Goal: Task Accomplishment & Management: Manage account settings

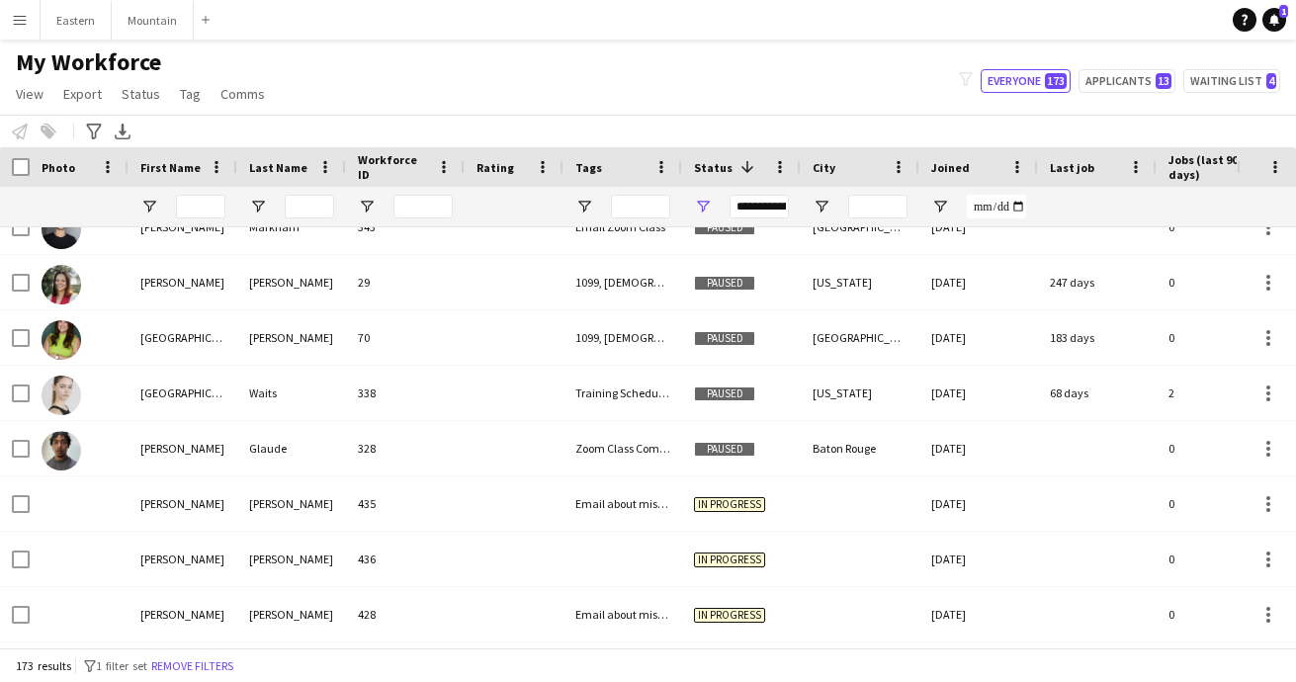
scroll to position [1853, 0]
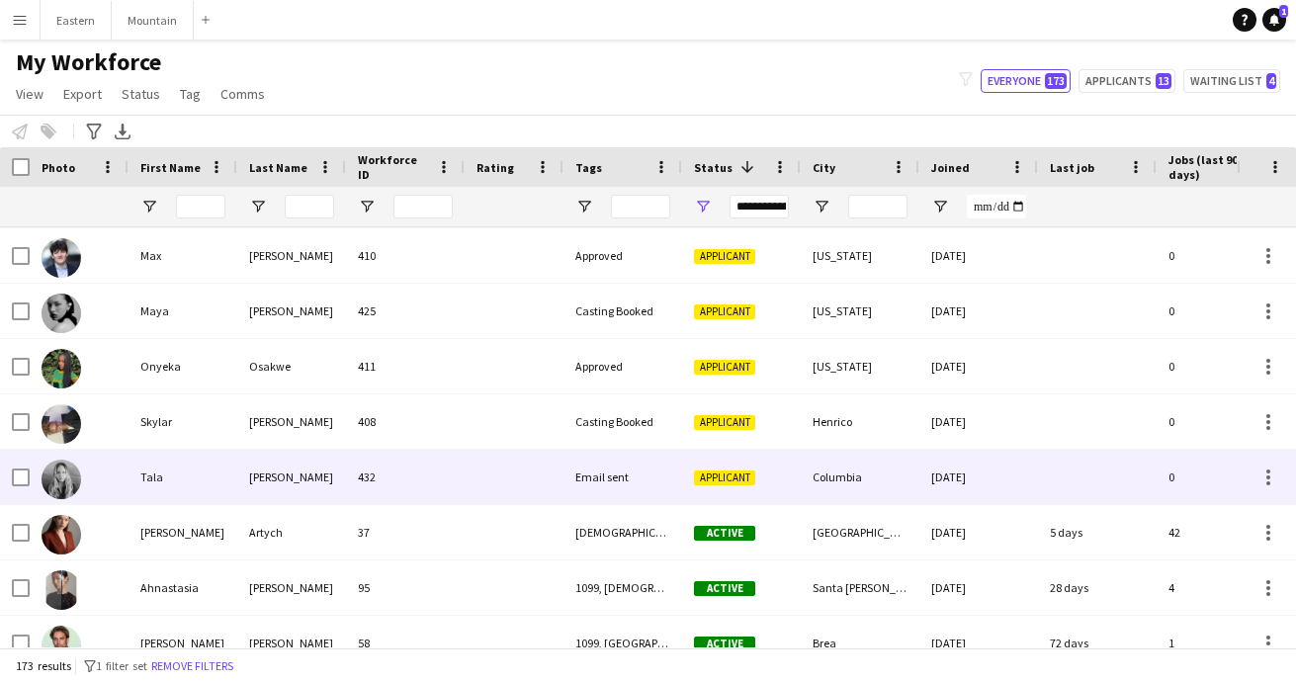
click at [342, 470] on div "[PERSON_NAME]" at bounding box center [291, 477] width 109 height 54
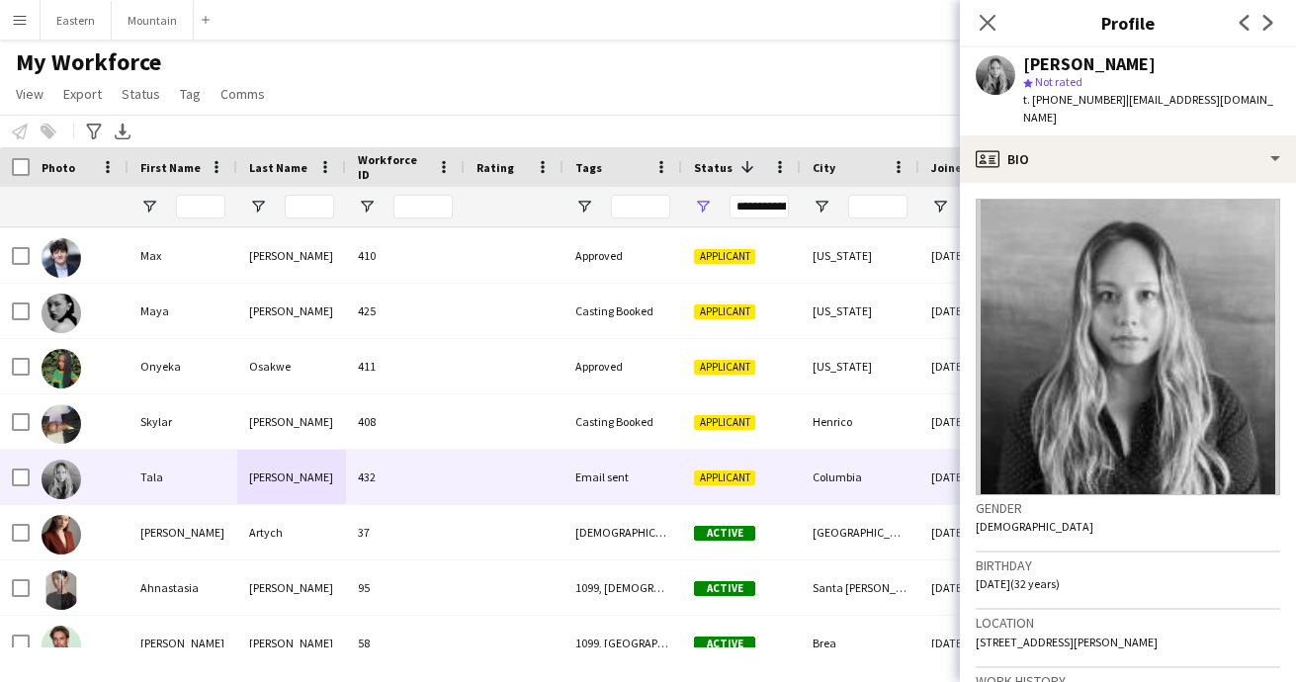
drag, startPoint x: 1068, startPoint y: 622, endPoint x: 1187, endPoint y: 618, distance: 118.7
click at [1187, 618] on div "Location 5405 Trotter Road, Columbia, 21029" at bounding box center [1127, 638] width 304 height 57
copy span "Columbia, 21029"
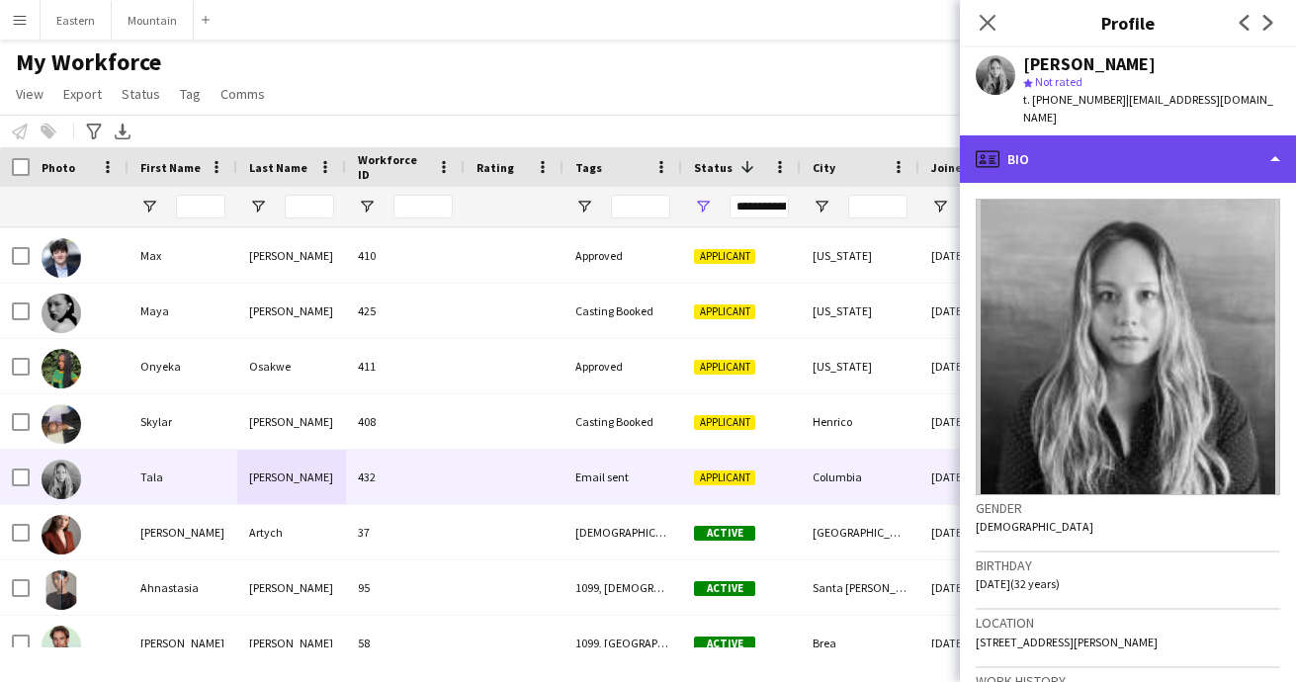
click at [1047, 144] on div "profile Bio" at bounding box center [1128, 158] width 336 height 47
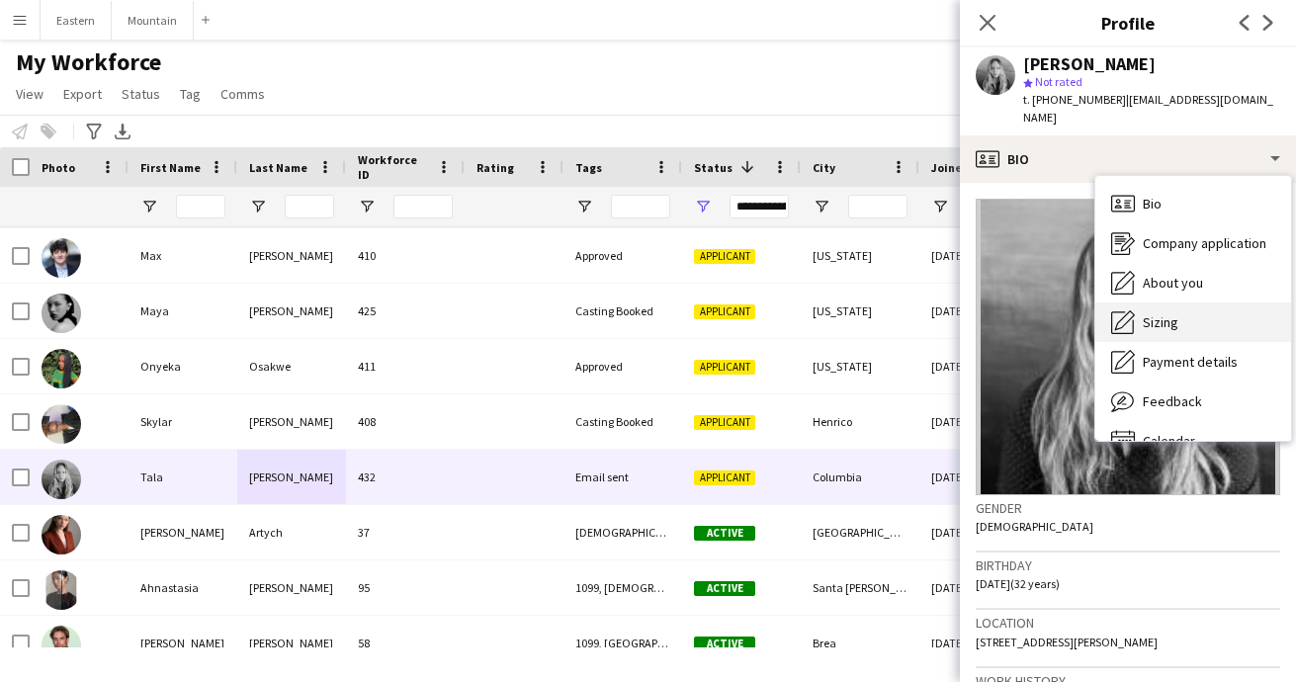
click at [1172, 313] on span "Sizing" at bounding box center [1161, 322] width 36 height 18
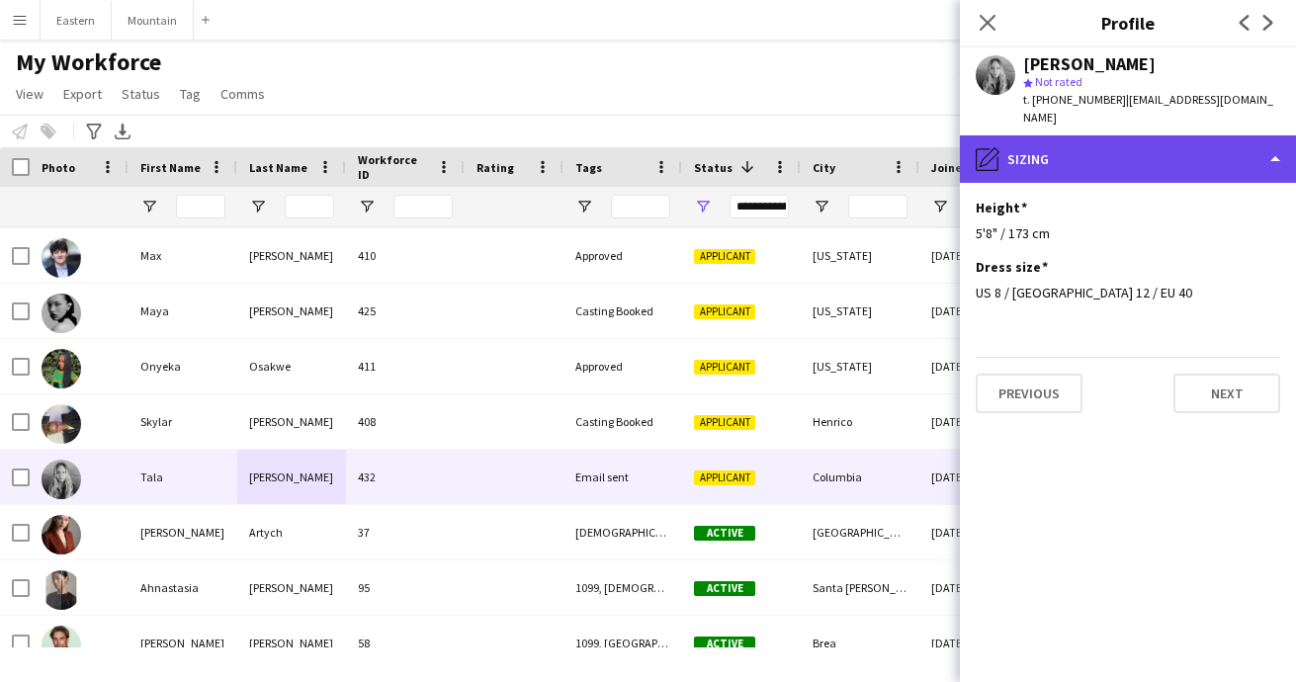
click at [1091, 144] on div "pencil4 Sizing" at bounding box center [1128, 158] width 336 height 47
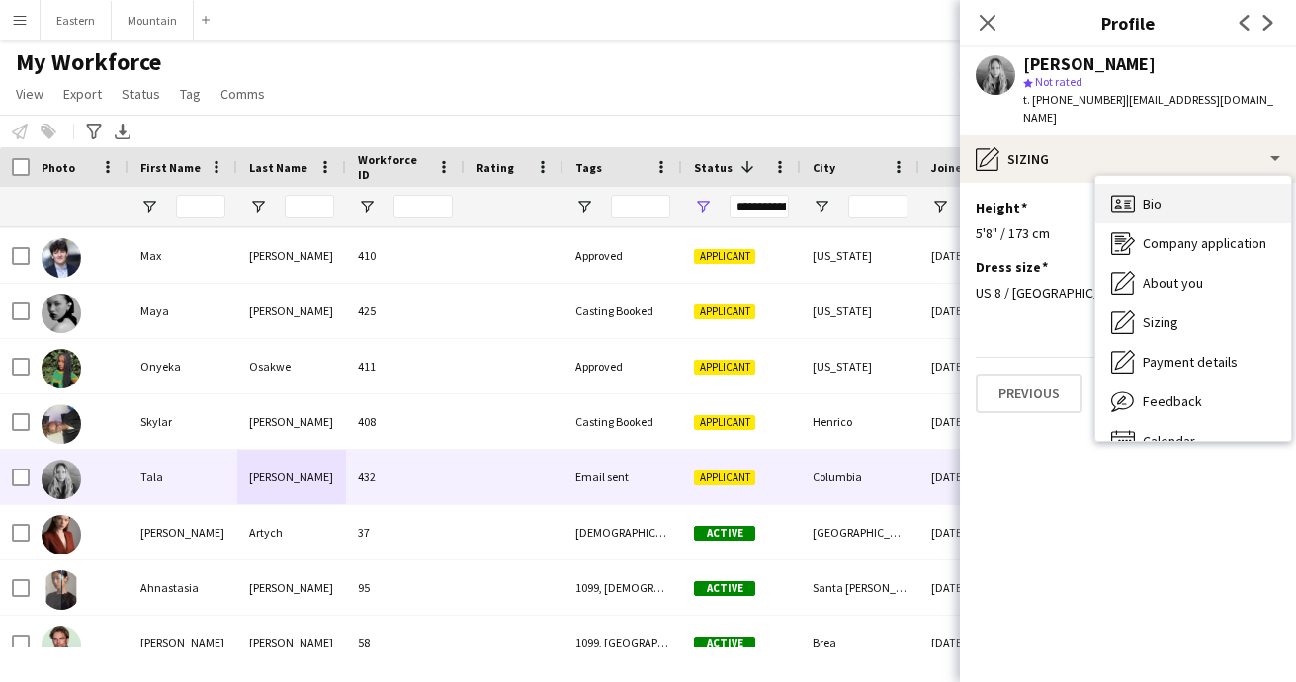
click at [1153, 195] on span "Bio" at bounding box center [1152, 204] width 19 height 18
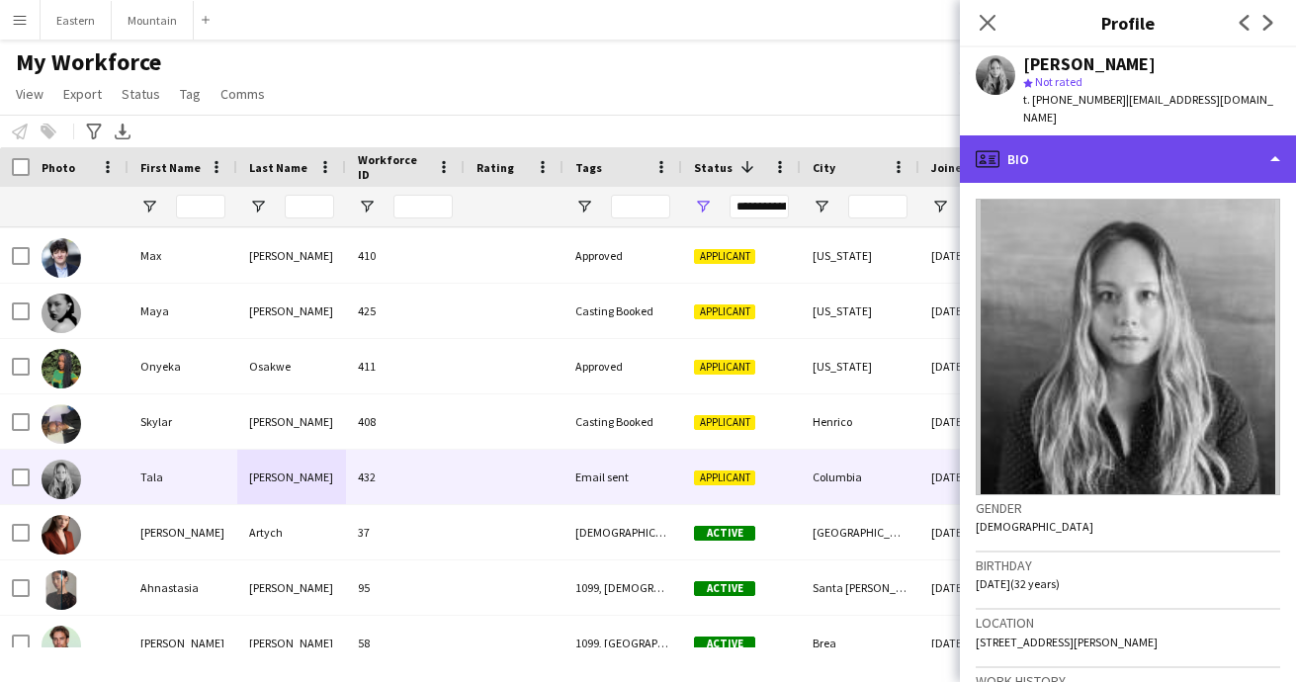
click at [1148, 142] on div "profile Bio" at bounding box center [1128, 158] width 336 height 47
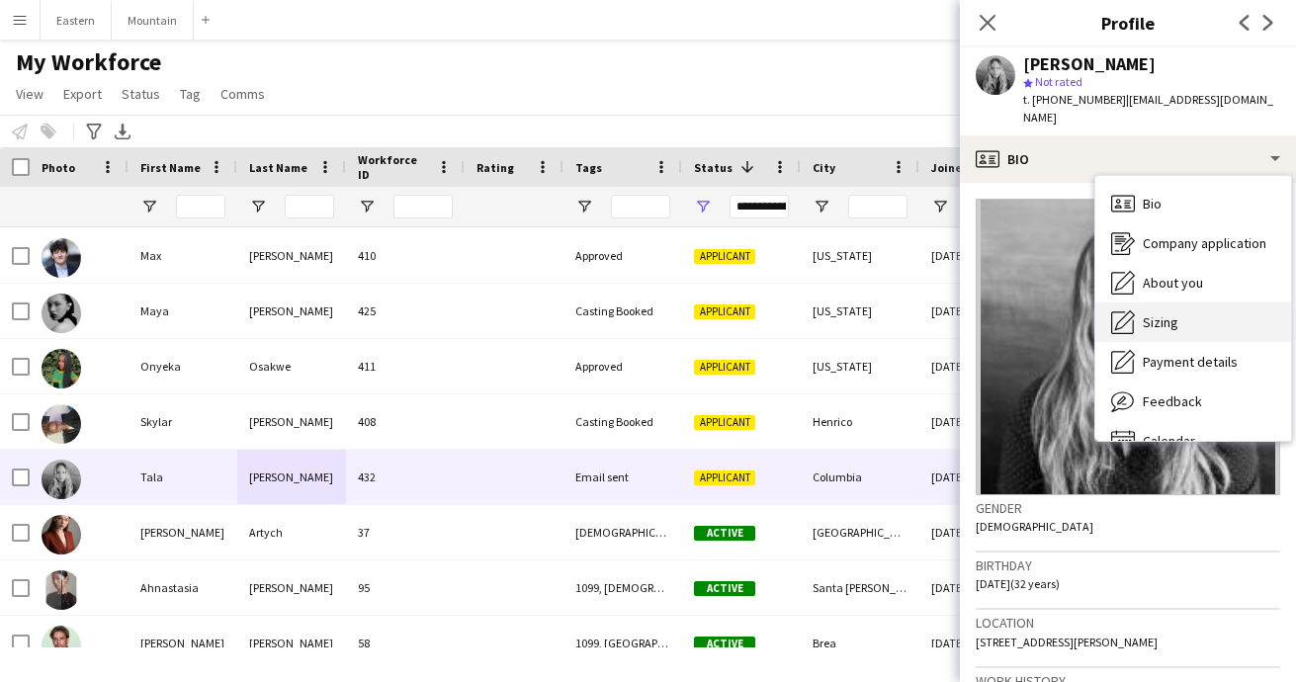
click at [1173, 313] on span "Sizing" at bounding box center [1161, 322] width 36 height 18
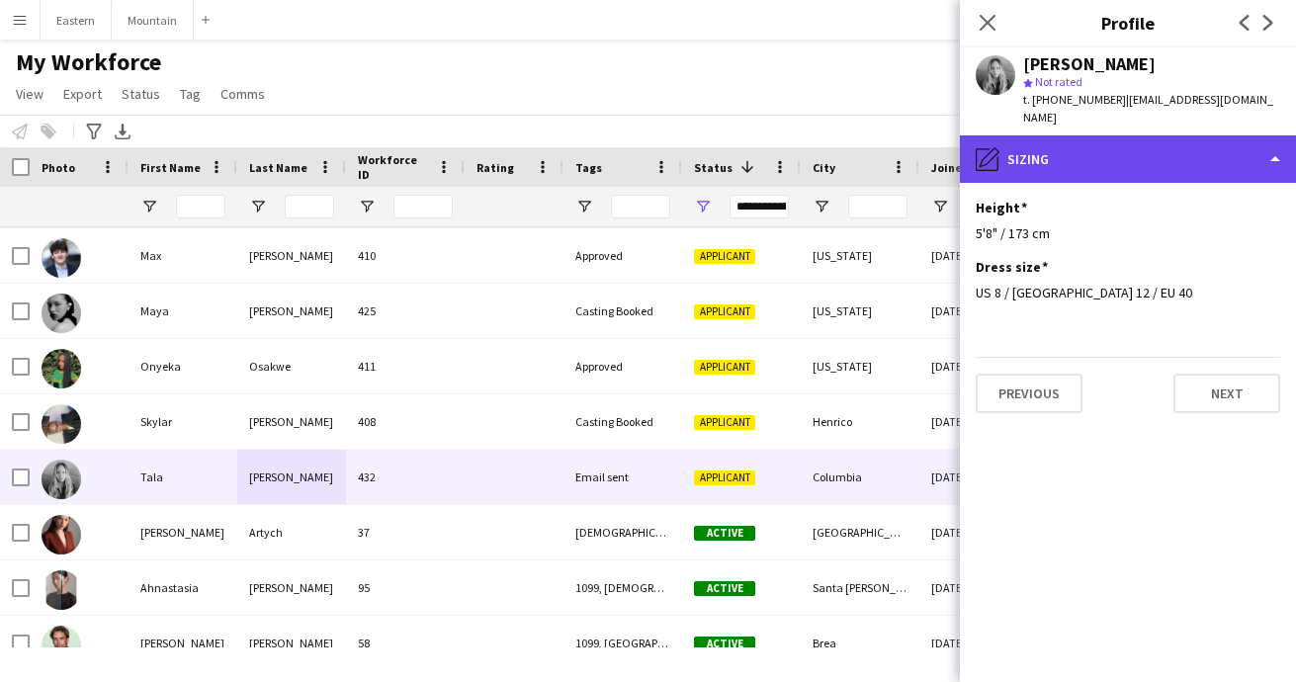
click at [1116, 145] on div "pencil4 Sizing" at bounding box center [1128, 158] width 336 height 47
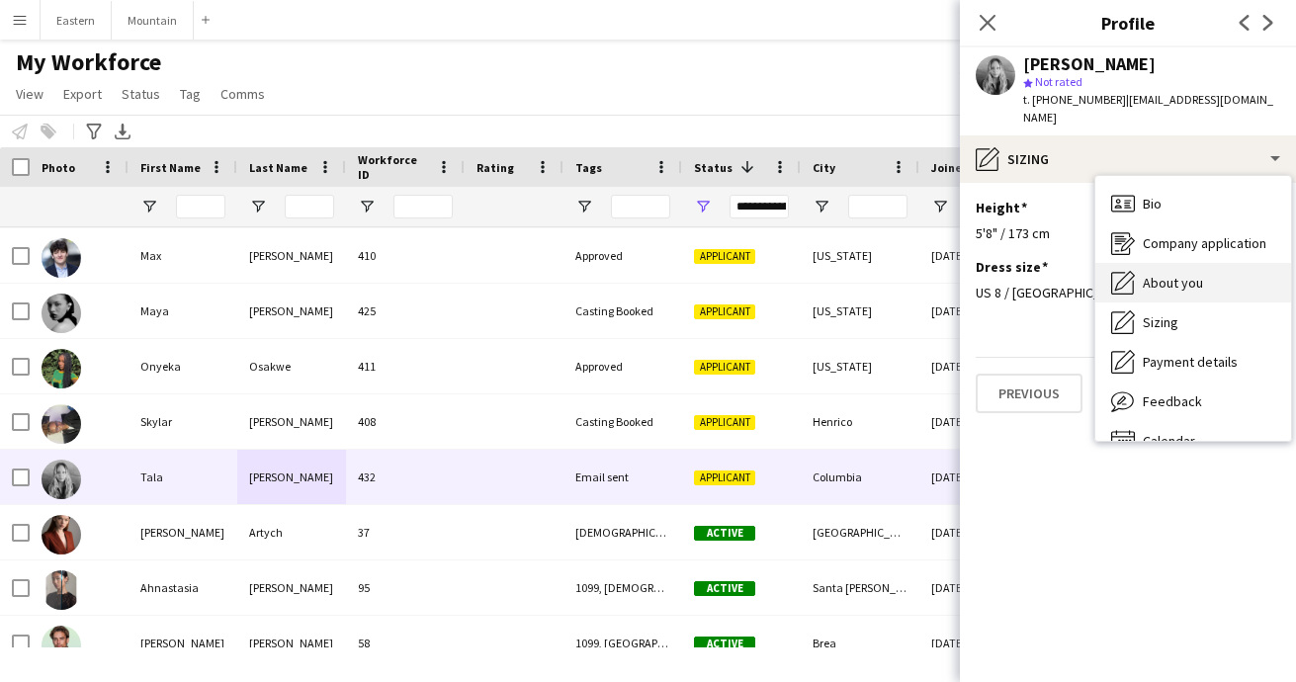
click at [1168, 274] on span "About you" at bounding box center [1173, 283] width 60 height 18
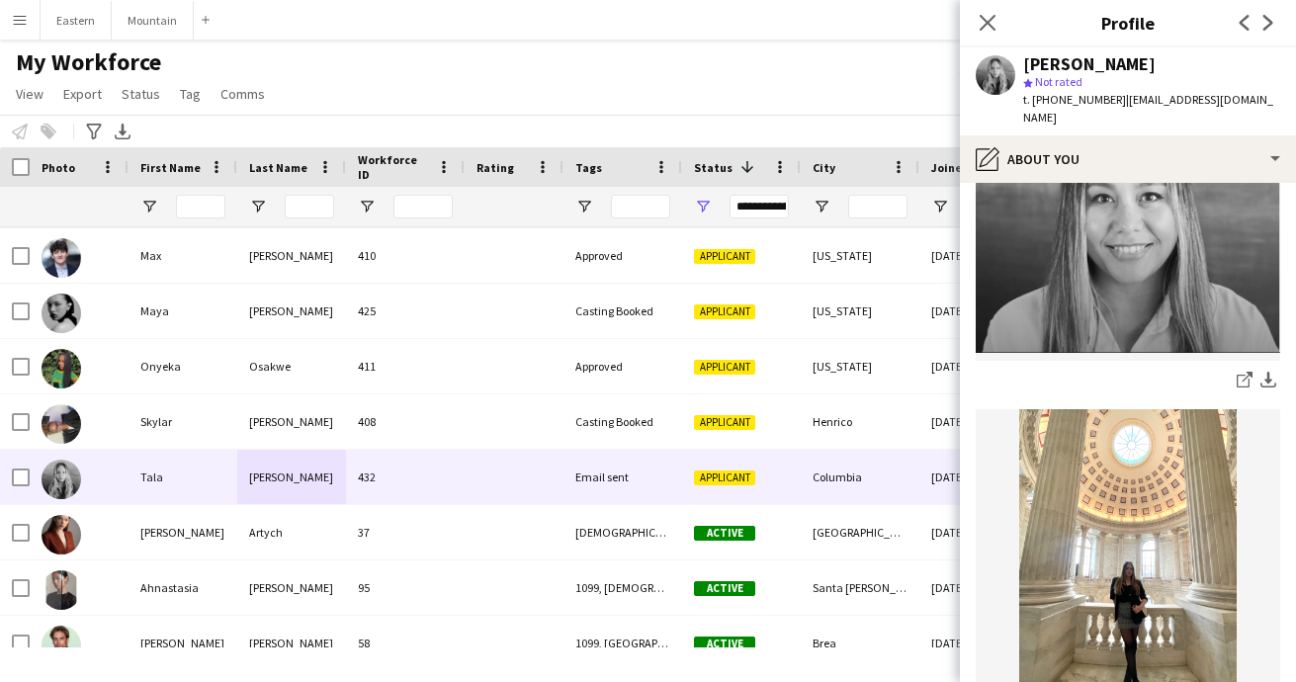
scroll to position [244, 0]
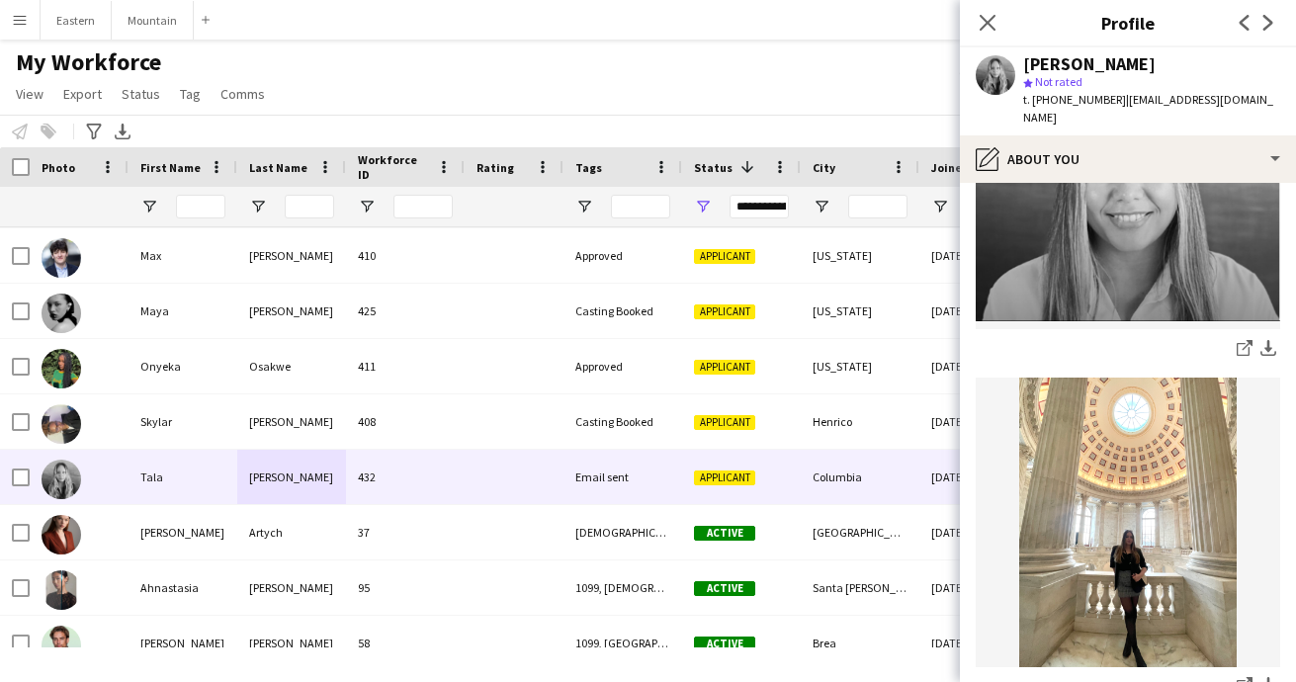
click at [1156, 457] on img at bounding box center [1127, 523] width 304 height 290
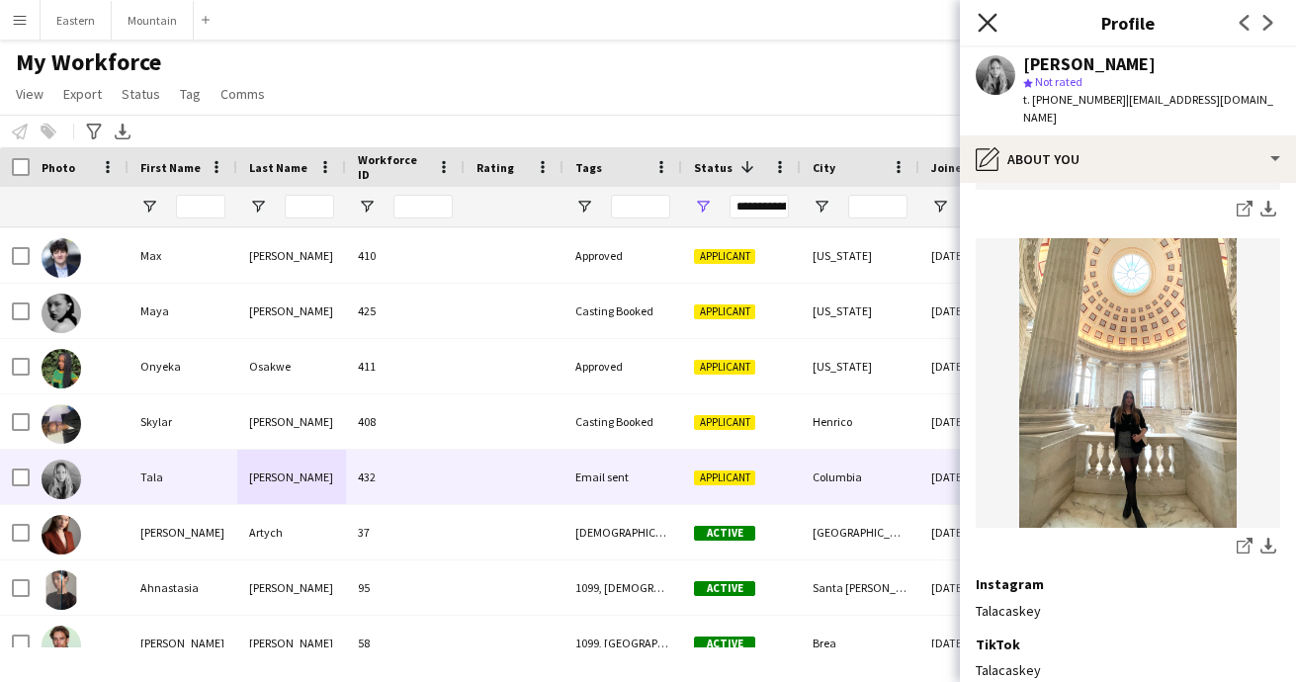
click at [983, 14] on icon "Close pop-in" at bounding box center [986, 22] width 19 height 19
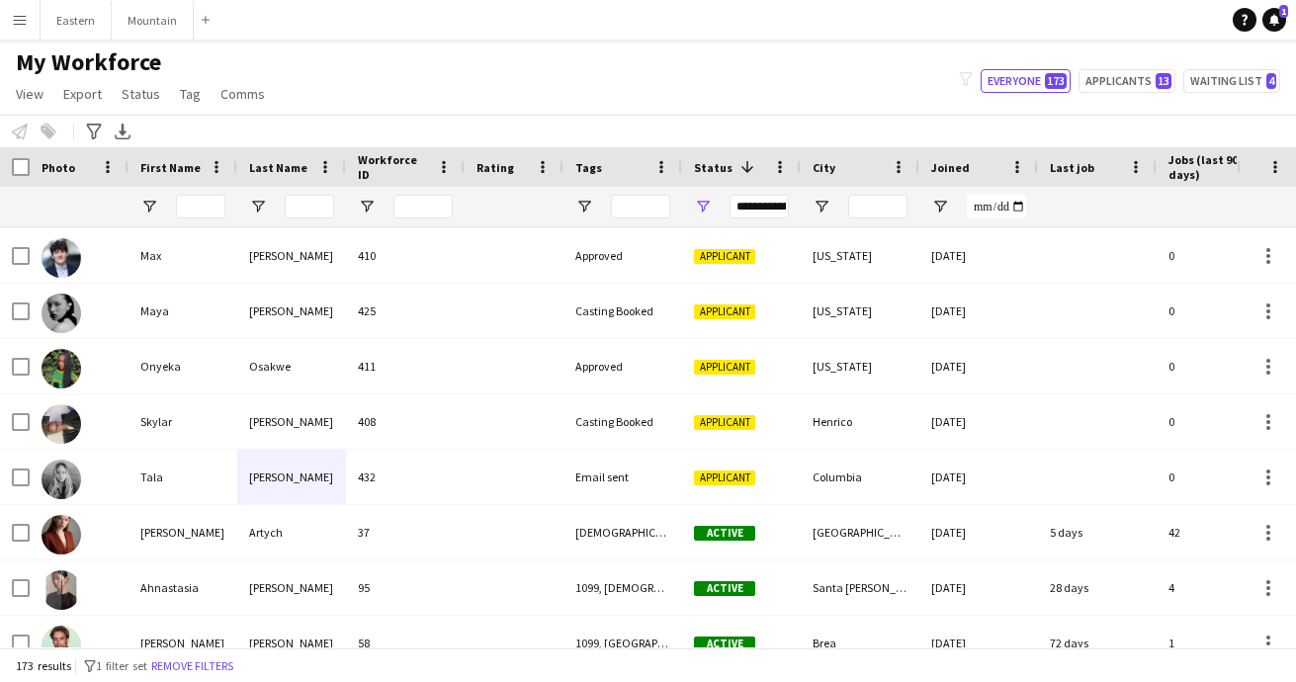
click at [18, 22] on app-icon "Menu" at bounding box center [20, 20] width 16 height 16
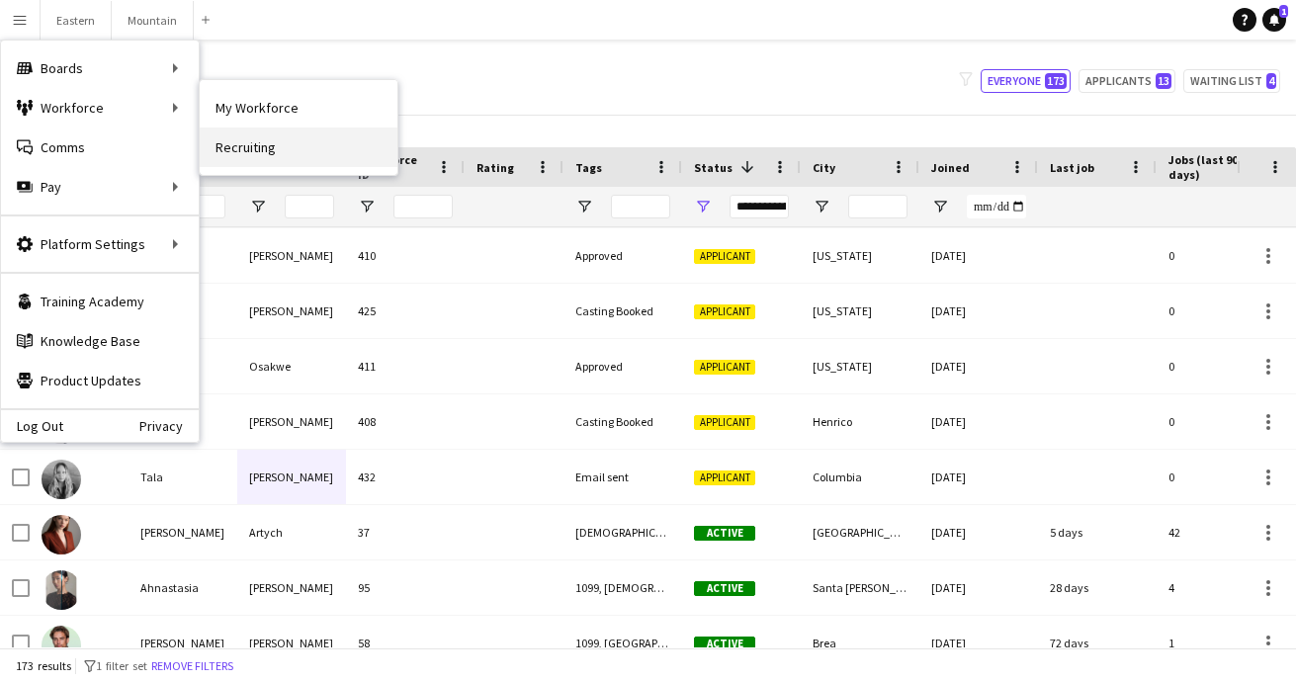
click at [235, 144] on link "Recruiting" at bounding box center [299, 147] width 198 height 40
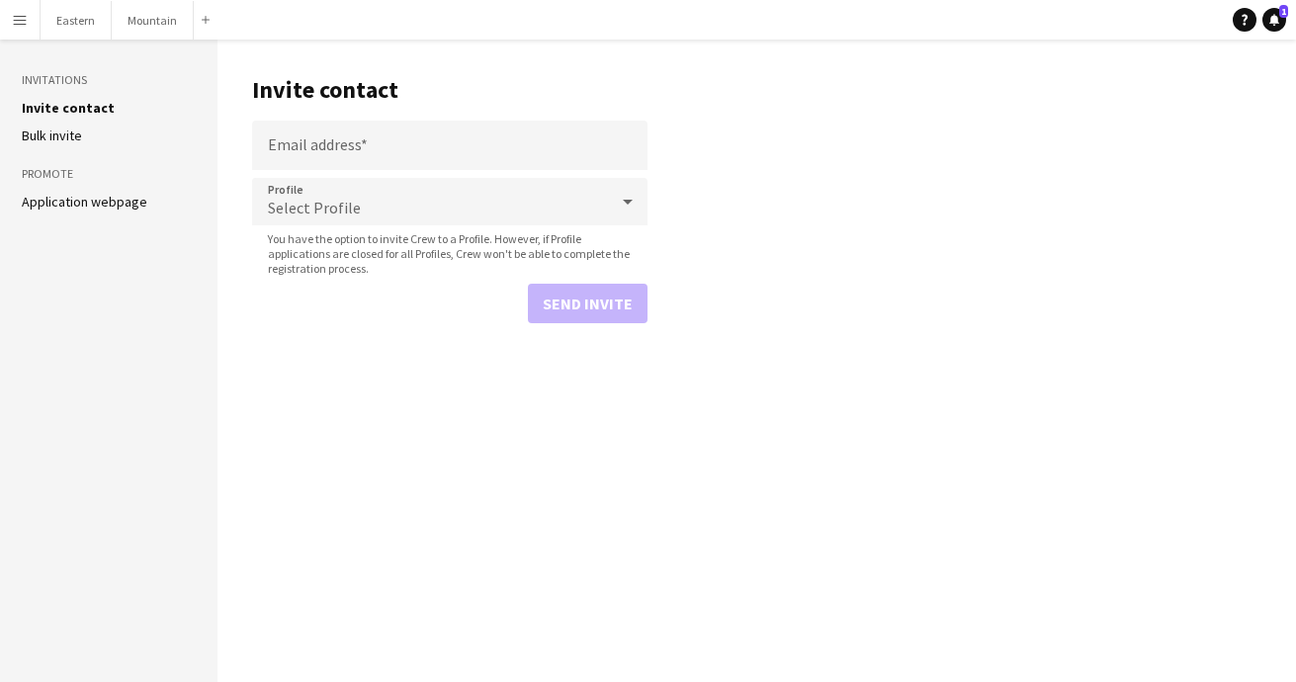
click at [126, 203] on link "Application webpage" at bounding box center [85, 202] width 126 height 18
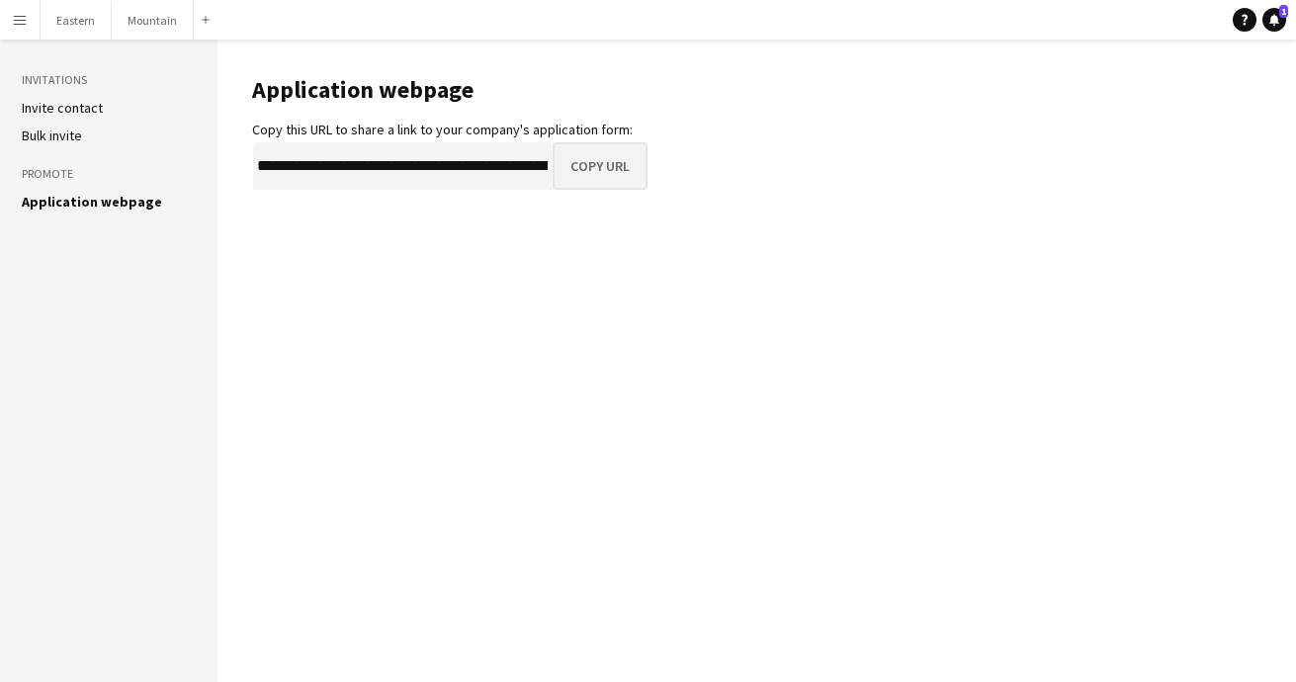
click at [591, 153] on button "Copy URL" at bounding box center [599, 165] width 95 height 47
click at [23, 21] on app-icon "Menu" at bounding box center [20, 20] width 16 height 16
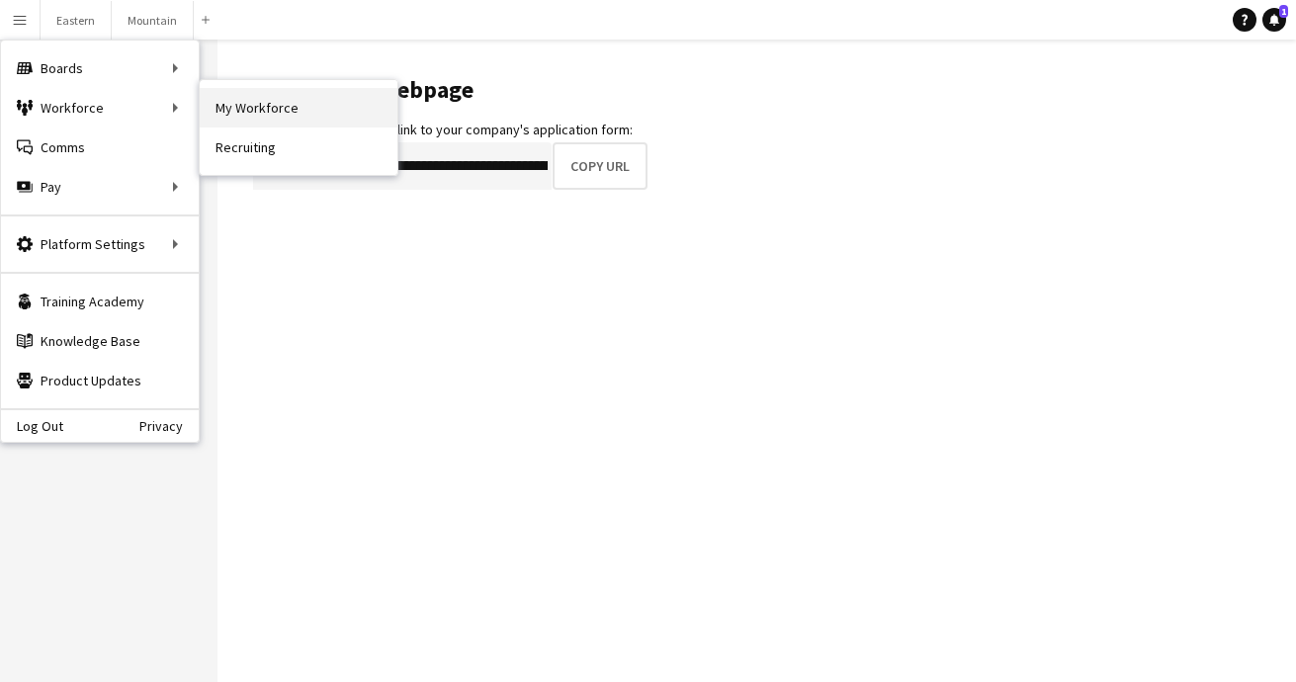
click at [238, 109] on link "My Workforce" at bounding box center [299, 108] width 198 height 40
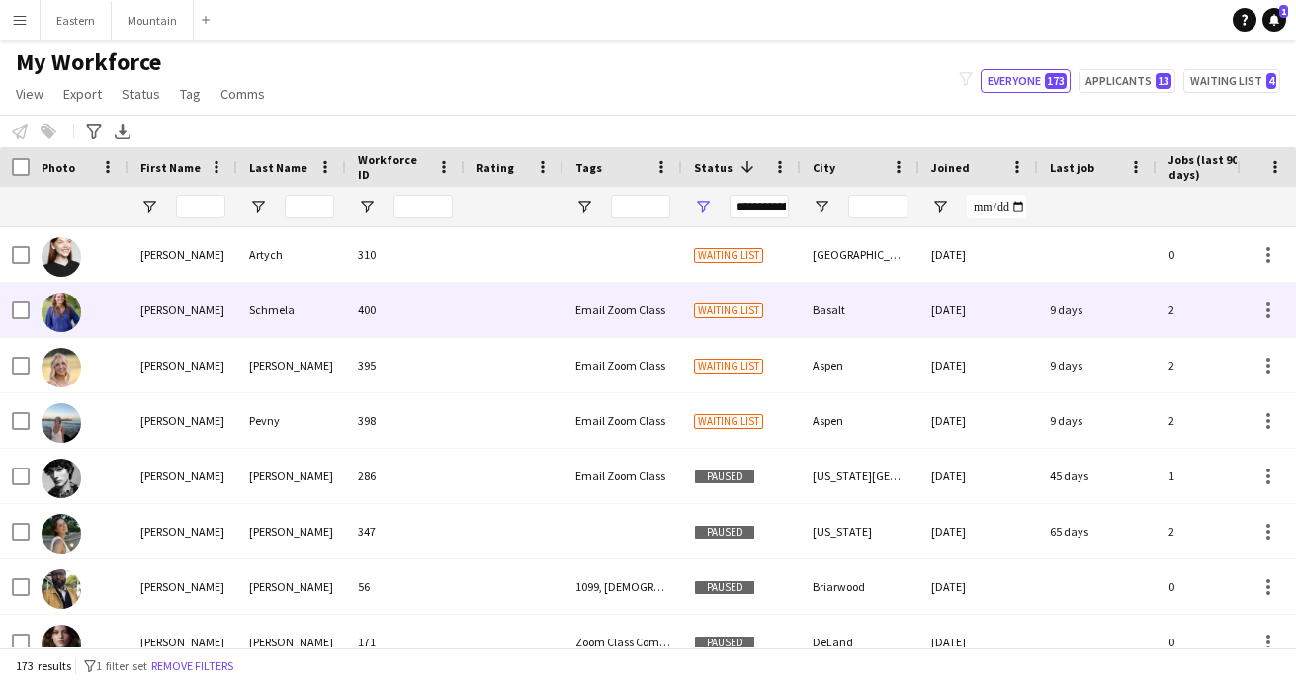
click at [362, 331] on div "400" at bounding box center [405, 310] width 119 height 54
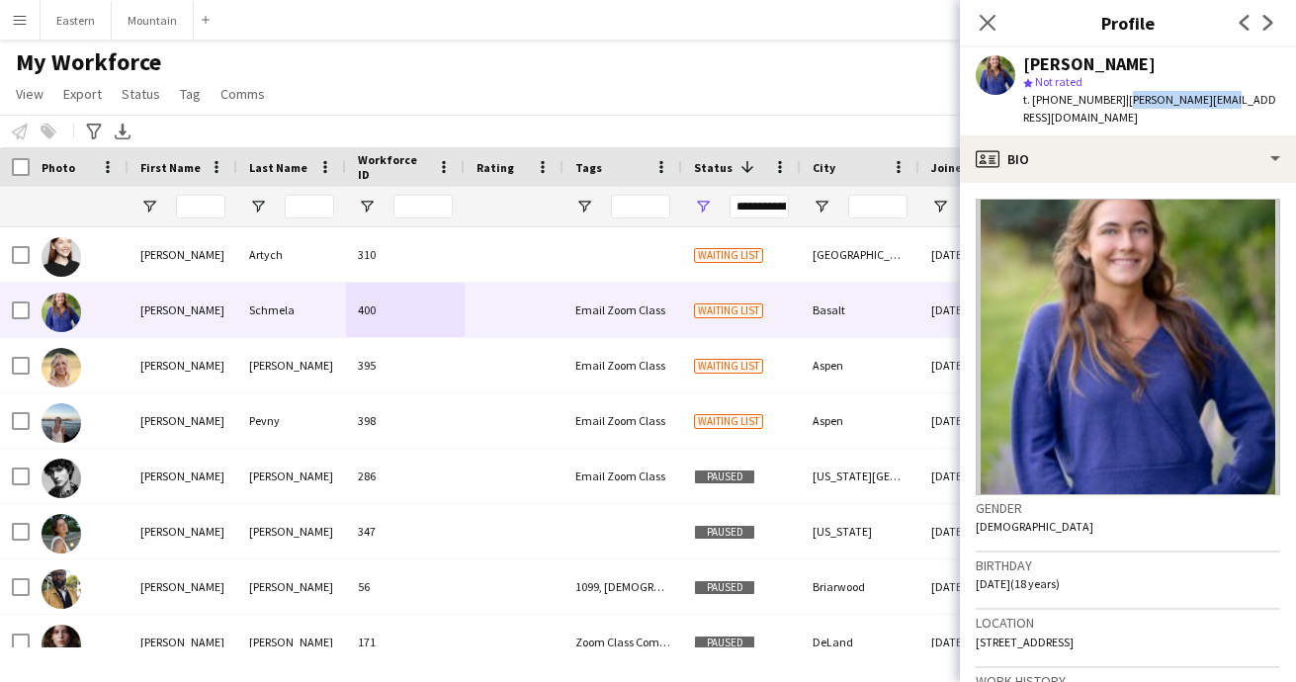
drag, startPoint x: 1113, startPoint y: 102, endPoint x: 1214, endPoint y: 96, distance: 101.0
click at [1214, 96] on div "Haley Schmela star Not rated t. +19703409425 | haley@schmela.com" at bounding box center [1128, 91] width 336 height 88
copy span "[PERSON_NAME][EMAIL_ADDRESS][DOMAIN_NAME]"
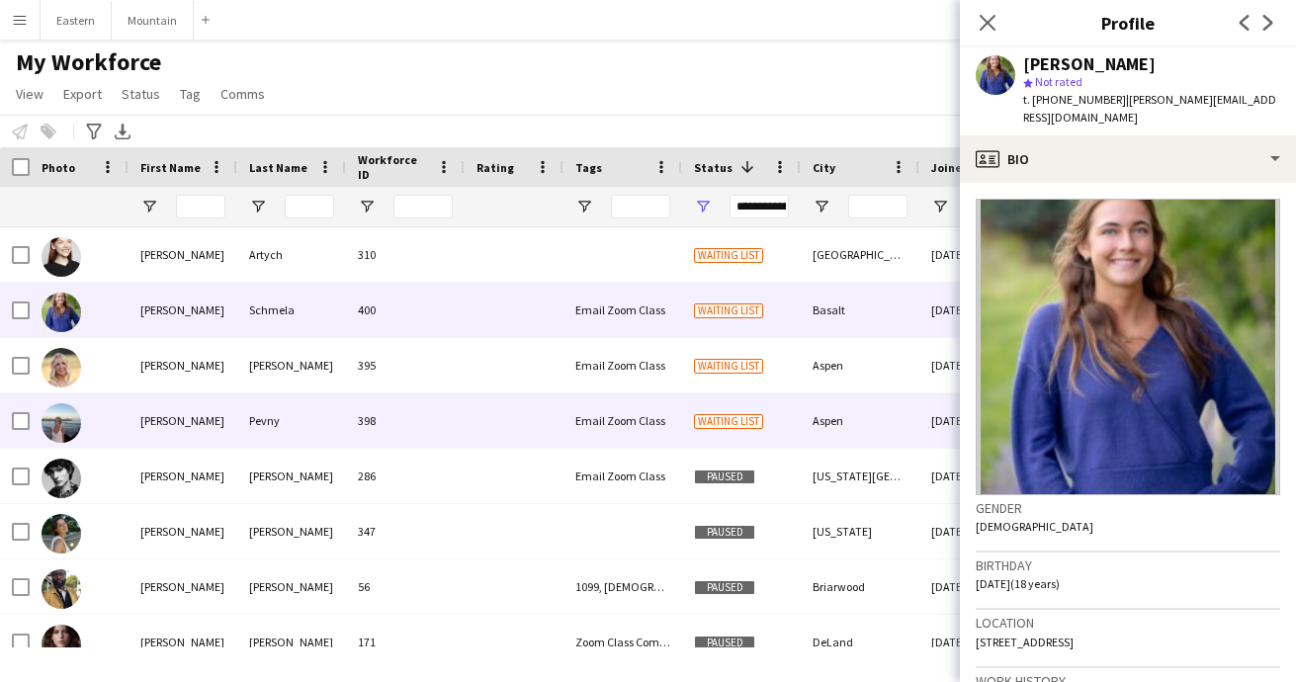
click at [474, 406] on div at bounding box center [514, 420] width 99 height 54
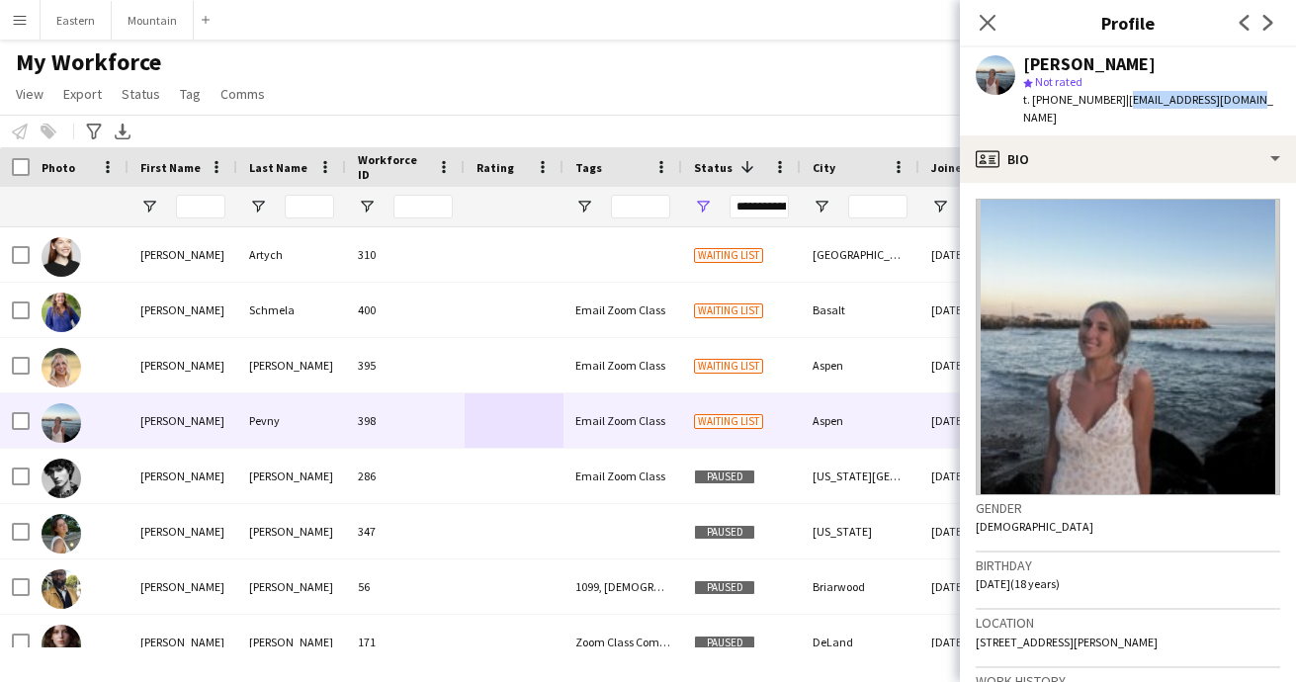
drag, startPoint x: 1112, startPoint y: 101, endPoint x: 1251, endPoint y: 101, distance: 139.4
click at [1251, 101] on div "Sophia Pevny star Not rated t. +19709483001 | sophiapev15@gmail.com" at bounding box center [1128, 91] width 336 height 88
copy span "[EMAIL_ADDRESS][DOMAIN_NAME]"
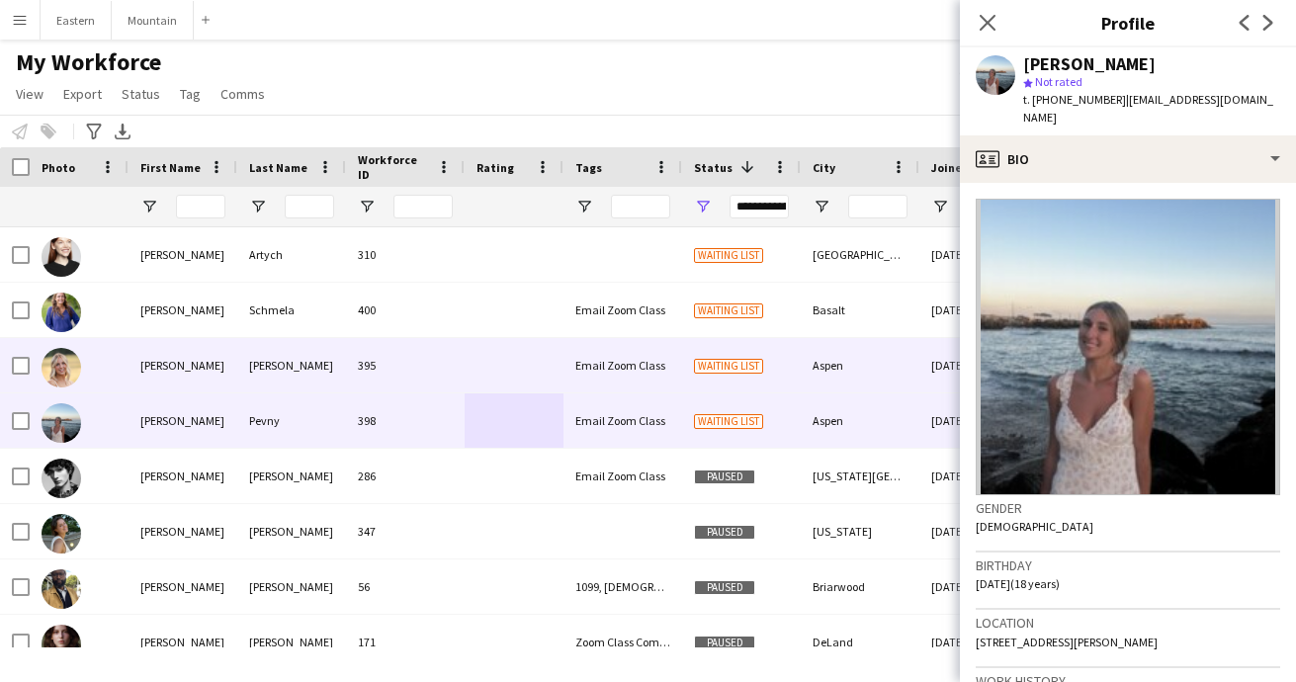
click at [287, 360] on div "[PERSON_NAME]" at bounding box center [291, 365] width 109 height 54
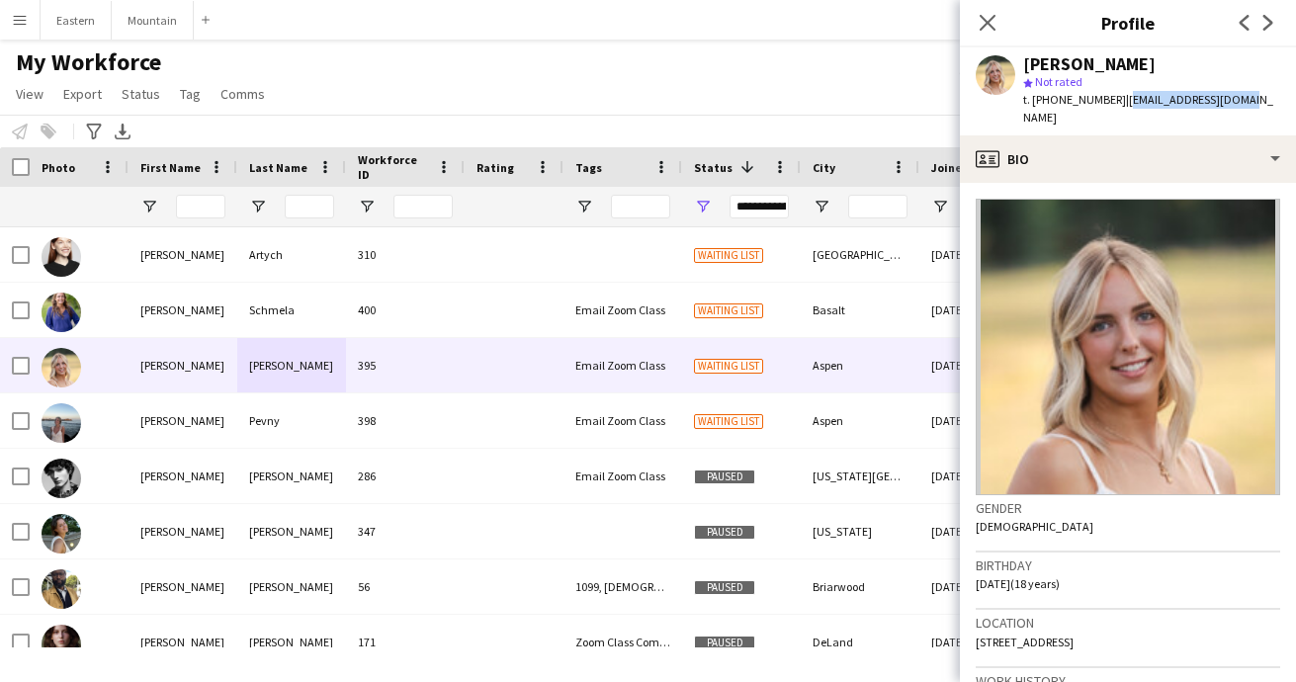
drag, startPoint x: 1111, startPoint y: 100, endPoint x: 1260, endPoint y: 101, distance: 149.2
click at [1260, 101] on app-profile-header "Riley Byford star Not rated t. +19703793536 | rbyford25@icloud.com" at bounding box center [1128, 91] width 336 height 88
copy span "[EMAIL_ADDRESS][DOMAIN_NAME]"
click at [991, 18] on icon "Close pop-in" at bounding box center [986, 22] width 19 height 19
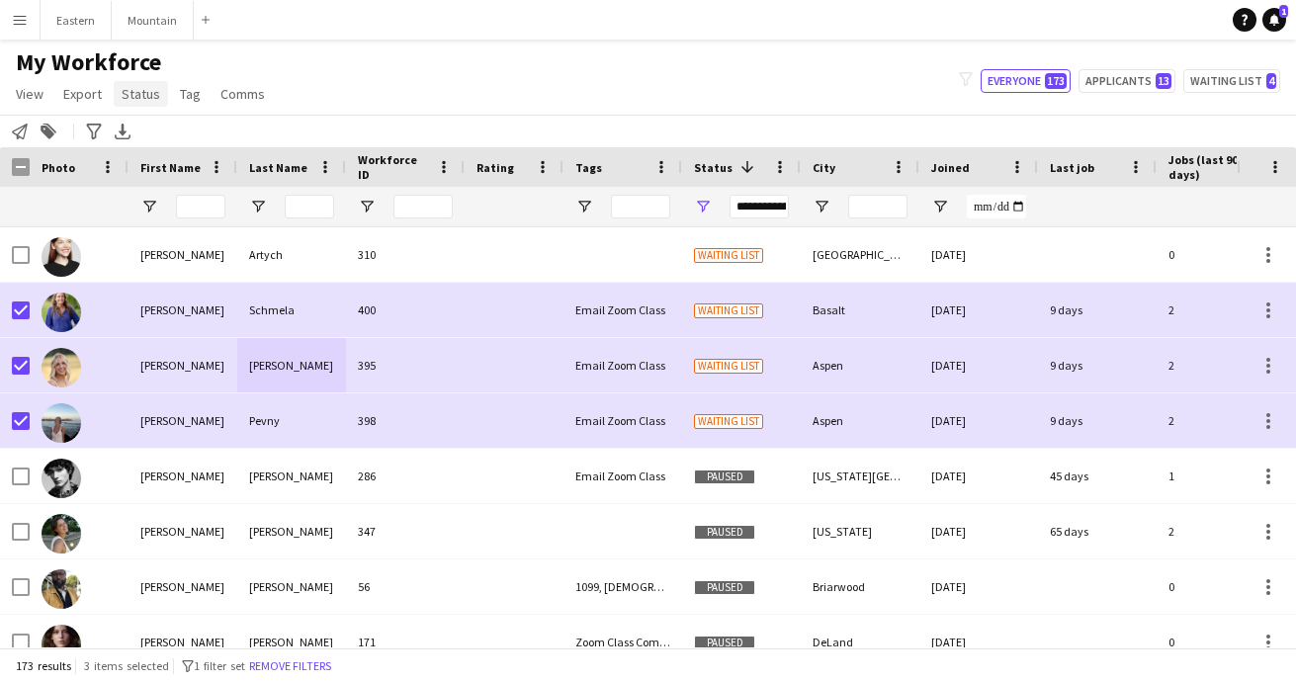
click at [142, 102] on span "Status" at bounding box center [141, 94] width 39 height 18
click at [143, 137] on span "Edit" at bounding box center [140, 136] width 23 height 18
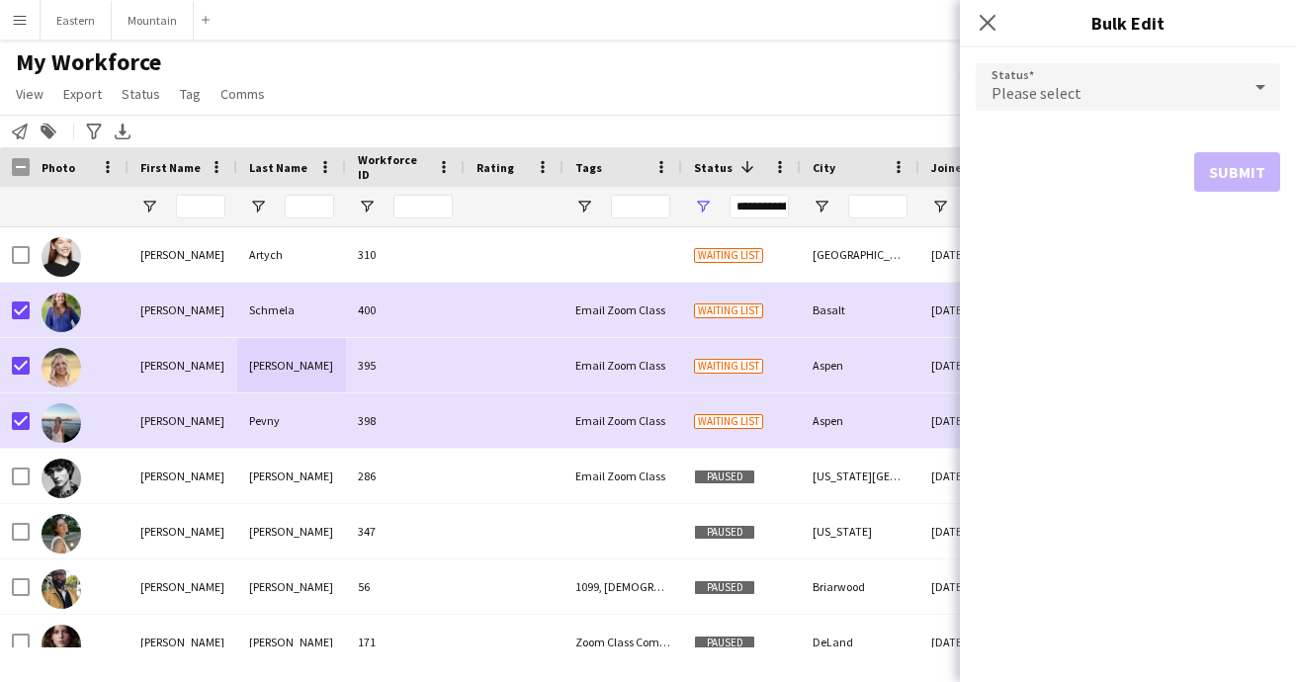
click at [1002, 96] on span "Please select" at bounding box center [1036, 93] width 90 height 20
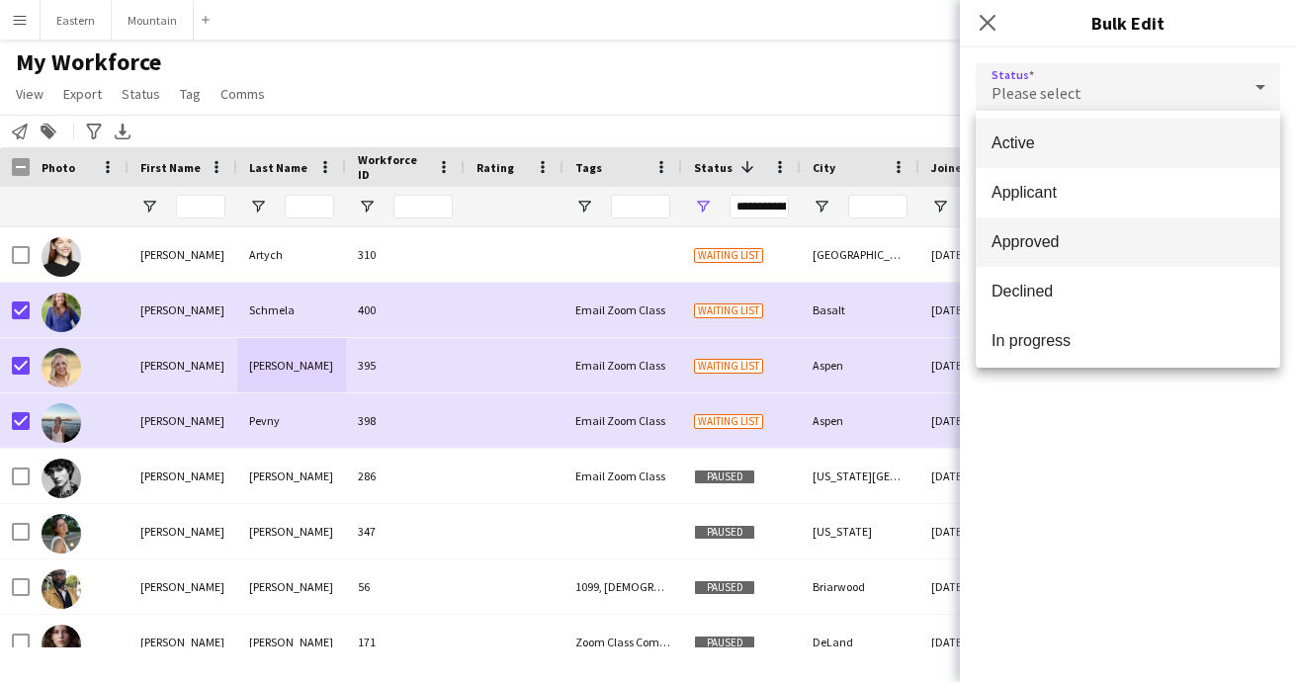
click at [1030, 246] on span "Approved" at bounding box center [1127, 241] width 273 height 19
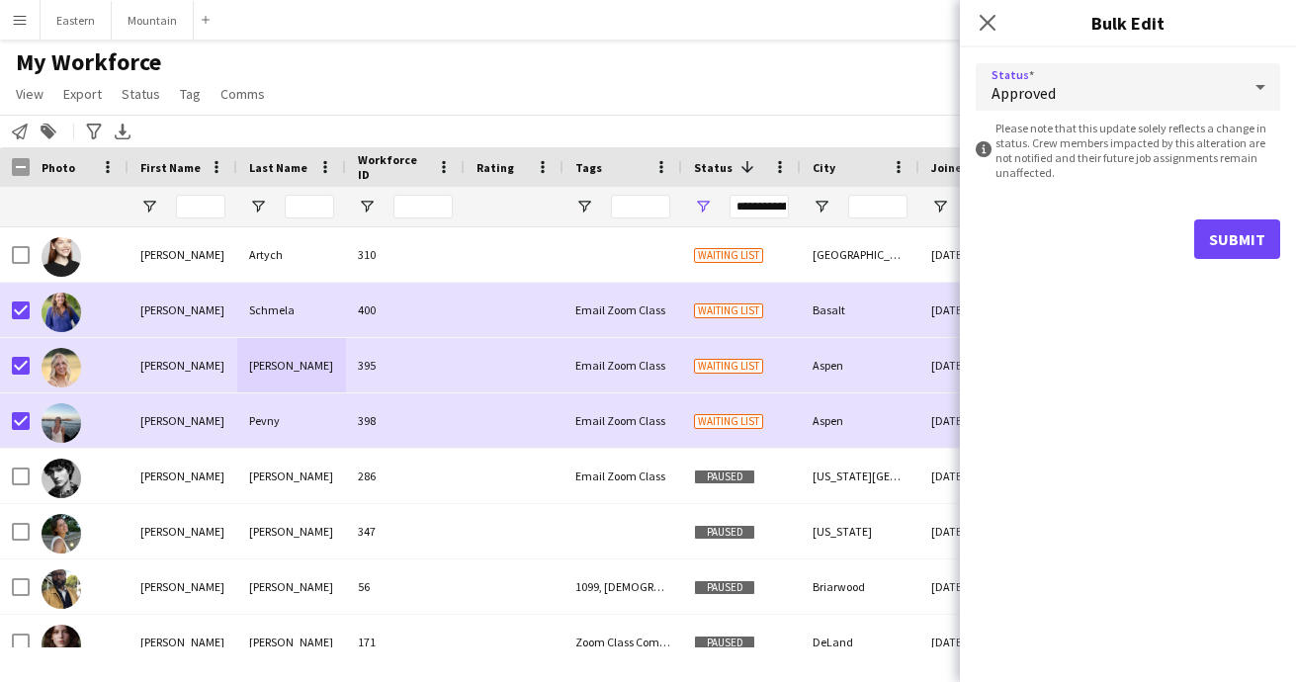
click at [1215, 212] on form "Status Approved information-circle Please note that this update solely reflects…" at bounding box center [1127, 160] width 304 height 227
click at [1216, 235] on button "Submit" at bounding box center [1237, 239] width 86 height 40
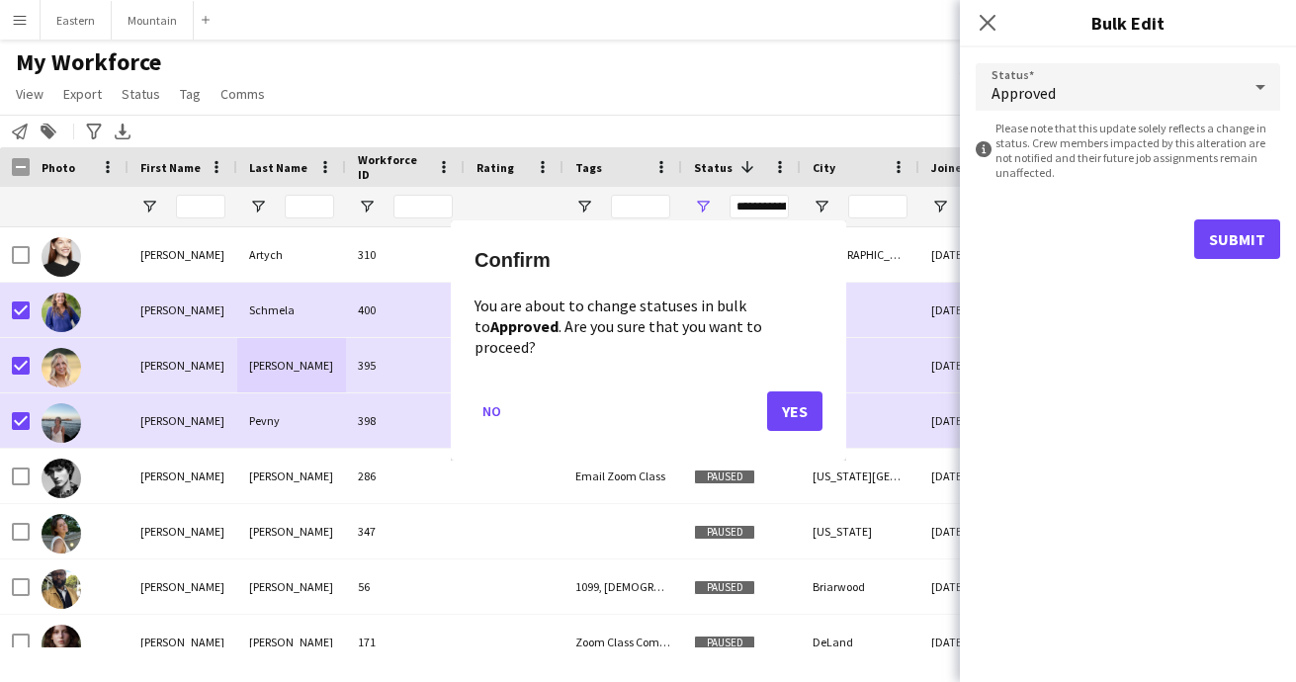
click at [801, 395] on button "Yes" at bounding box center [794, 412] width 55 height 40
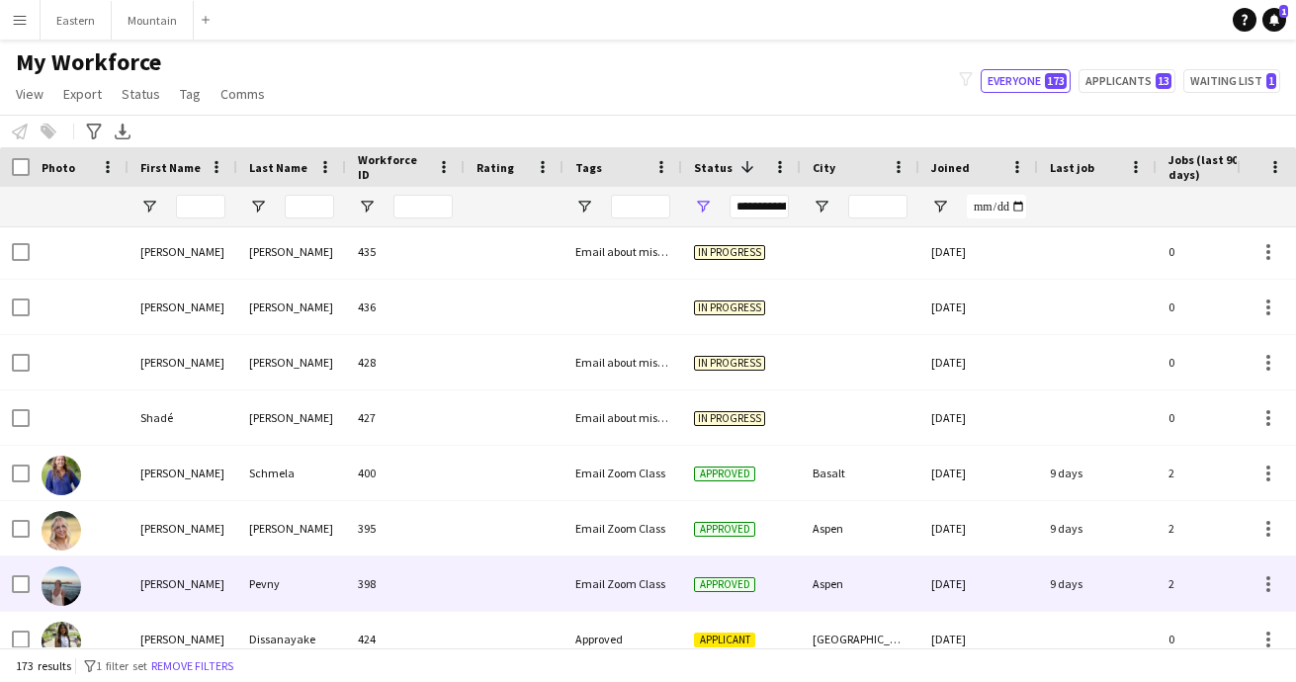
scroll to position [1908, 0]
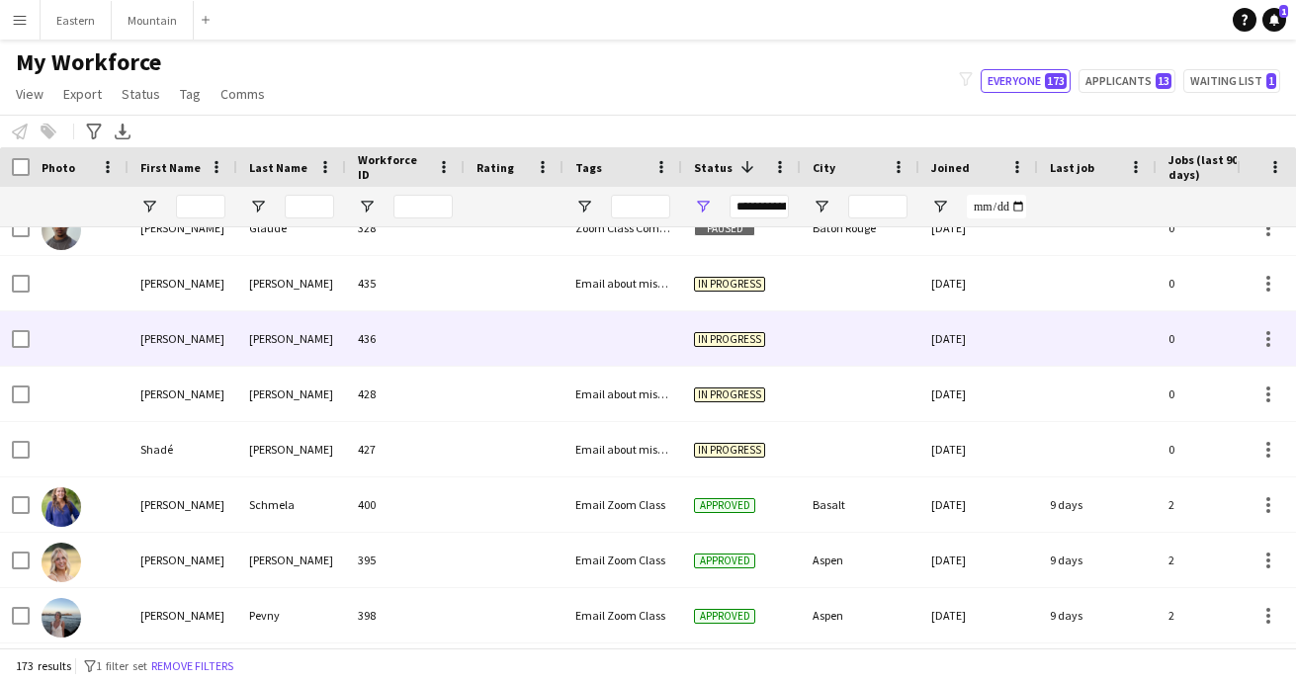
click at [595, 342] on div at bounding box center [622, 338] width 119 height 54
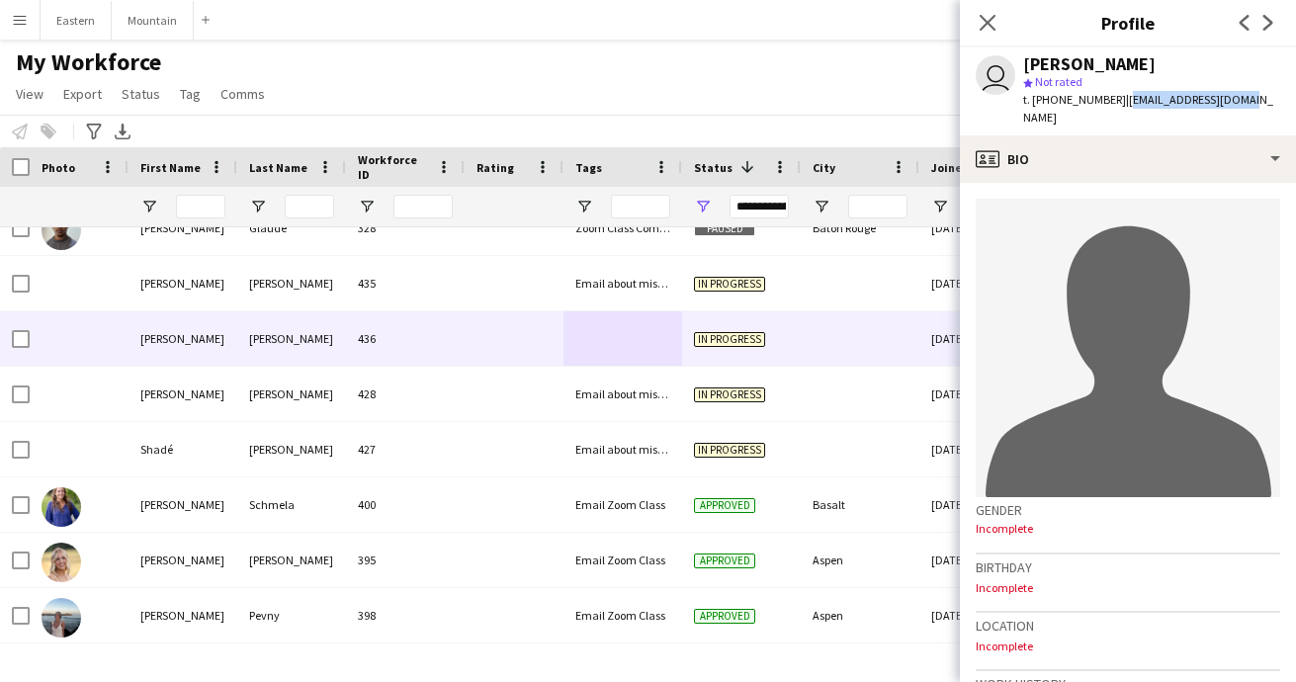
drag, startPoint x: 1113, startPoint y: 97, endPoint x: 1237, endPoint y: 91, distance: 124.7
click at [1237, 91] on div "user Gordon Weldon star Not rated t. +16109069652 | gfweldon@hotmail.com" at bounding box center [1128, 91] width 336 height 88
copy span "[EMAIL_ADDRESS][DOMAIN_NAME]"
click at [991, 19] on icon at bounding box center [986, 22] width 19 height 19
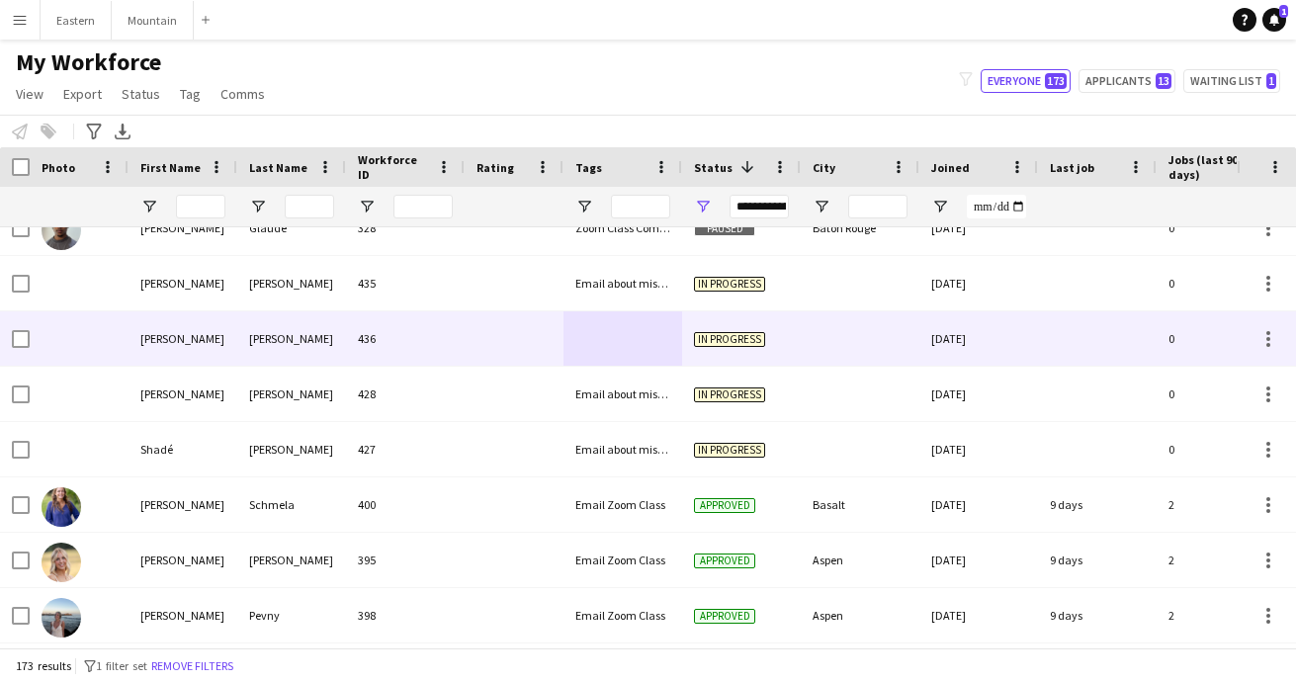
click at [523, 334] on div at bounding box center [514, 338] width 99 height 54
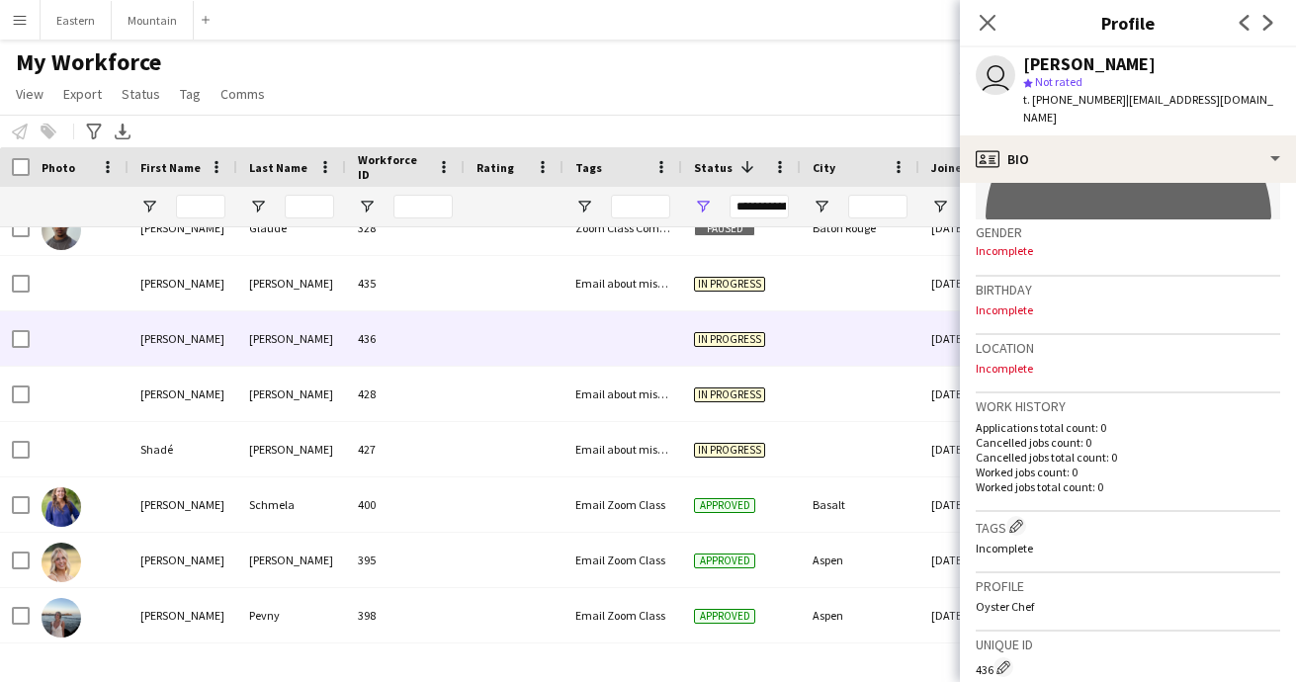
scroll to position [435, 0]
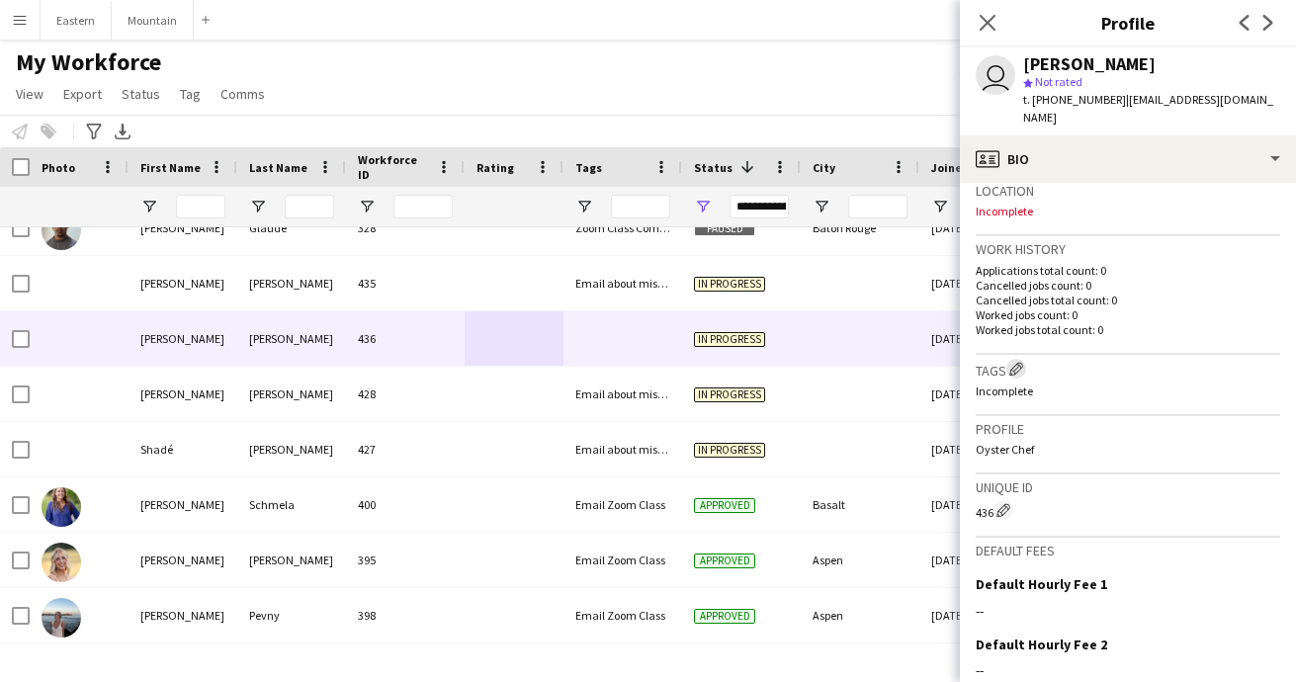
click at [1021, 362] on app-icon "Edit crew company tags" at bounding box center [1016, 369] width 14 height 14
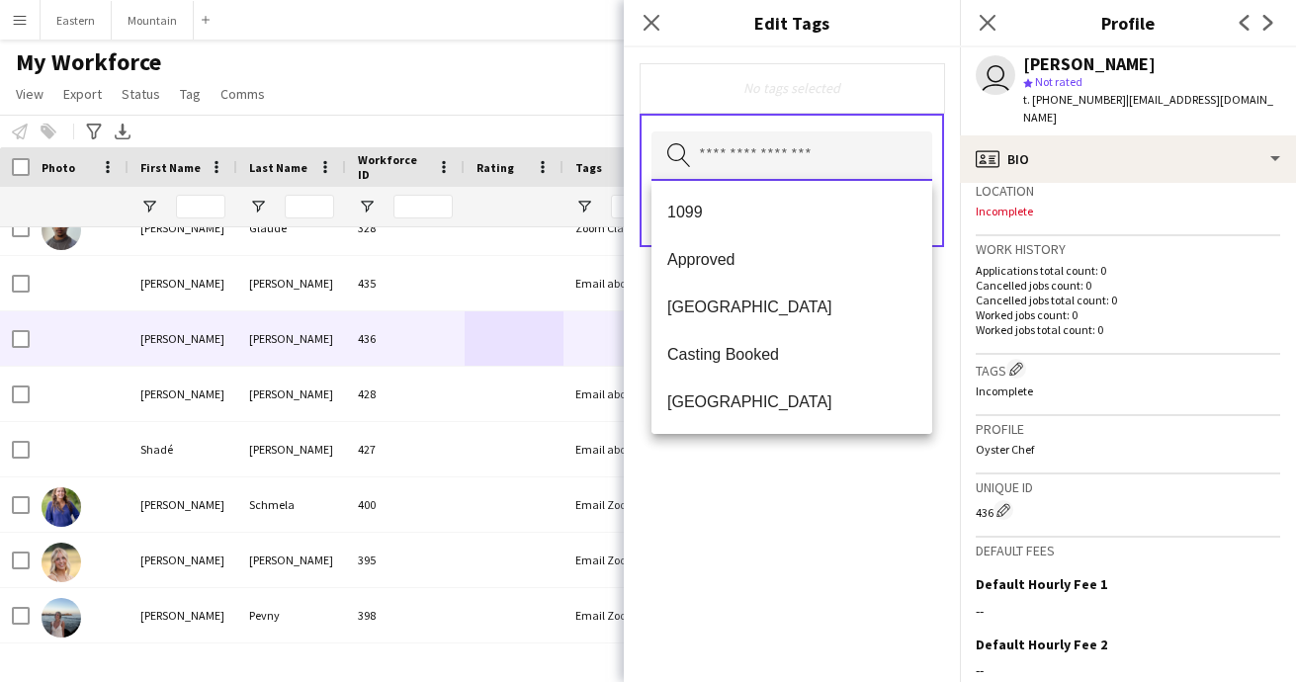
click at [735, 153] on input "text" at bounding box center [791, 155] width 281 height 49
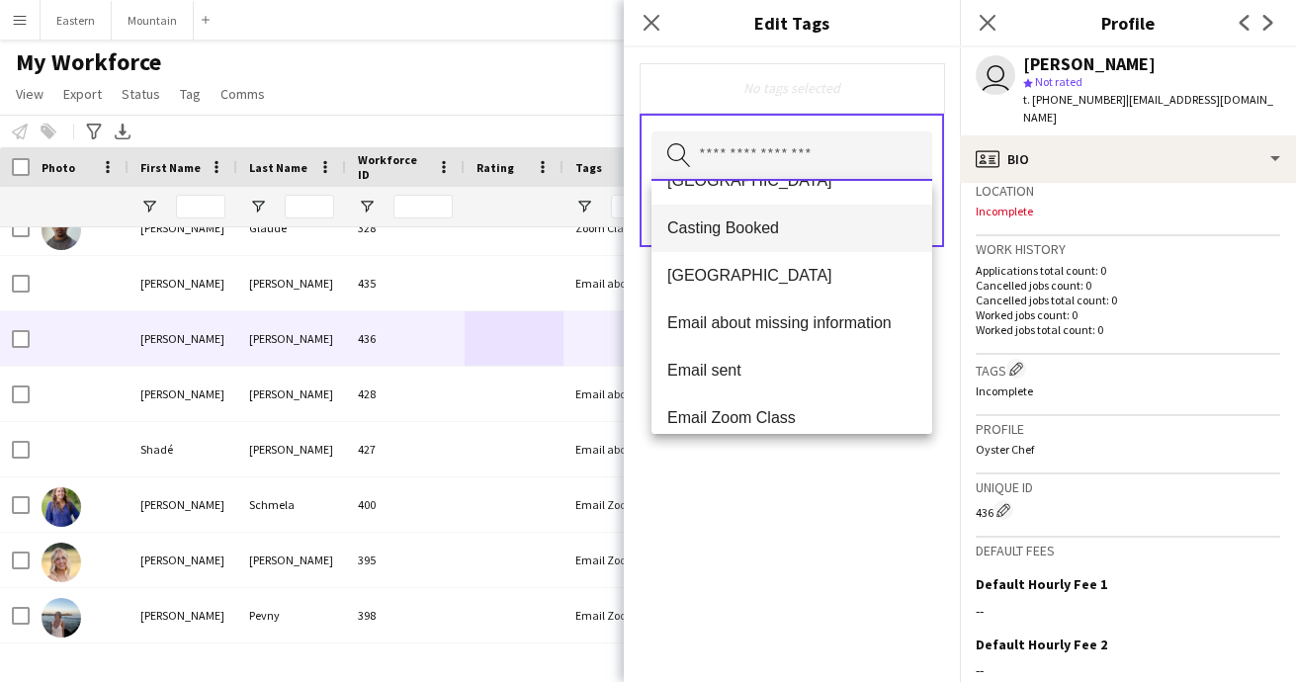
scroll to position [146, 0]
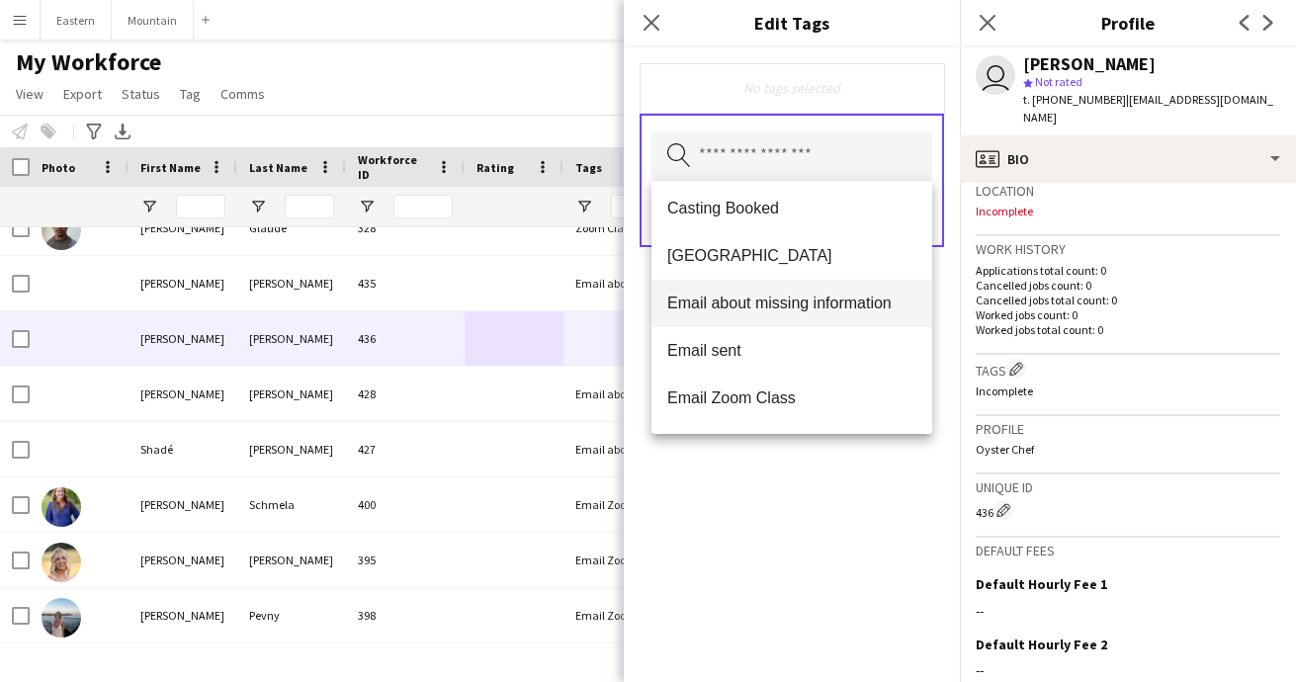
click at [740, 292] on mat-option "Email about missing information" at bounding box center [791, 303] width 281 height 47
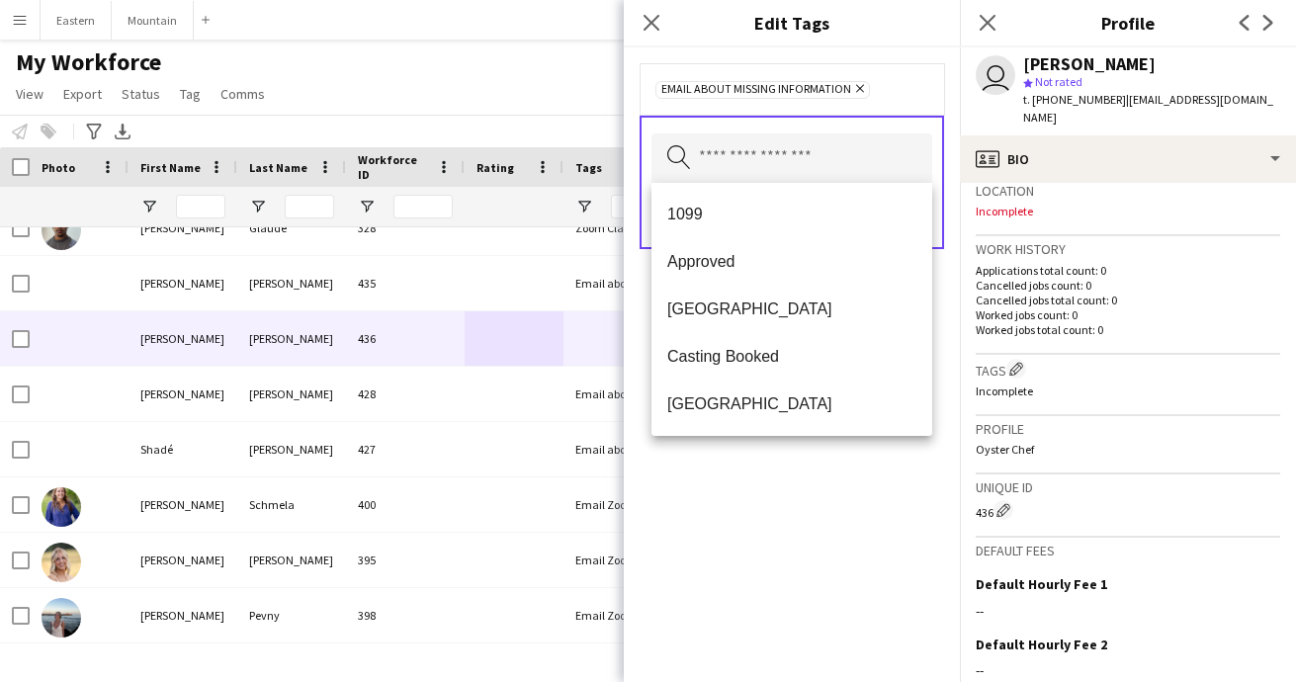
click at [865, 492] on div "Email about missing information Remove Search by tag name Save" at bounding box center [792, 364] width 336 height 635
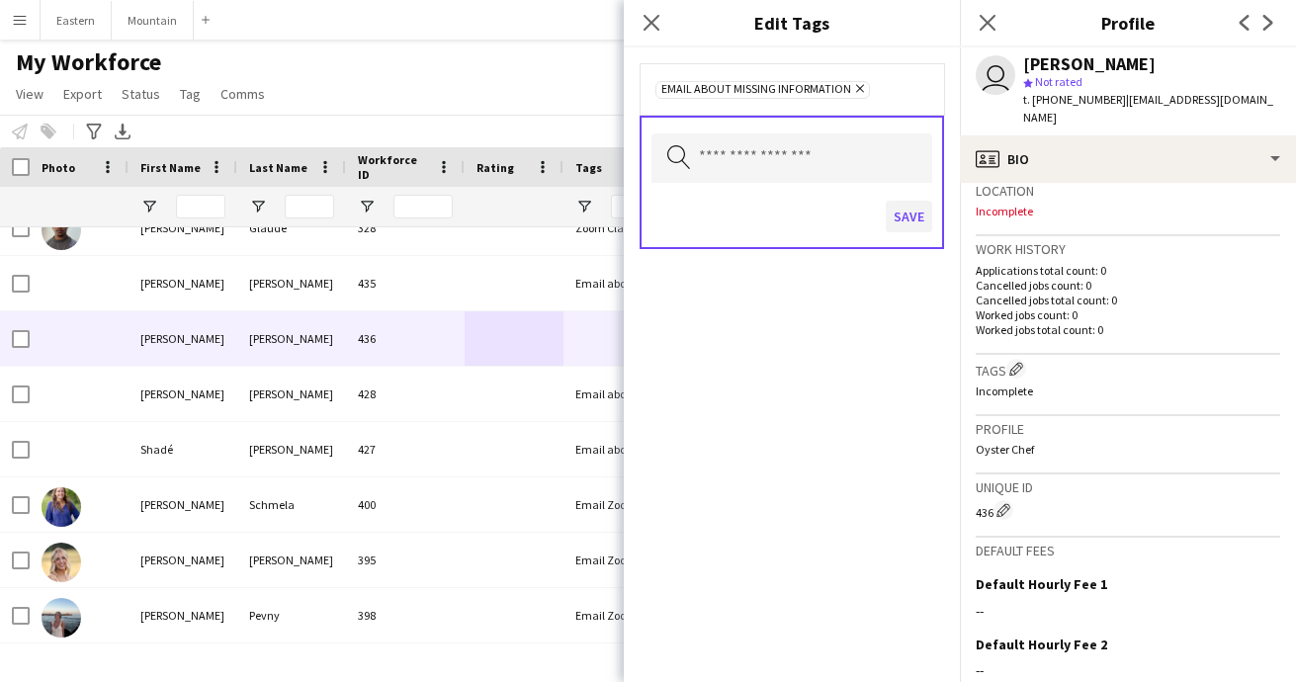
click at [910, 213] on button "Save" at bounding box center [909, 217] width 46 height 32
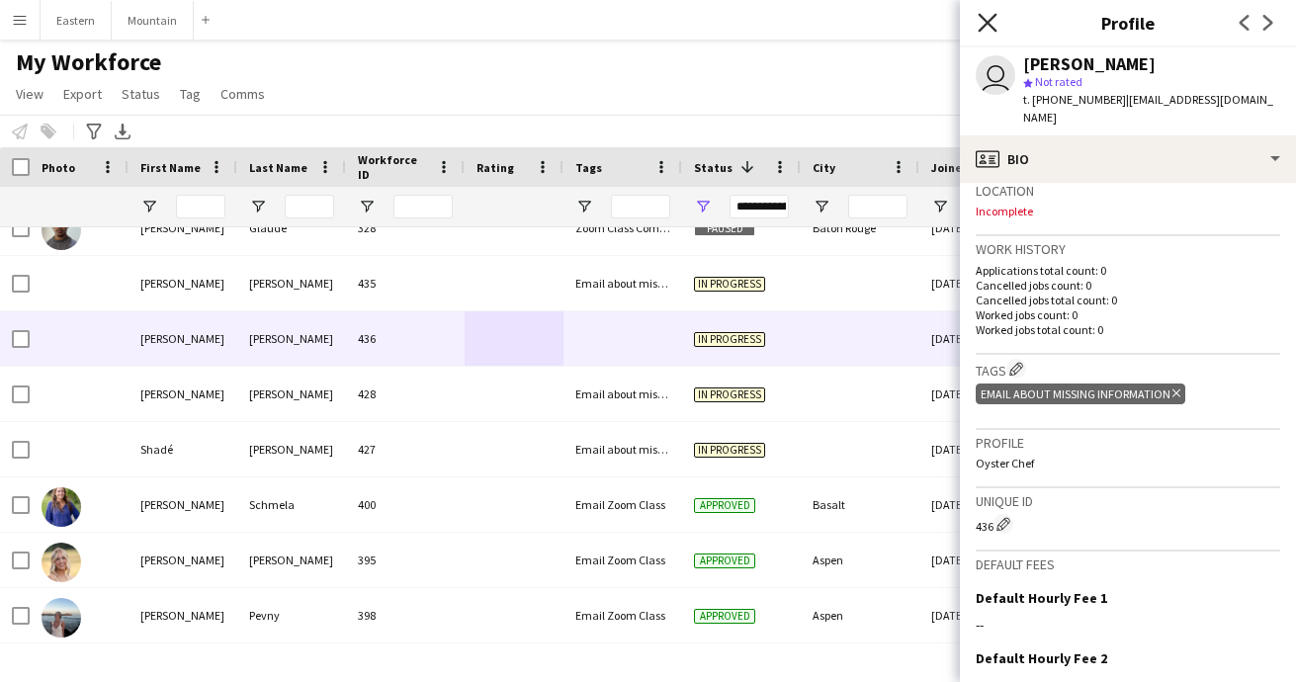
click at [983, 17] on icon "Close pop-in" at bounding box center [986, 22] width 19 height 19
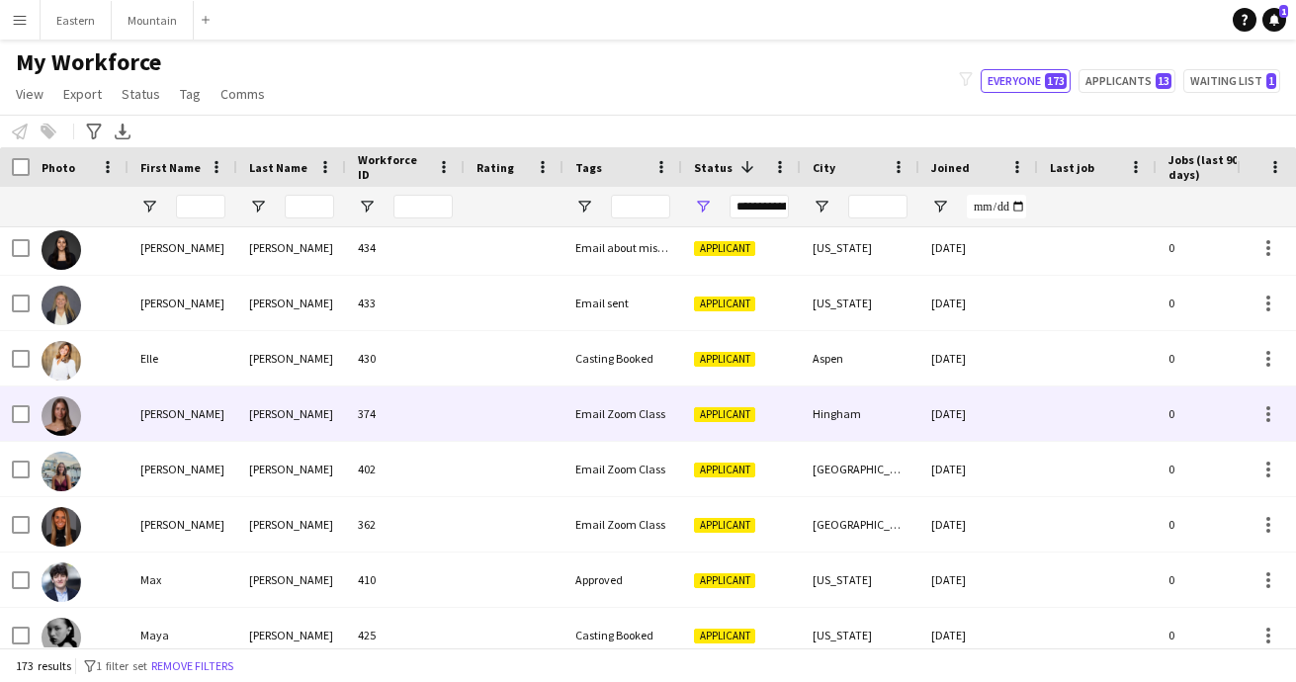
scroll to position [2371, 0]
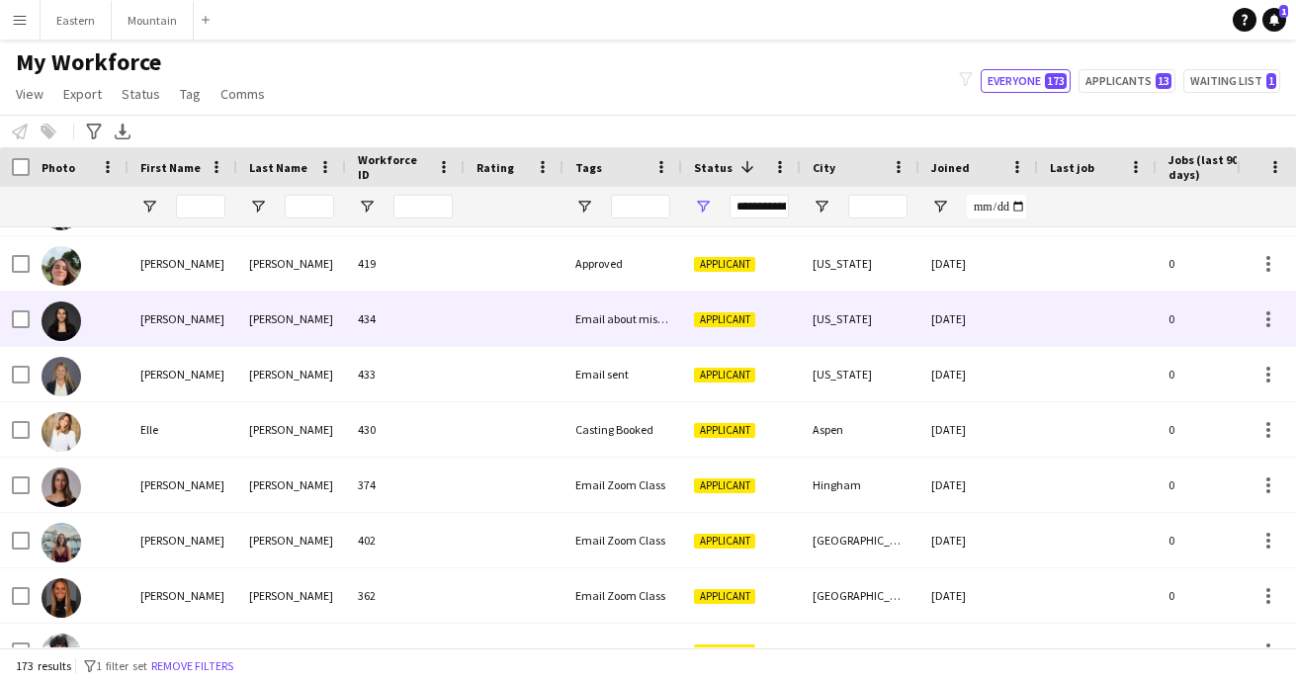
click at [546, 323] on div at bounding box center [514, 319] width 99 height 54
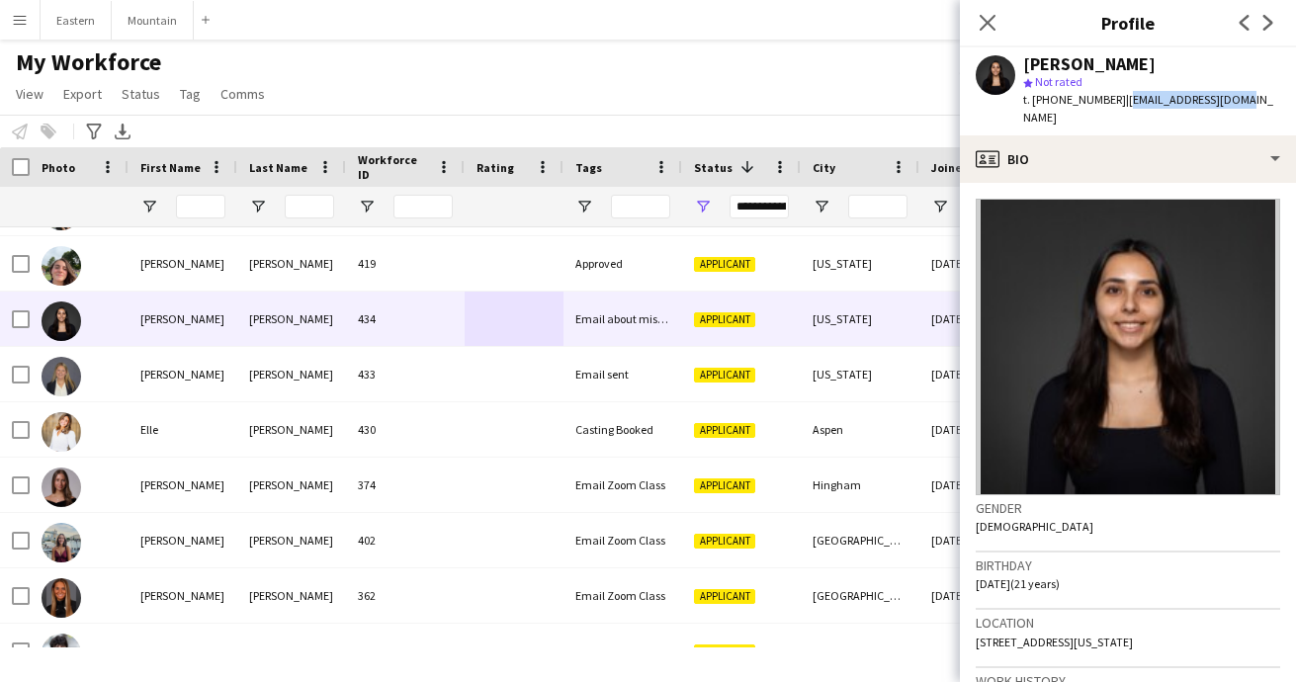
drag, startPoint x: 1110, startPoint y: 100, endPoint x: 1227, endPoint y: 99, distance: 116.6
click at [1227, 99] on div "Daniela Ayala star Not rated t. +17025395552 | ddayala29@gmail.com" at bounding box center [1128, 91] width 336 height 88
copy span "[EMAIL_ADDRESS][DOMAIN_NAME]"
click at [984, 15] on icon "Close pop-in" at bounding box center [986, 22] width 19 height 19
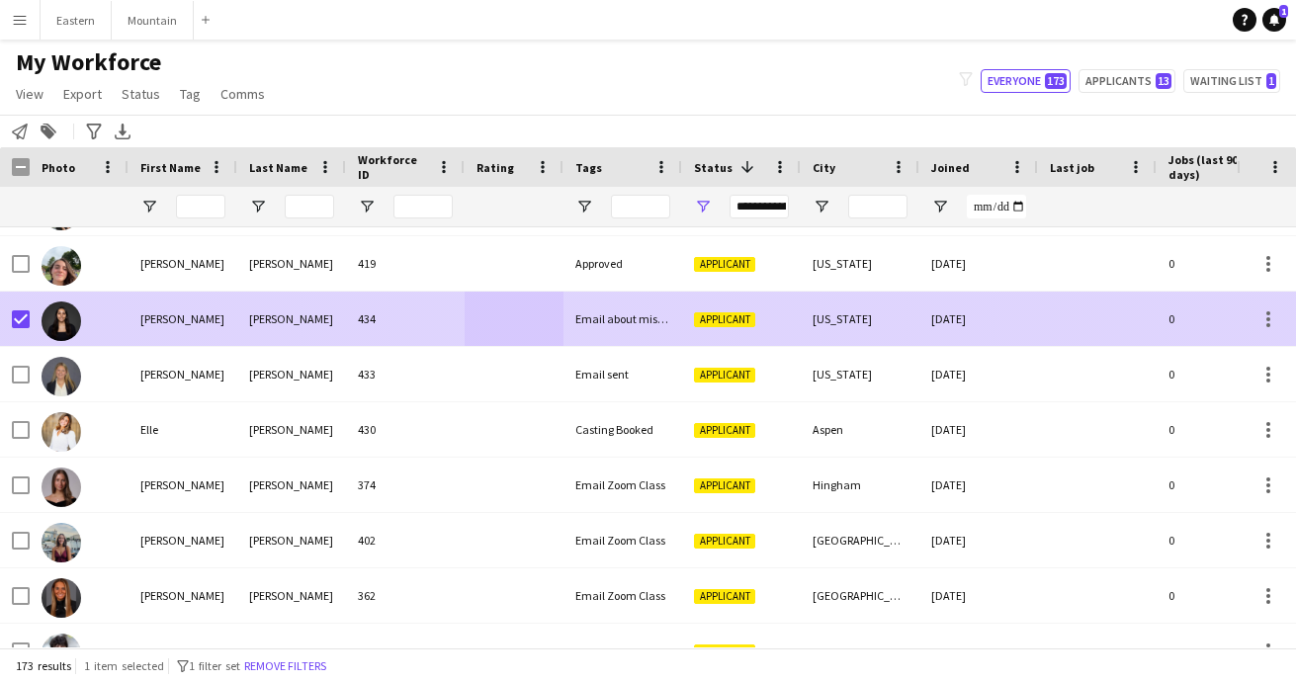
click at [537, 328] on div at bounding box center [514, 319] width 99 height 54
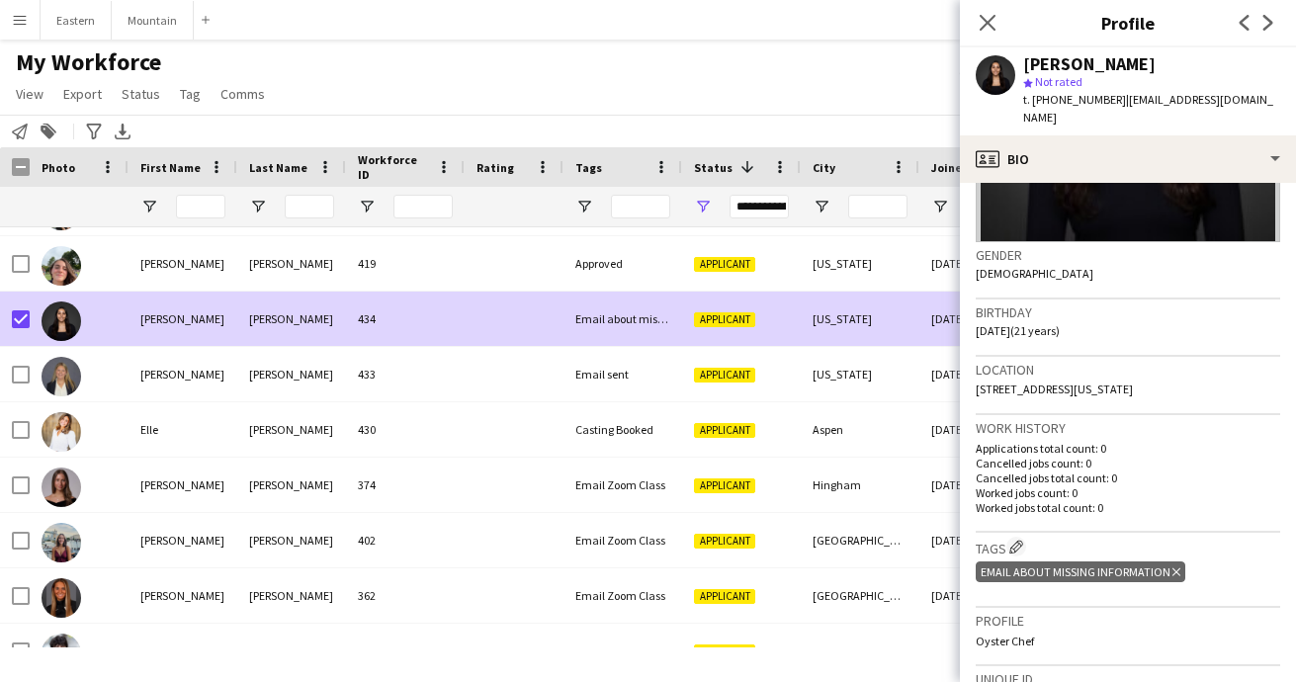
scroll to position [270, 0]
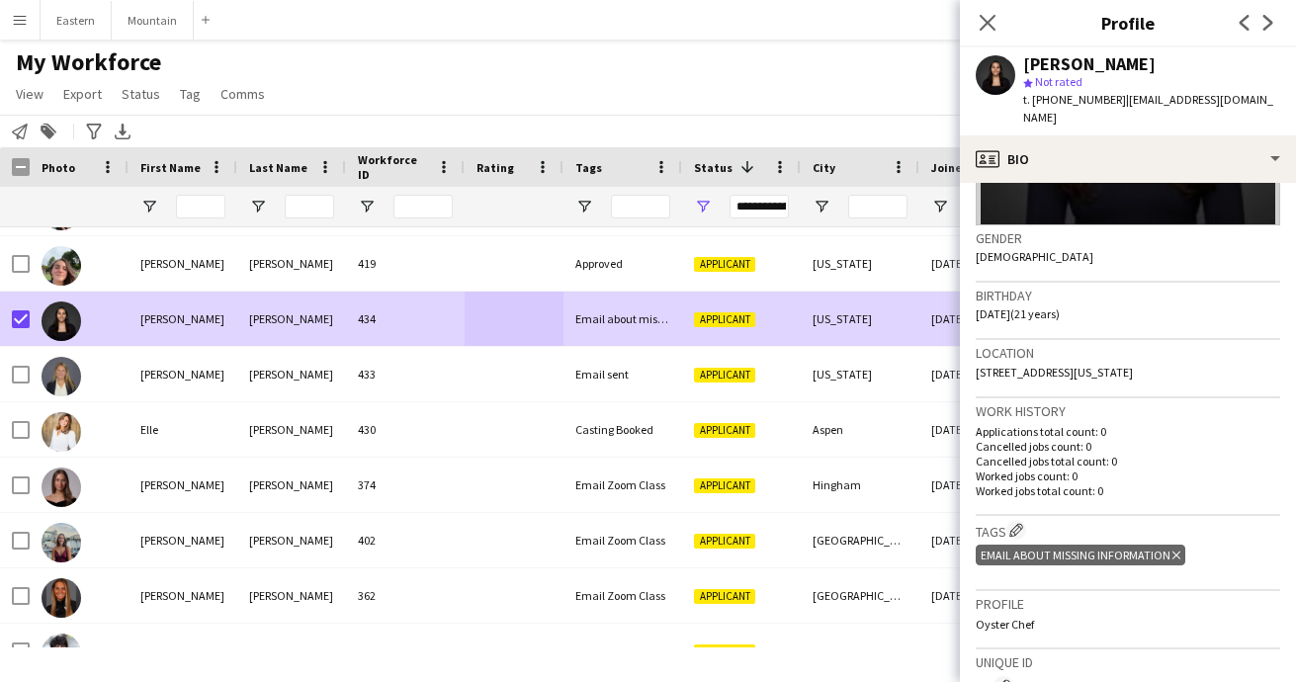
click at [1008, 520] on h3 "Tags Edit crew company tags" at bounding box center [1127, 530] width 304 height 21
click at [1014, 523] on app-icon "Edit crew company tags" at bounding box center [1016, 530] width 14 height 14
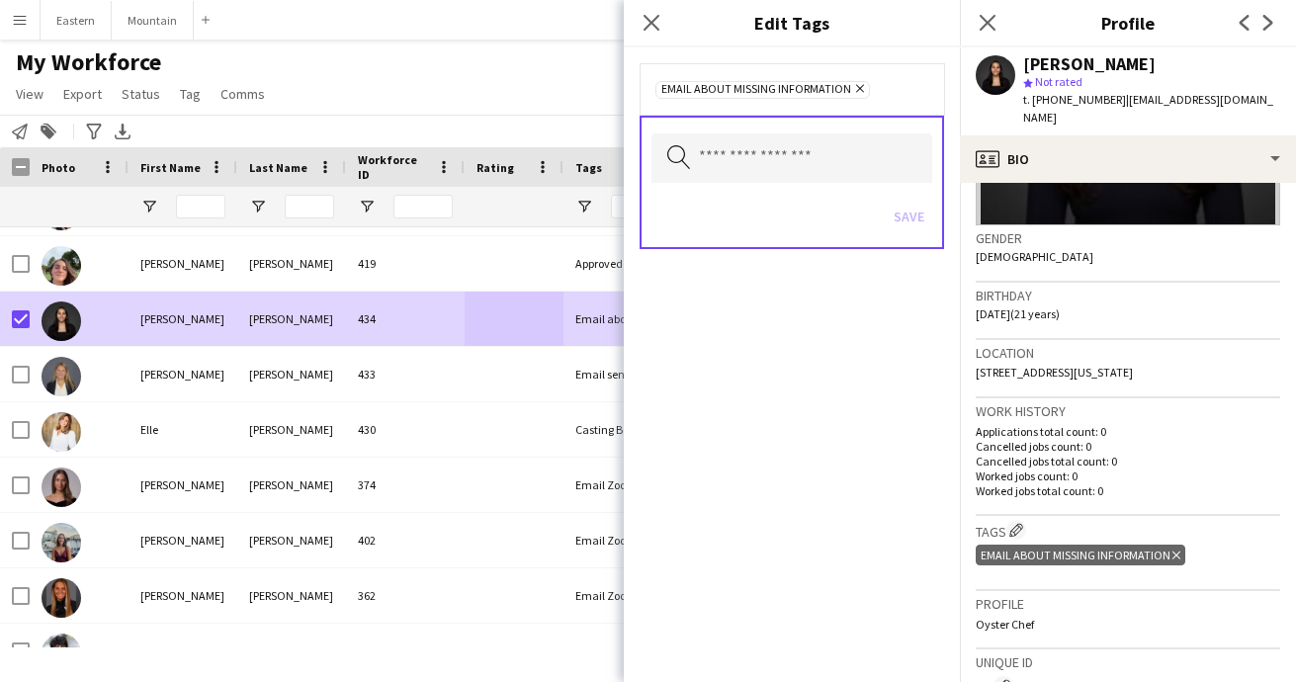
click at [854, 83] on icon "Remove" at bounding box center [857, 88] width 13 height 13
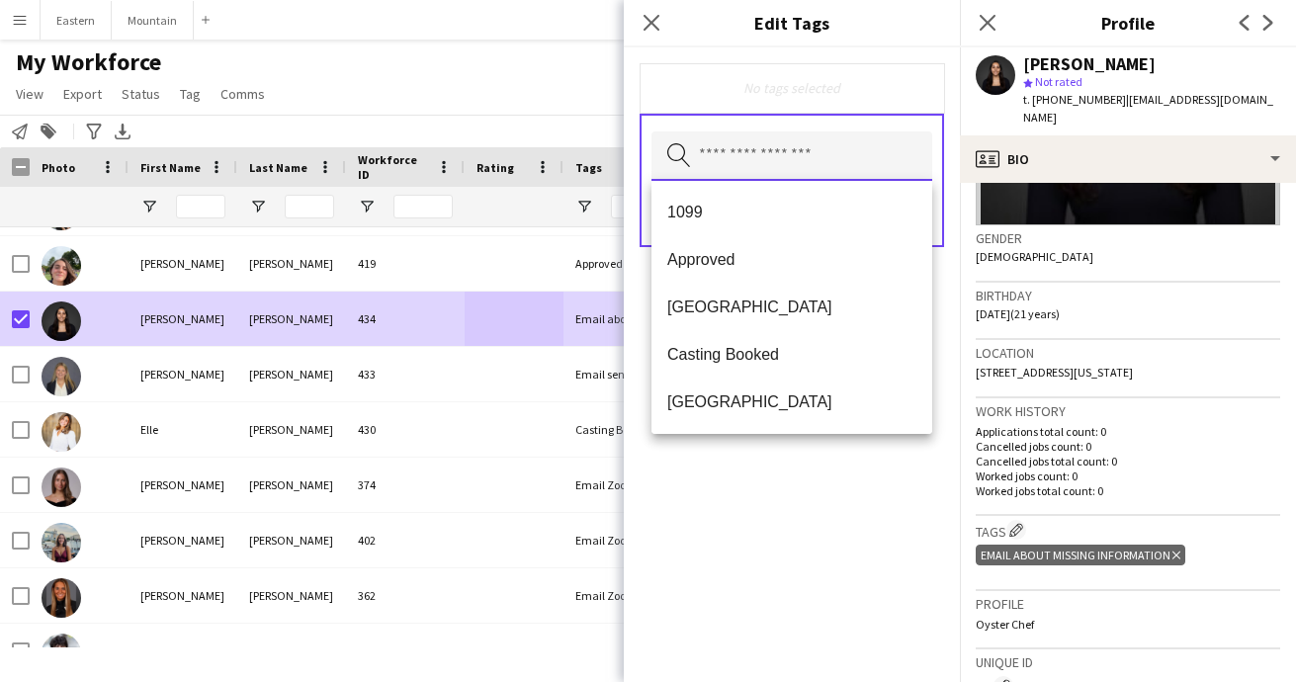
click at [806, 154] on input "text" at bounding box center [791, 155] width 281 height 49
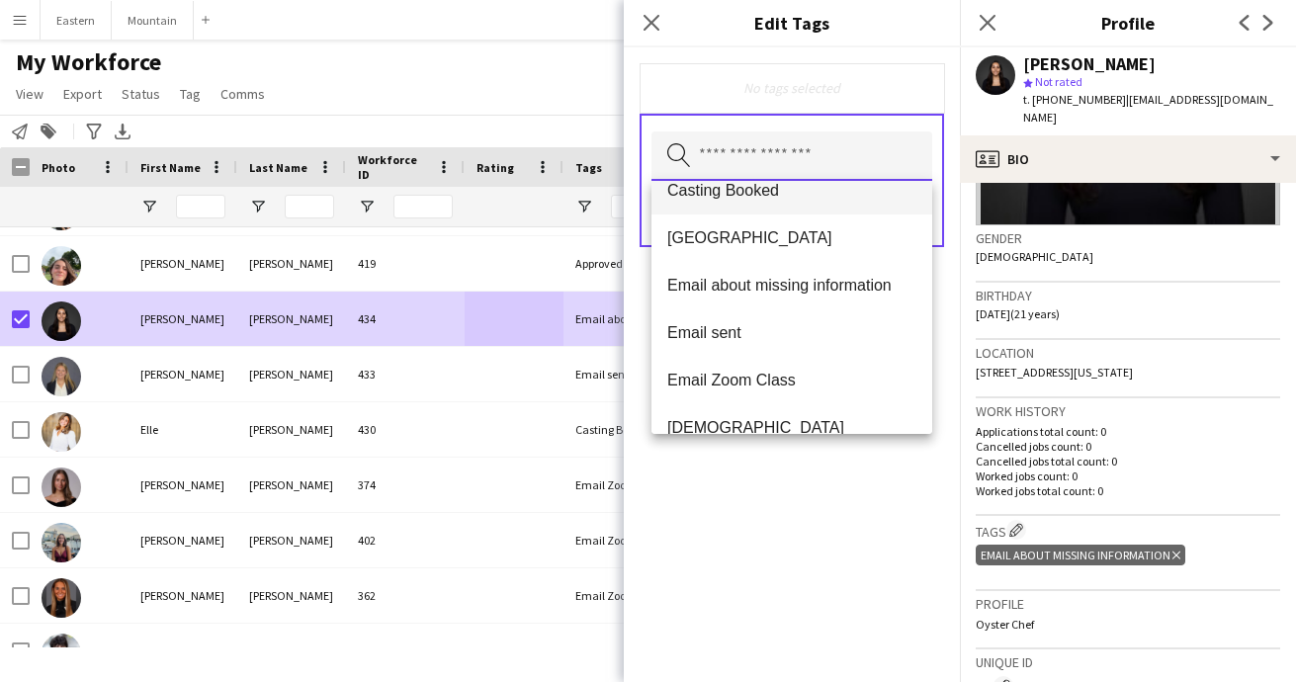
scroll to position [170, 0]
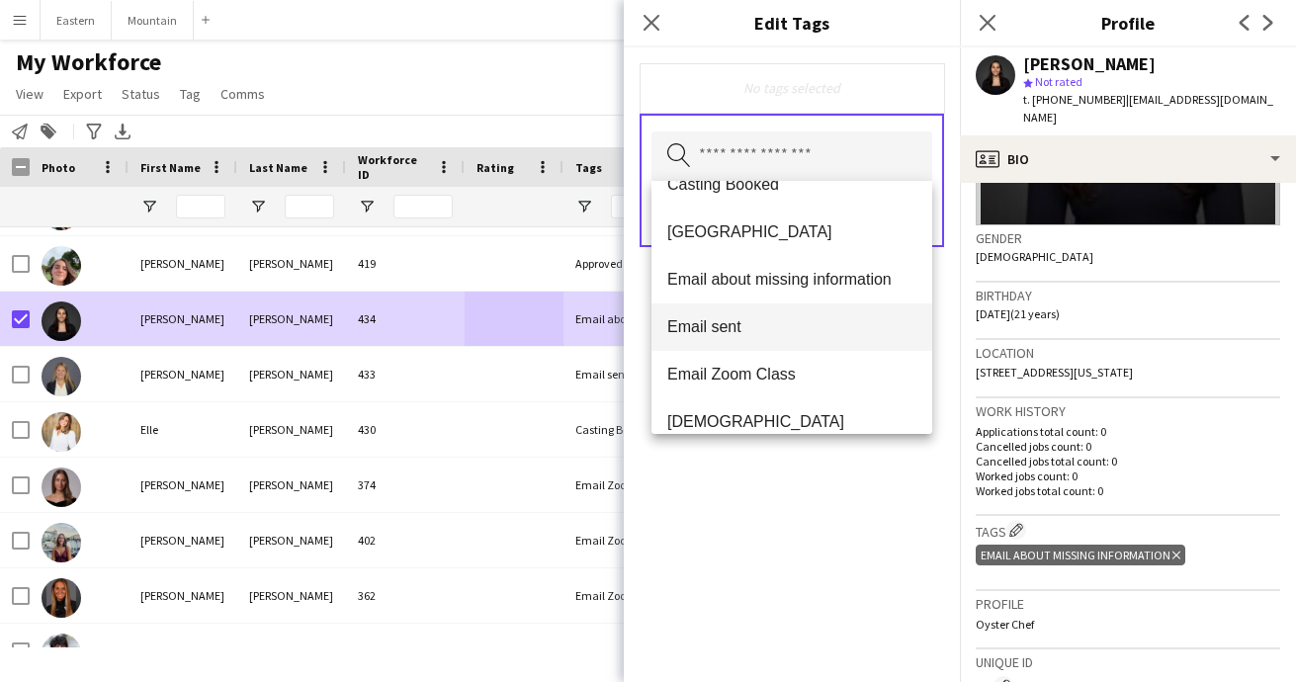
click at [753, 322] on span "Email sent" at bounding box center [791, 326] width 249 height 19
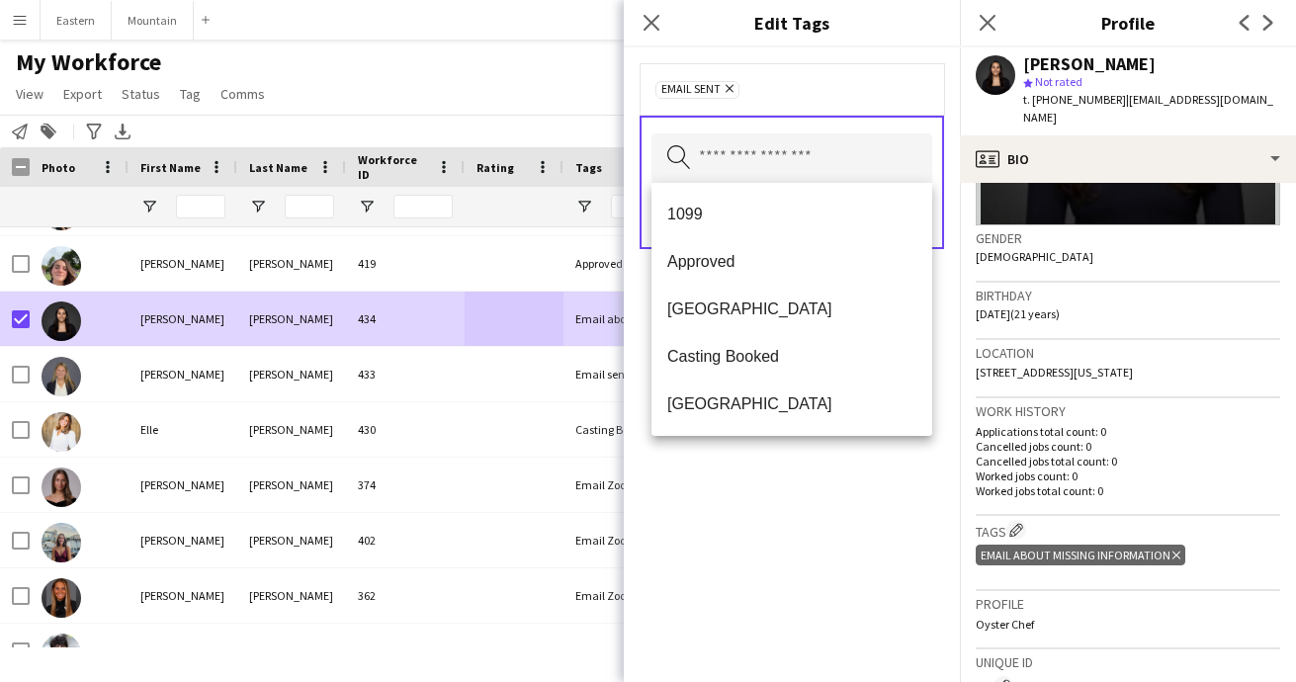
click at [831, 468] on div "Email sent Remove Search by tag name Save" at bounding box center [792, 364] width 336 height 635
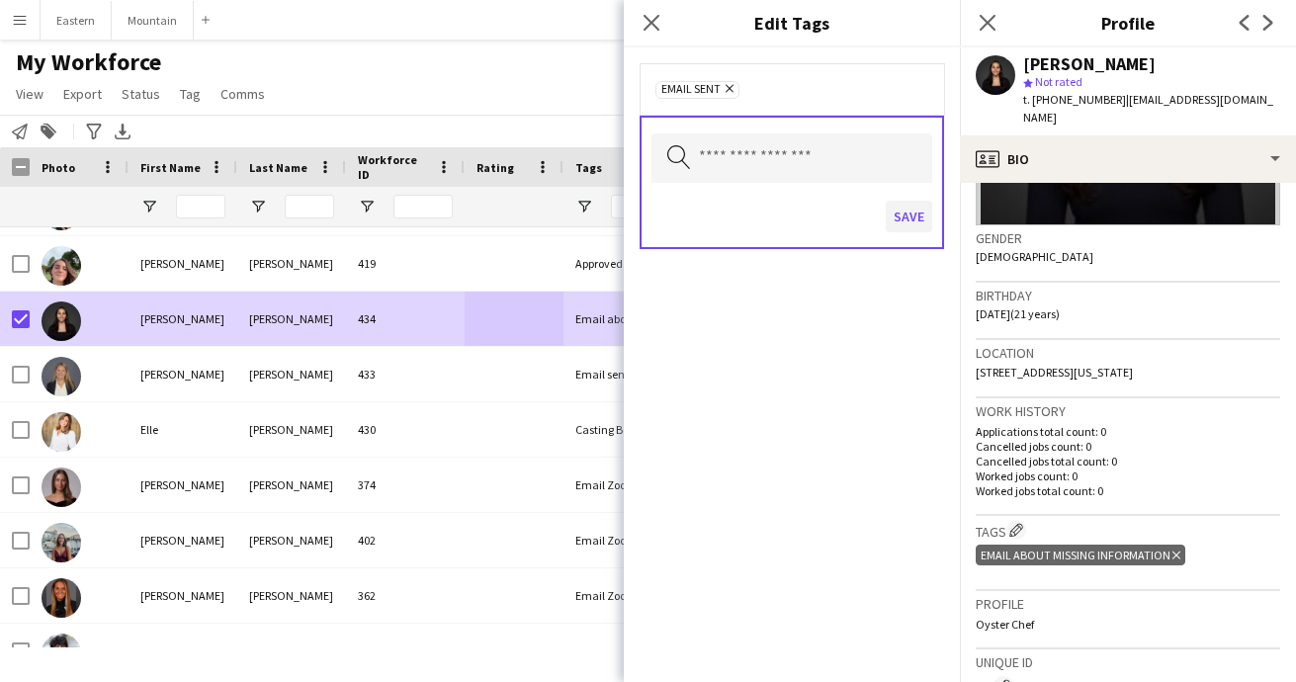
click at [909, 212] on button "Save" at bounding box center [909, 217] width 46 height 32
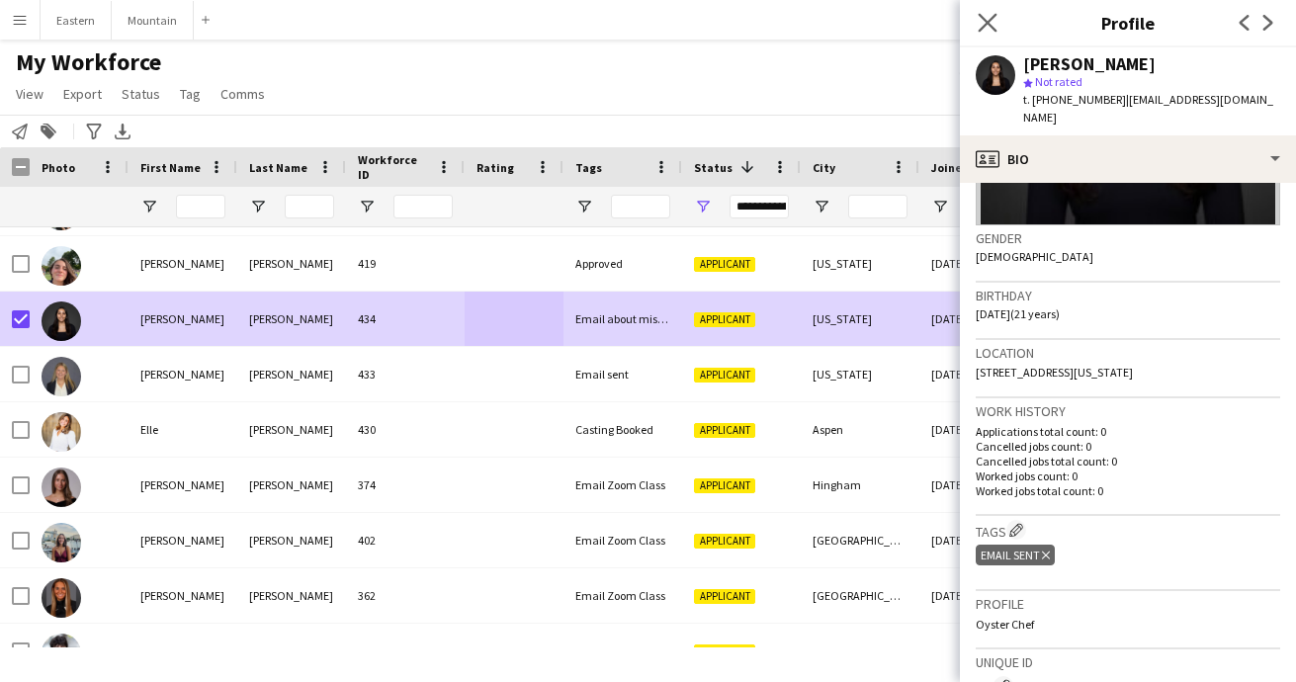
click at [988, 13] on app-icon "Close pop-in" at bounding box center [988, 23] width 29 height 29
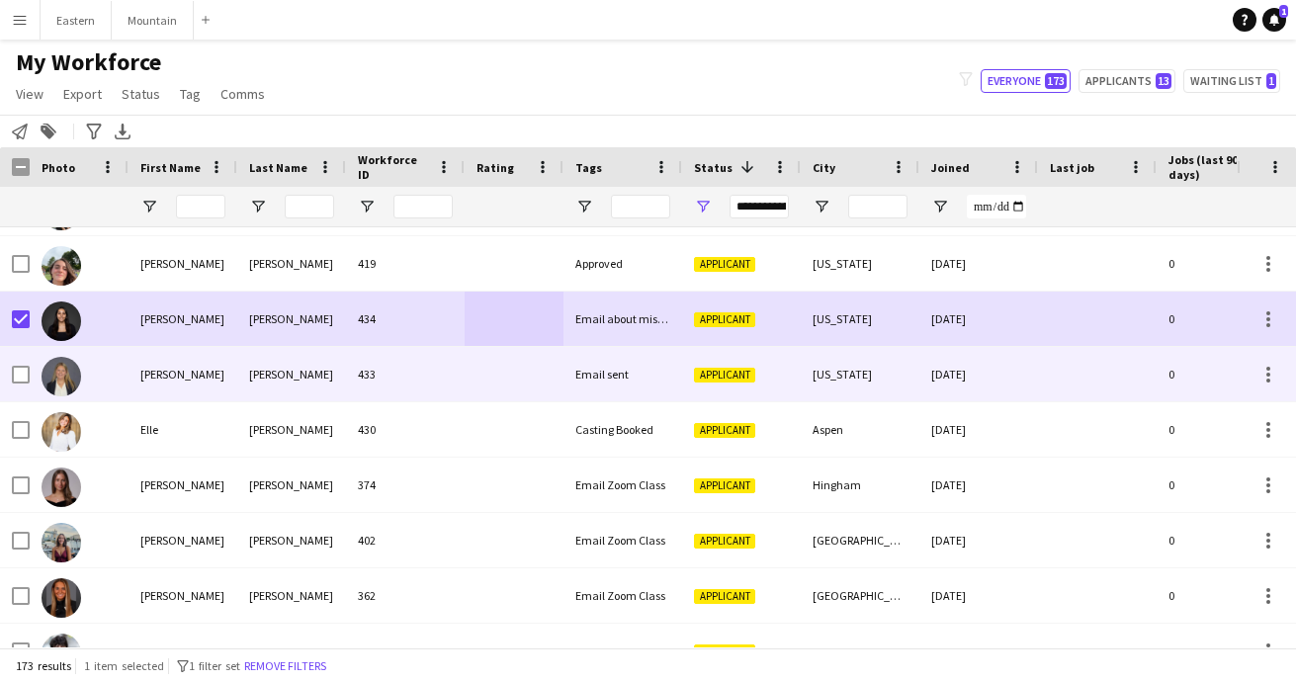
click at [568, 372] on div "Email sent" at bounding box center [622, 374] width 119 height 54
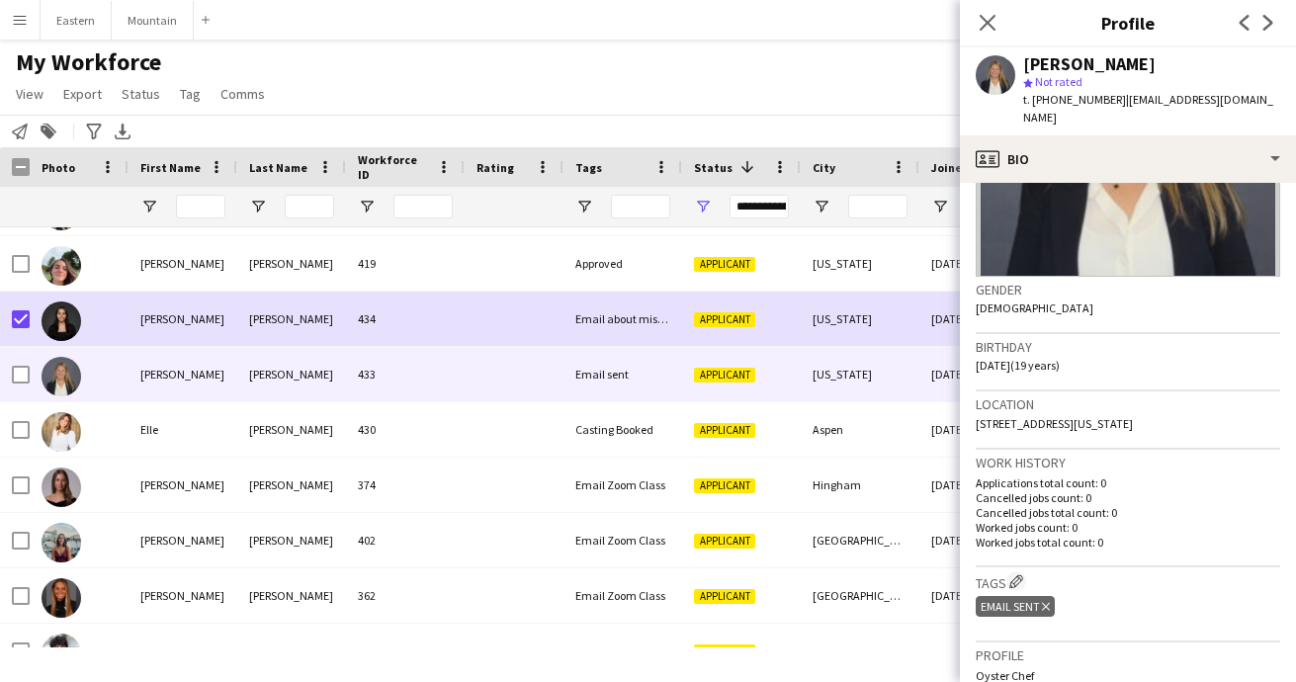
scroll to position [237, 0]
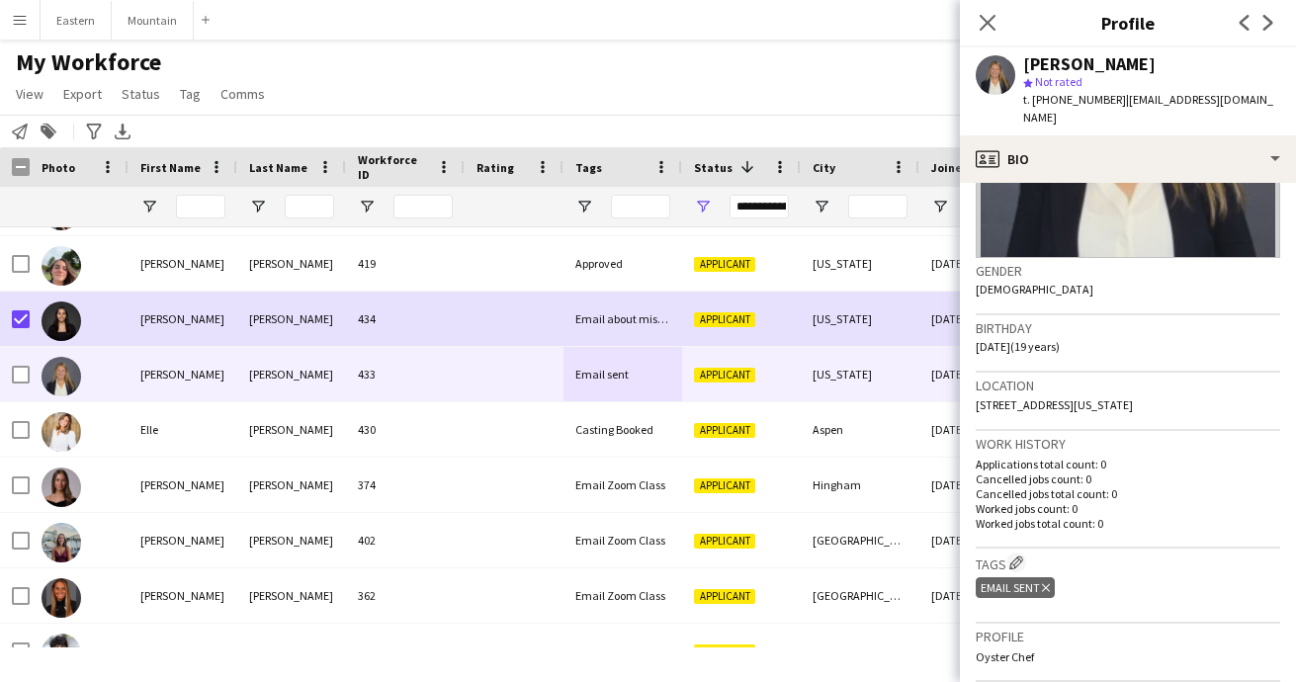
click at [1040, 577] on div "Email sent Delete tag" at bounding box center [1014, 587] width 79 height 21
click at [1016, 555] on app-icon "Edit crew company tags" at bounding box center [1016, 562] width 14 height 14
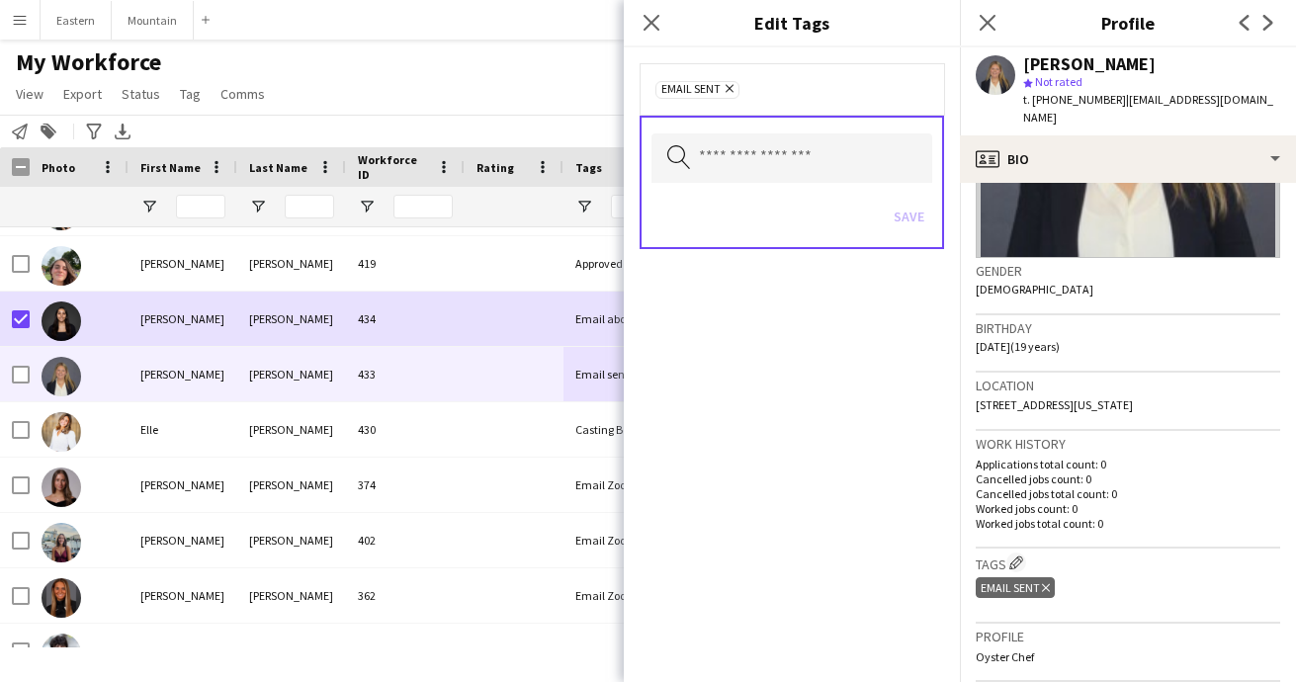
click at [732, 87] on icon "Remove" at bounding box center [726, 88] width 13 height 13
click at [723, 149] on input "text" at bounding box center [791, 155] width 281 height 49
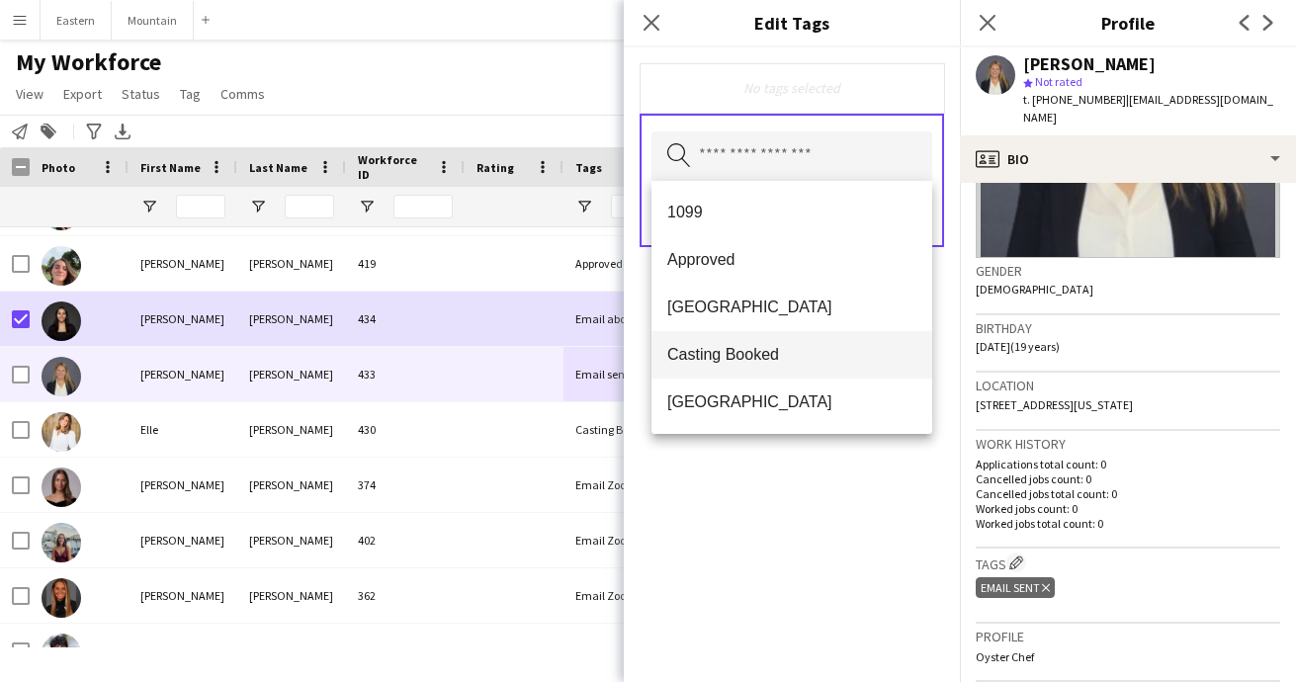
click at [720, 341] on mat-option "Casting Booked" at bounding box center [791, 354] width 281 height 47
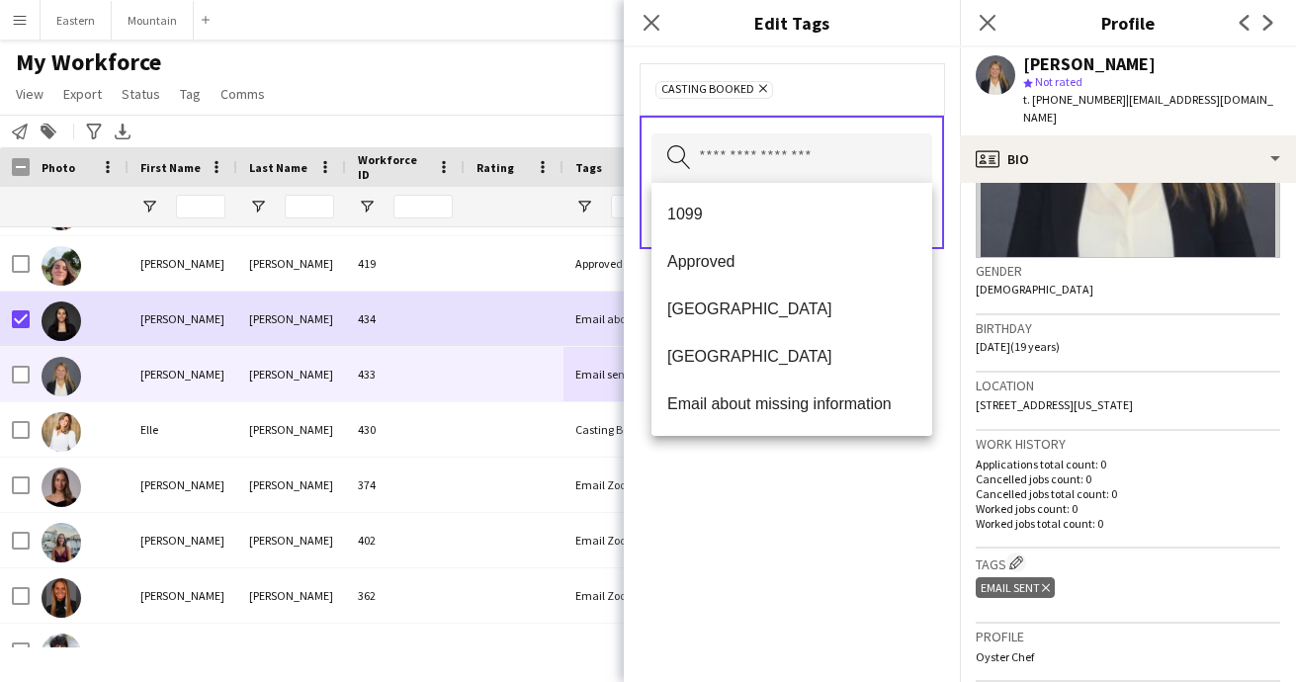
click at [859, 547] on div "Casting Booked Remove Search by tag name Save" at bounding box center [792, 364] width 336 height 635
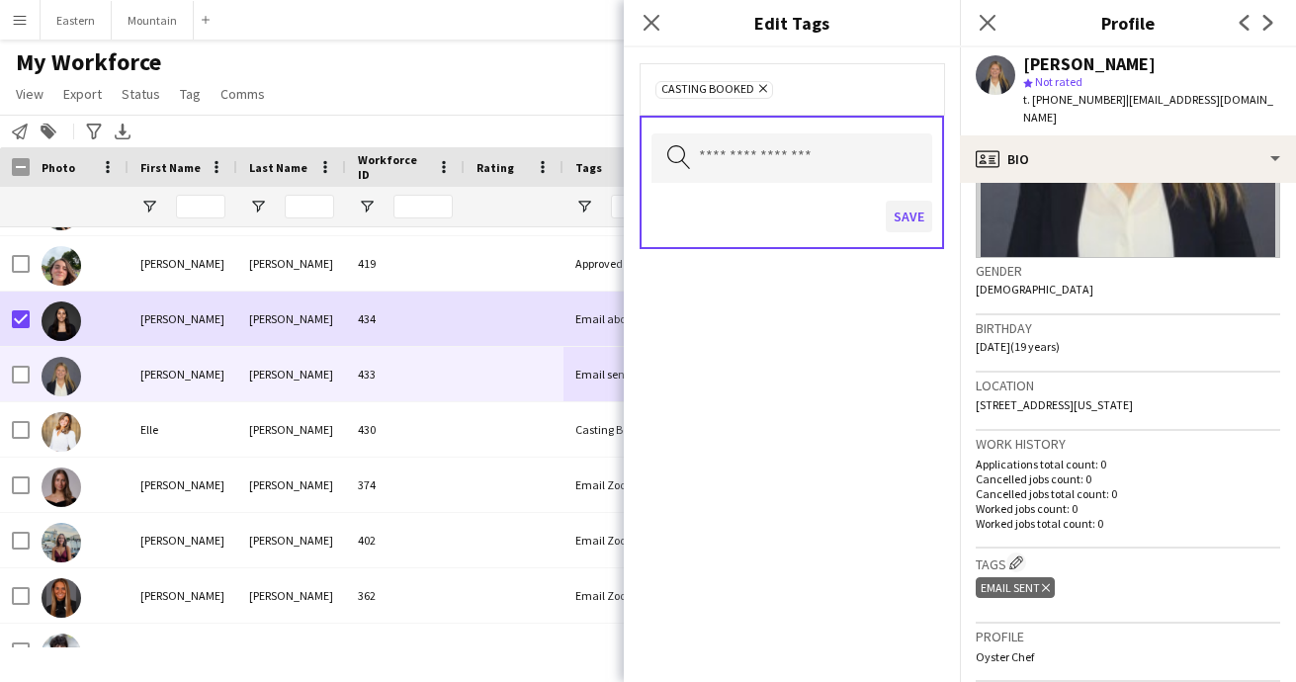
click at [918, 221] on button "Save" at bounding box center [909, 217] width 46 height 32
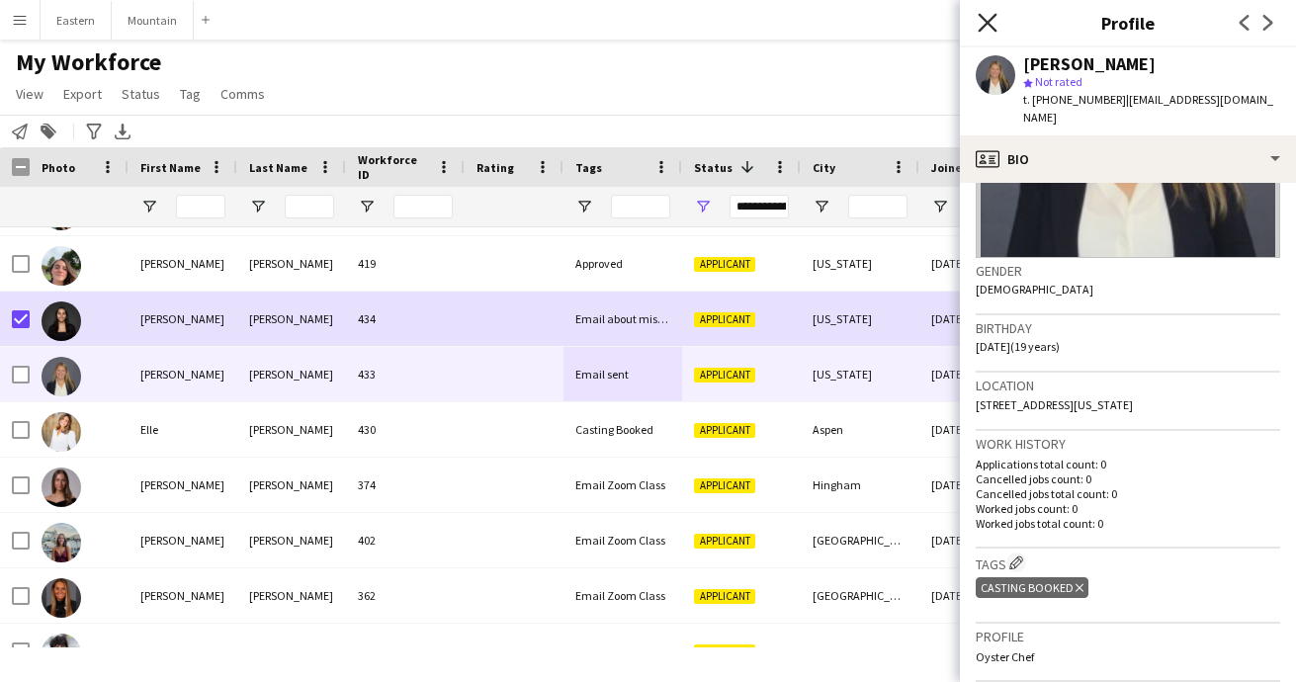
click at [987, 14] on icon "Close pop-in" at bounding box center [986, 22] width 19 height 19
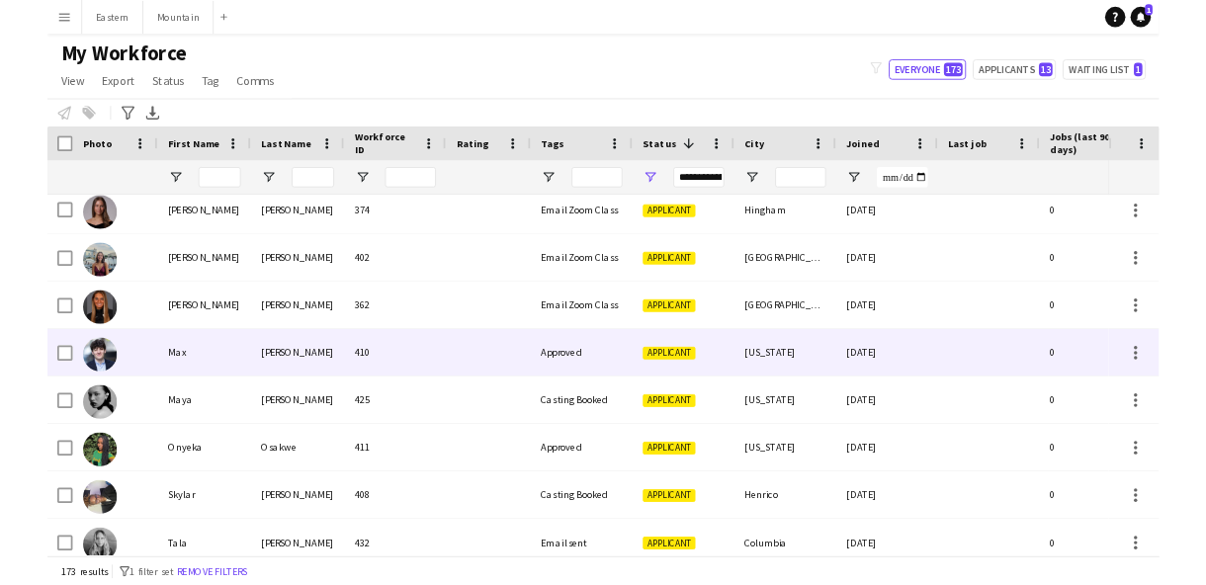
scroll to position [2762, 0]
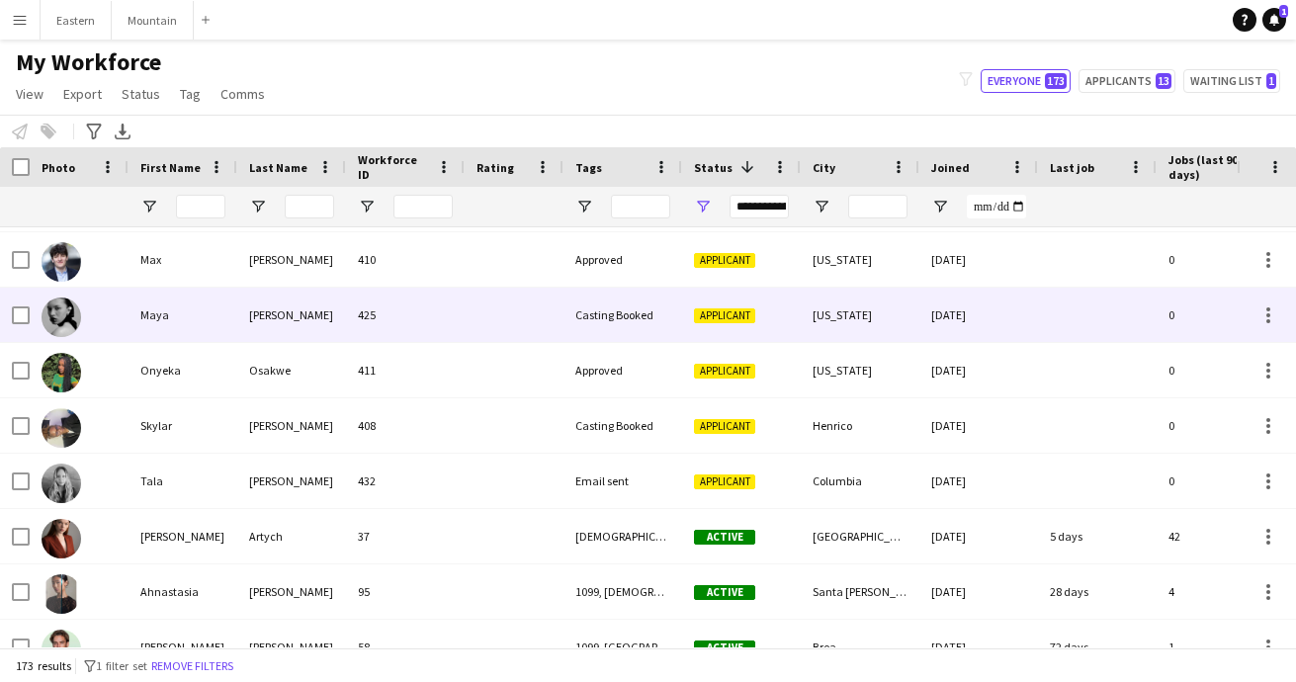
click at [588, 309] on div "Casting Booked" at bounding box center [622, 315] width 119 height 54
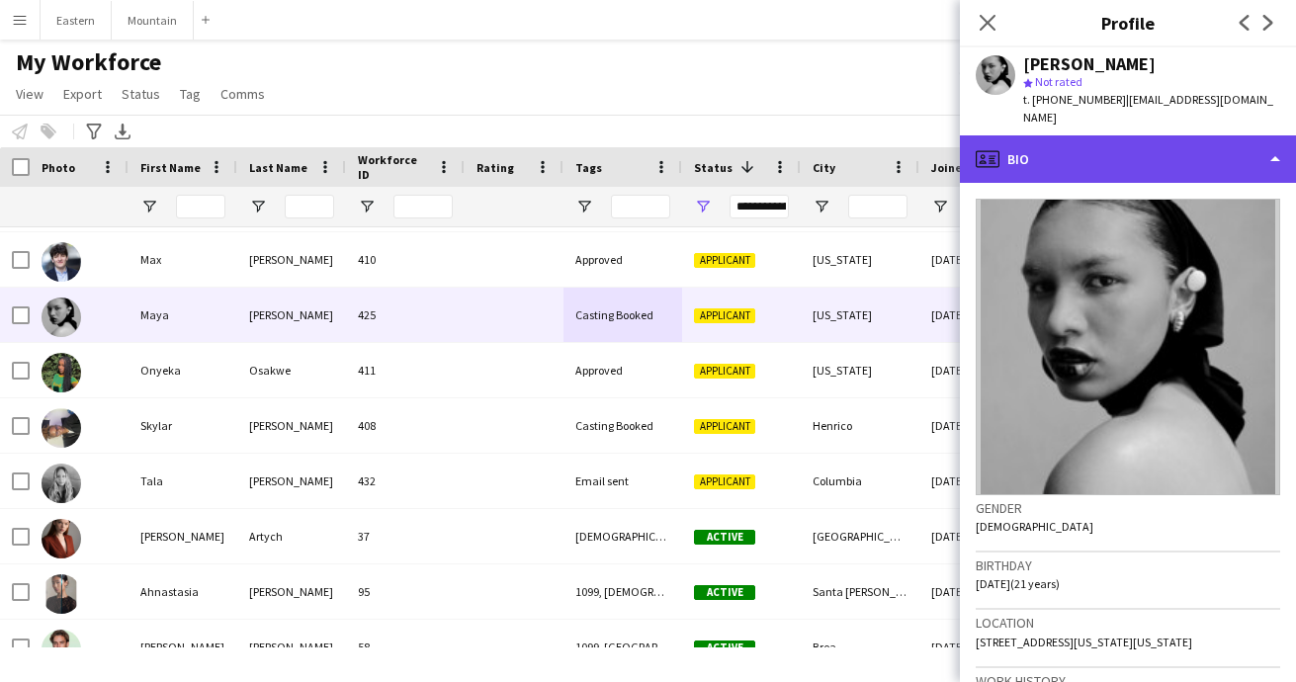
click at [1062, 135] on div "profile Bio" at bounding box center [1128, 158] width 336 height 47
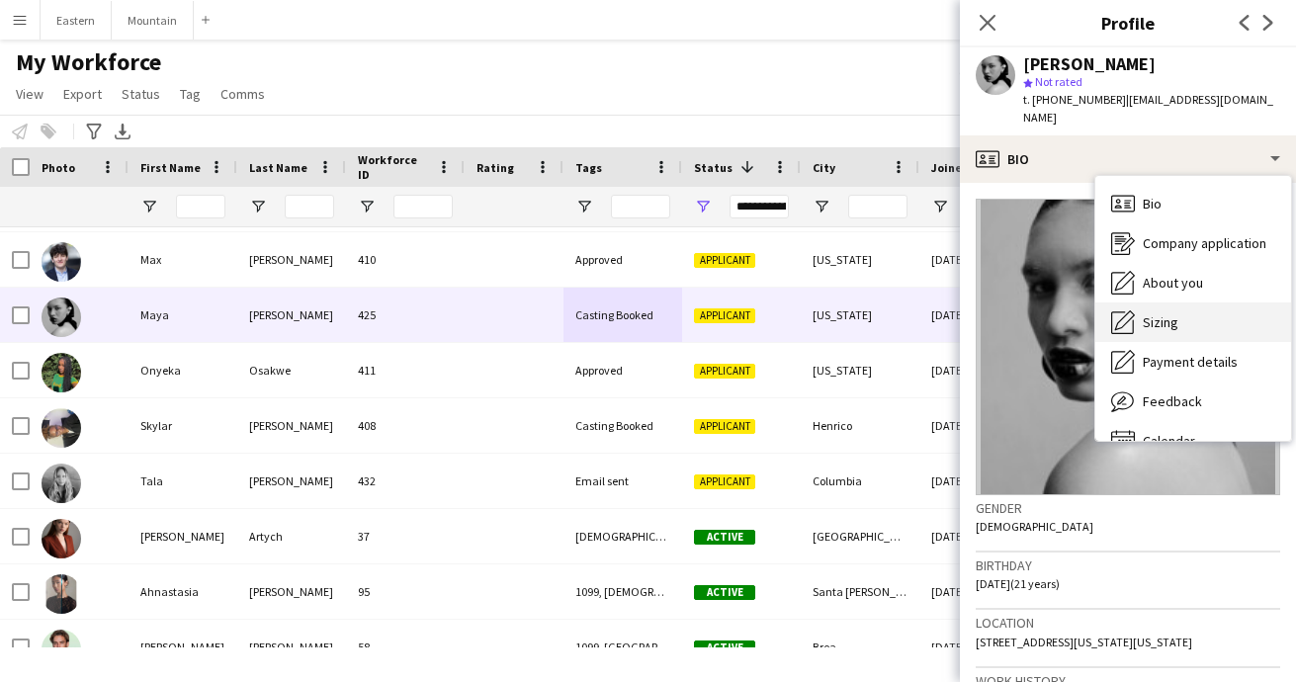
click at [1144, 313] on span "Sizing" at bounding box center [1161, 322] width 36 height 18
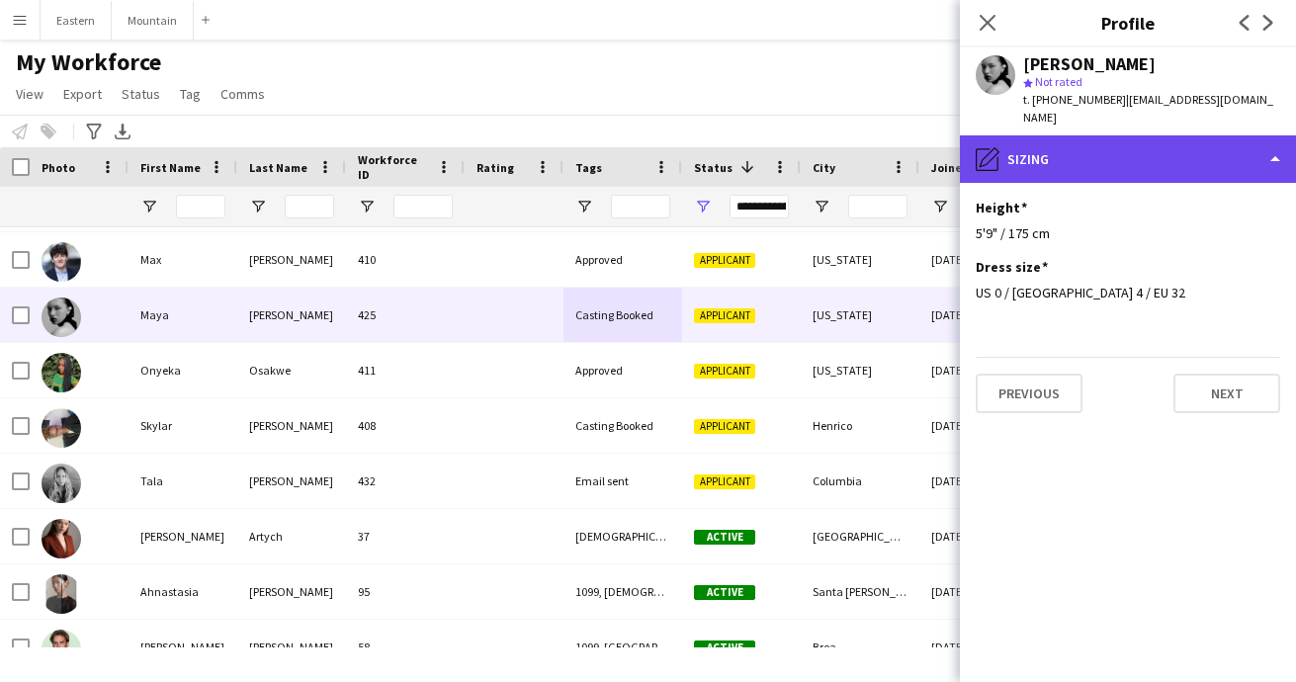
click at [1068, 135] on div "pencil4 Sizing" at bounding box center [1128, 158] width 336 height 47
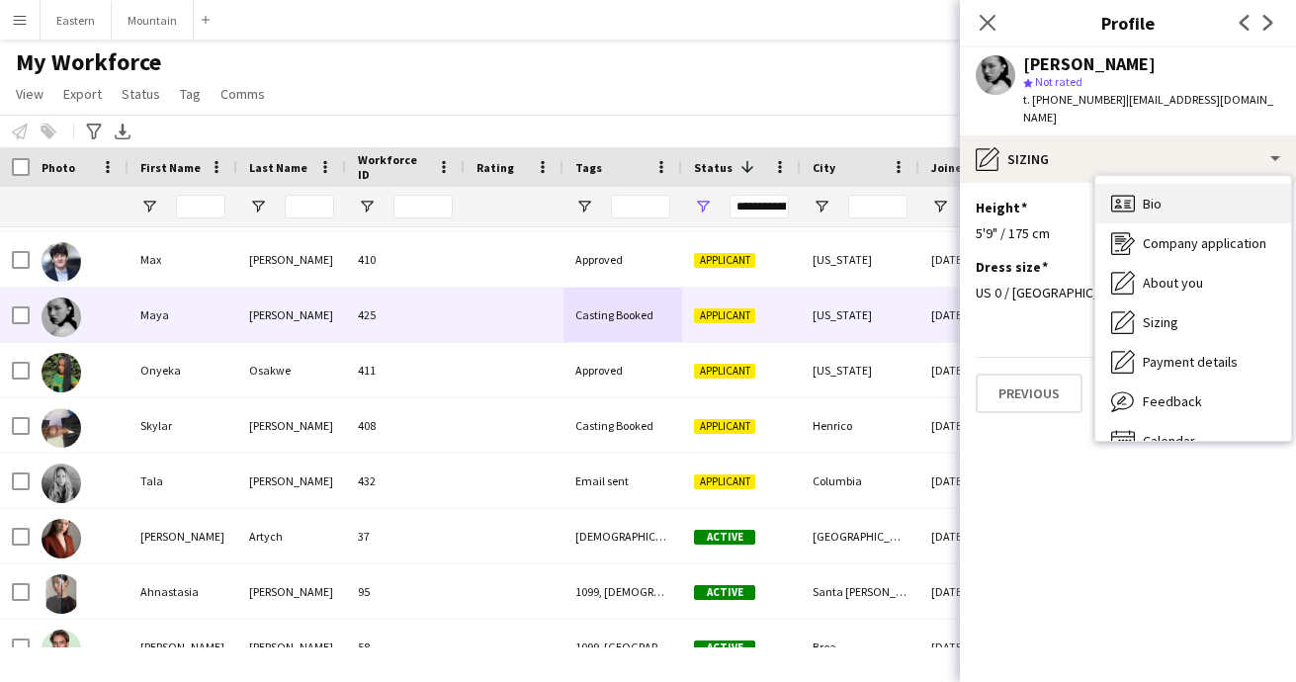
click at [1159, 184] on div "Bio Bio" at bounding box center [1193, 204] width 196 height 40
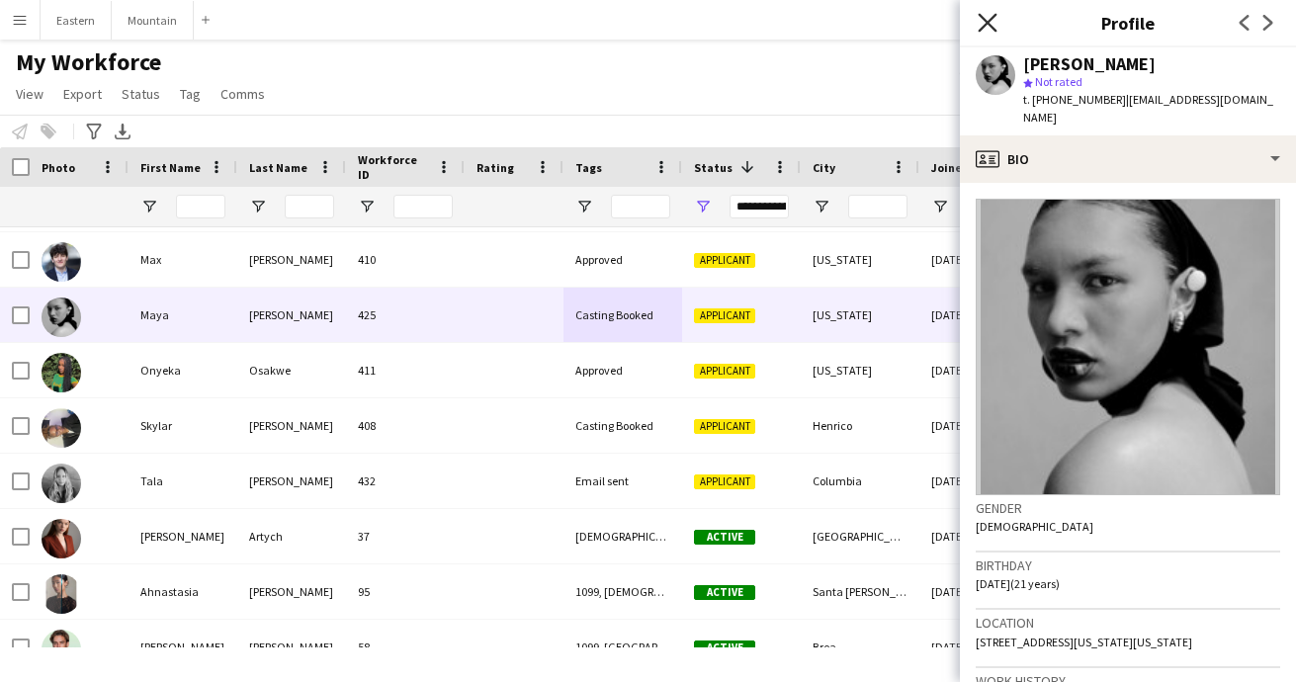
click at [984, 22] on icon "Close pop-in" at bounding box center [986, 22] width 19 height 19
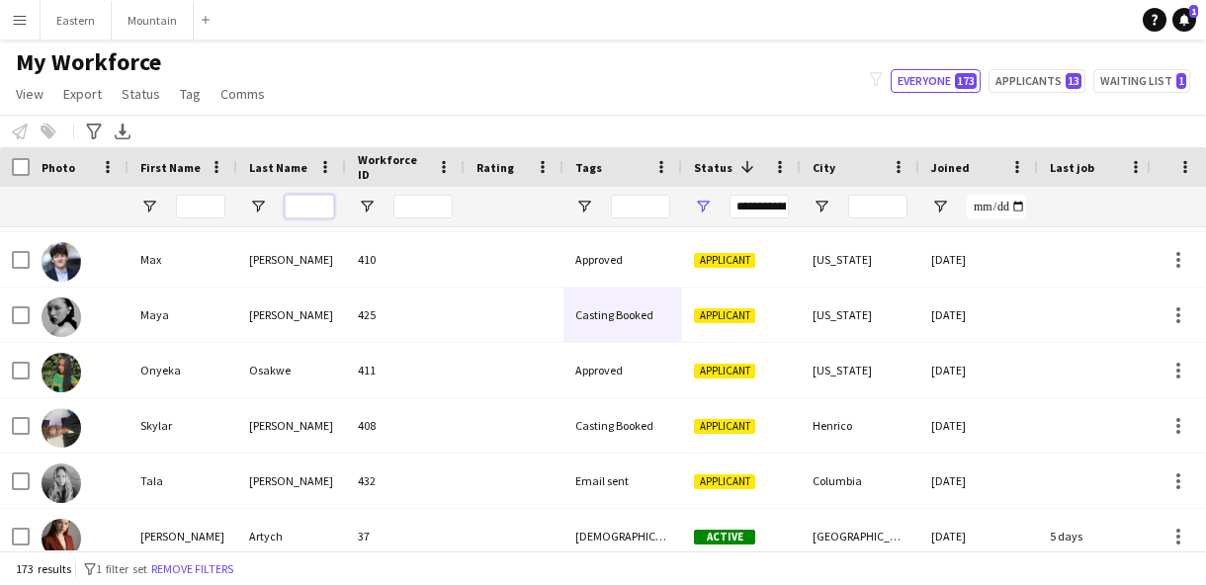
click at [309, 209] on input "Last Name Filter Input" at bounding box center [309, 207] width 49 height 24
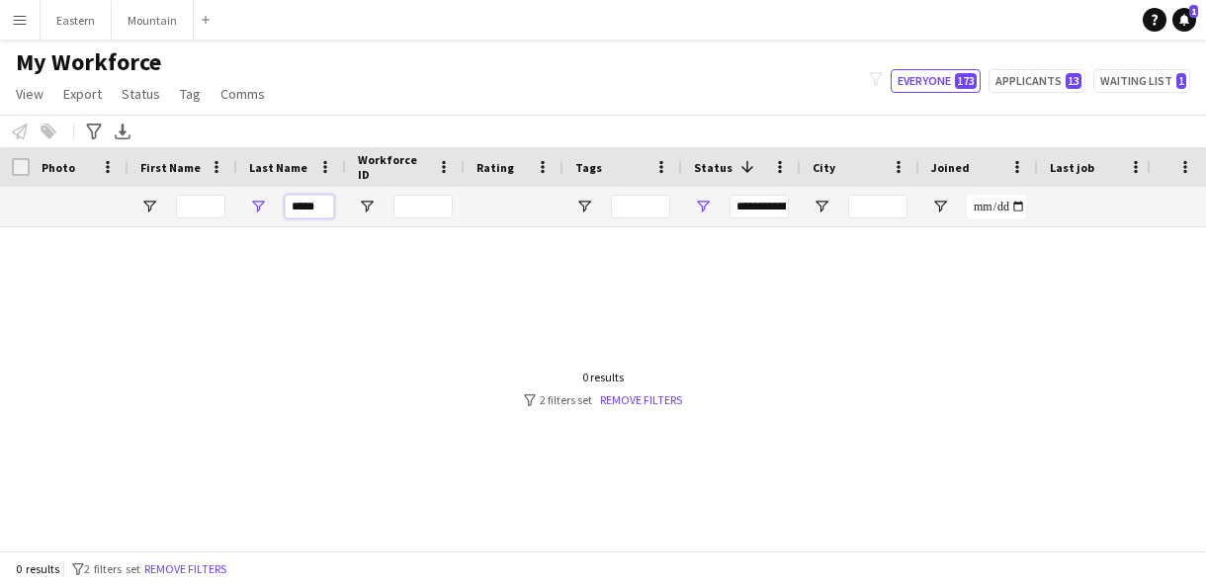
scroll to position [0, 0]
type input "*"
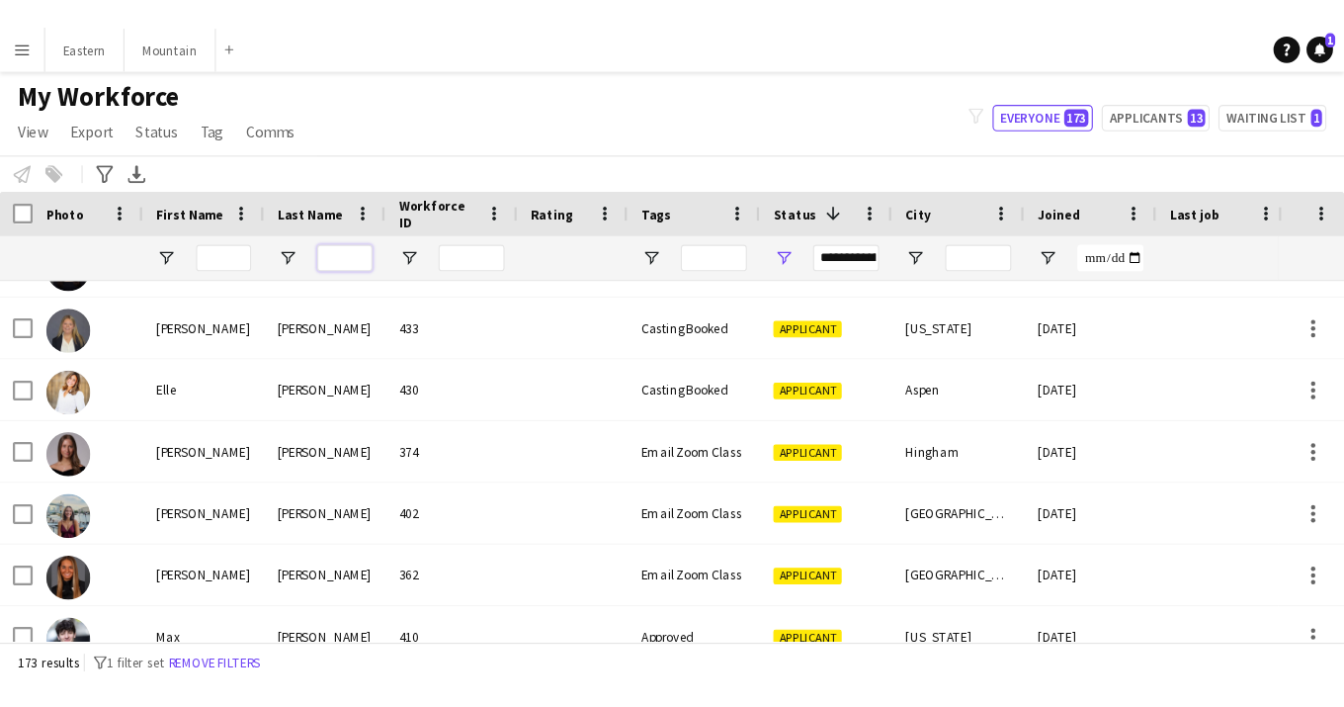
scroll to position [2476, 0]
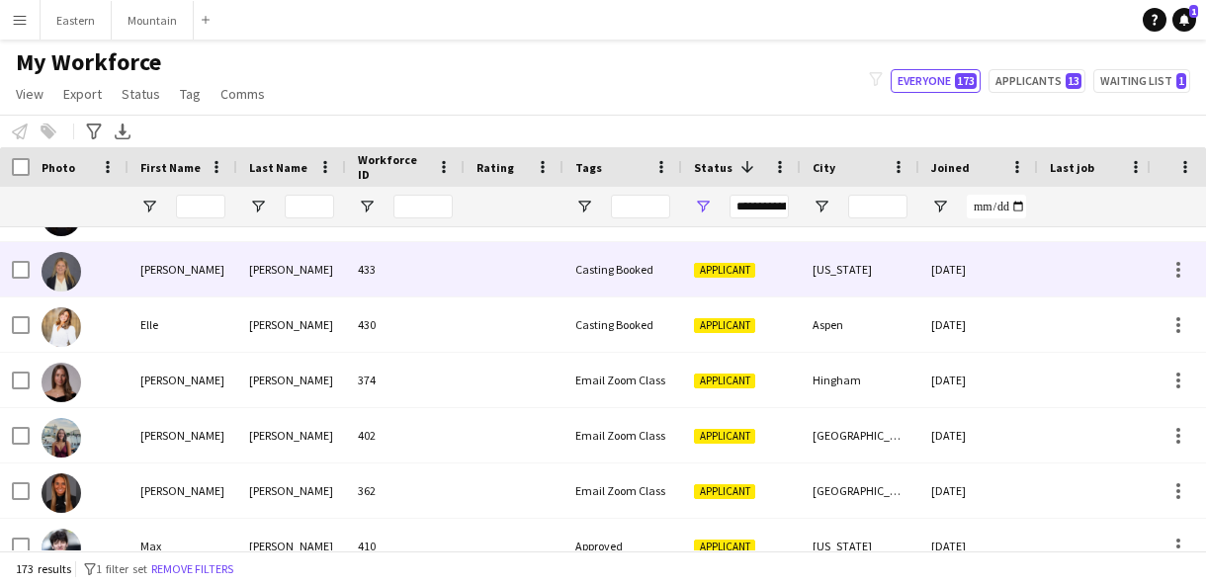
click at [279, 283] on div "[PERSON_NAME]" at bounding box center [291, 269] width 109 height 54
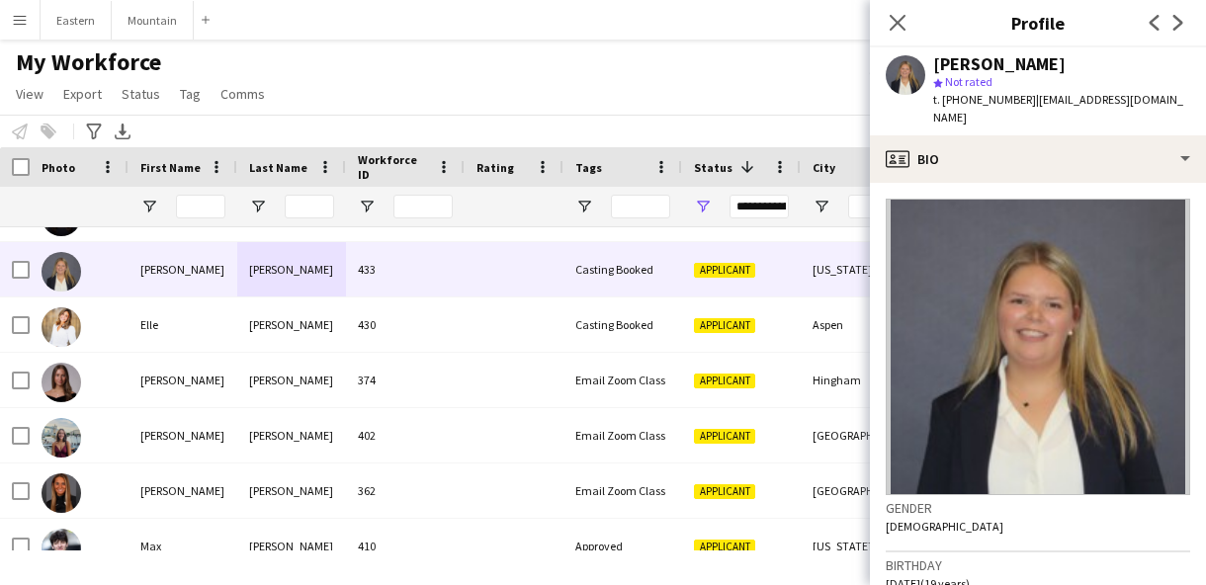
click at [1013, 183] on app-crew-profile-bio "Gender Female Birthday 05-17-2006 (19 years) Location 2025 F Street Northwest, …" at bounding box center [1038, 384] width 336 height 402
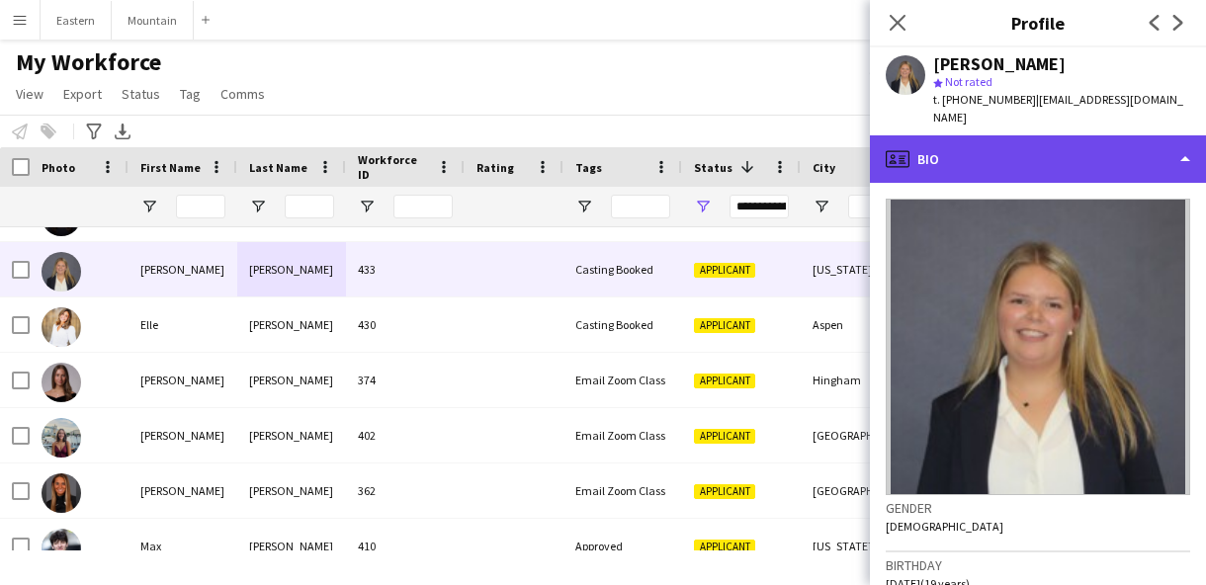
click at [1021, 153] on div "profile Bio" at bounding box center [1038, 158] width 336 height 47
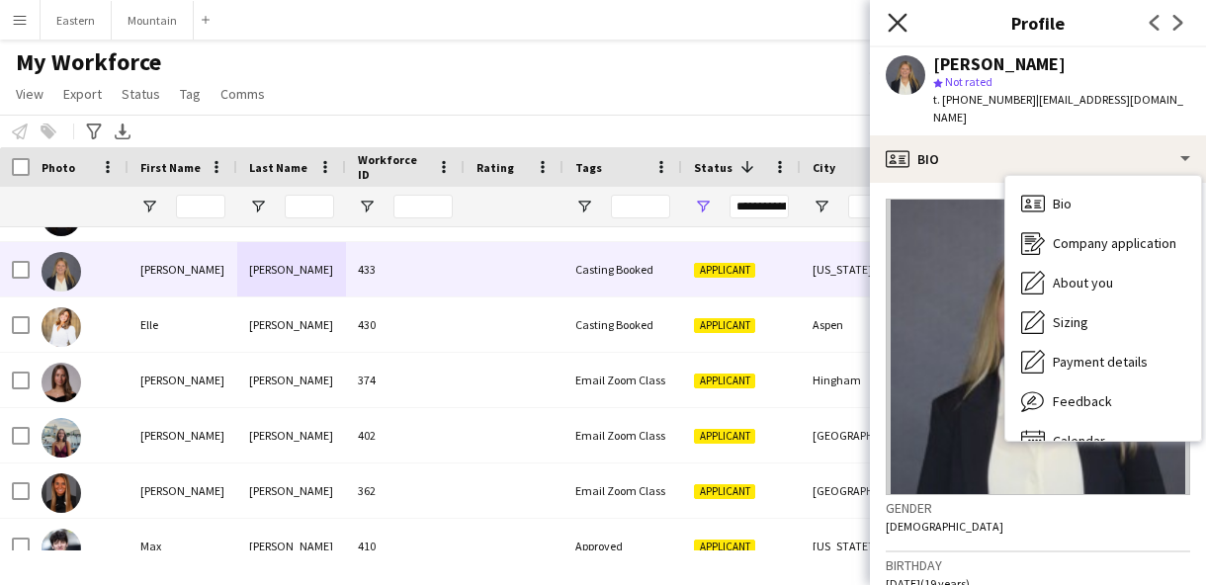
click at [890, 20] on icon "Close pop-in" at bounding box center [897, 22] width 19 height 19
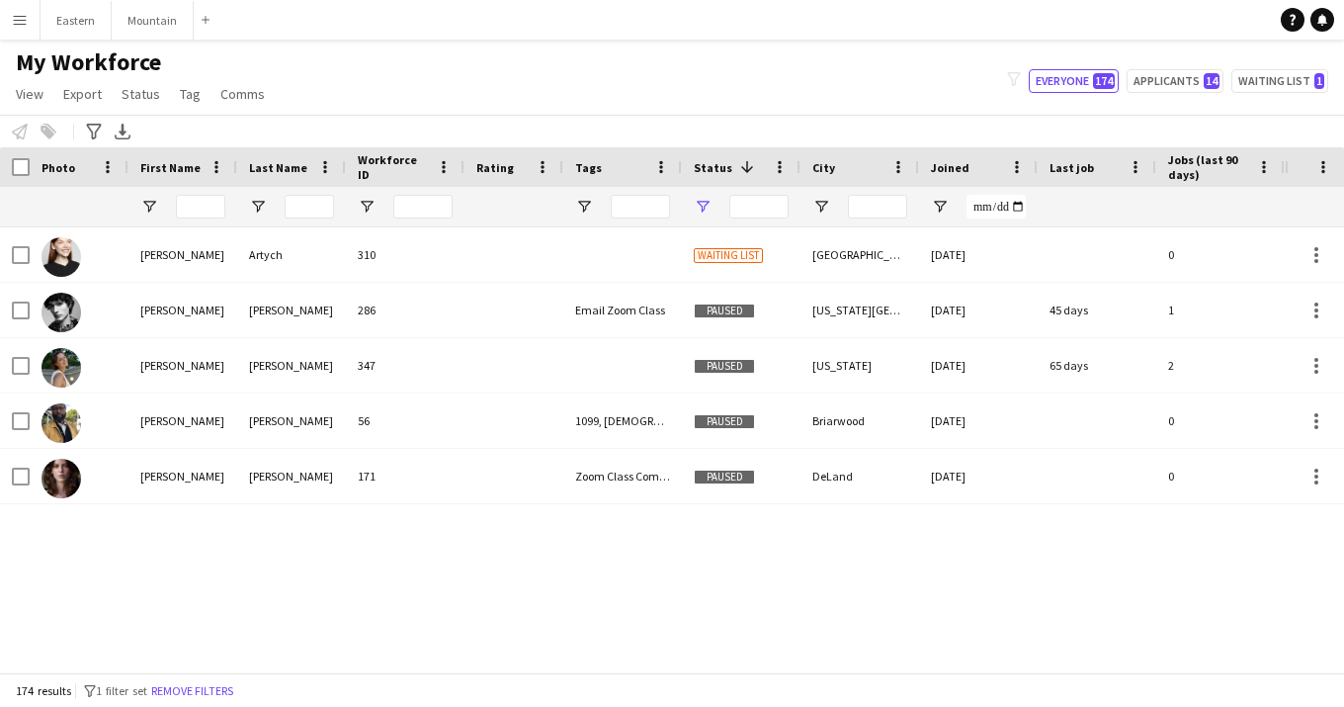
type input "**********"
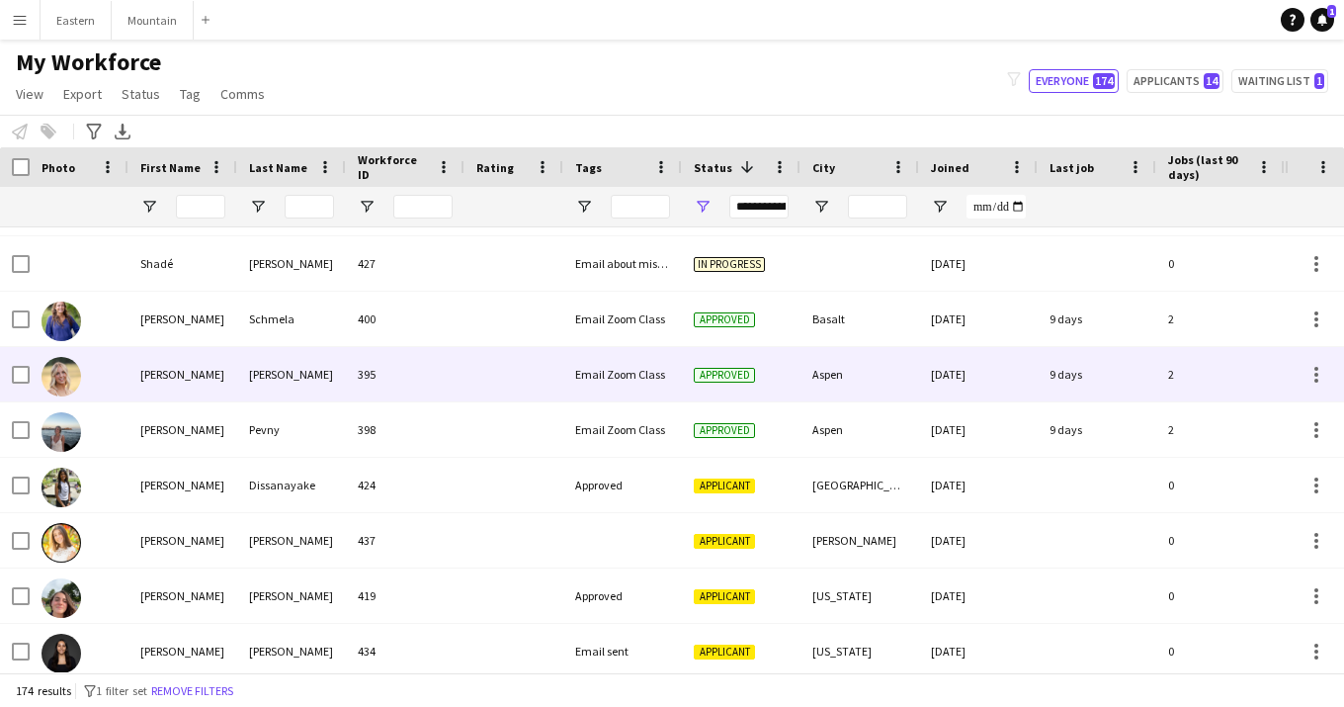
scroll to position [2100, 0]
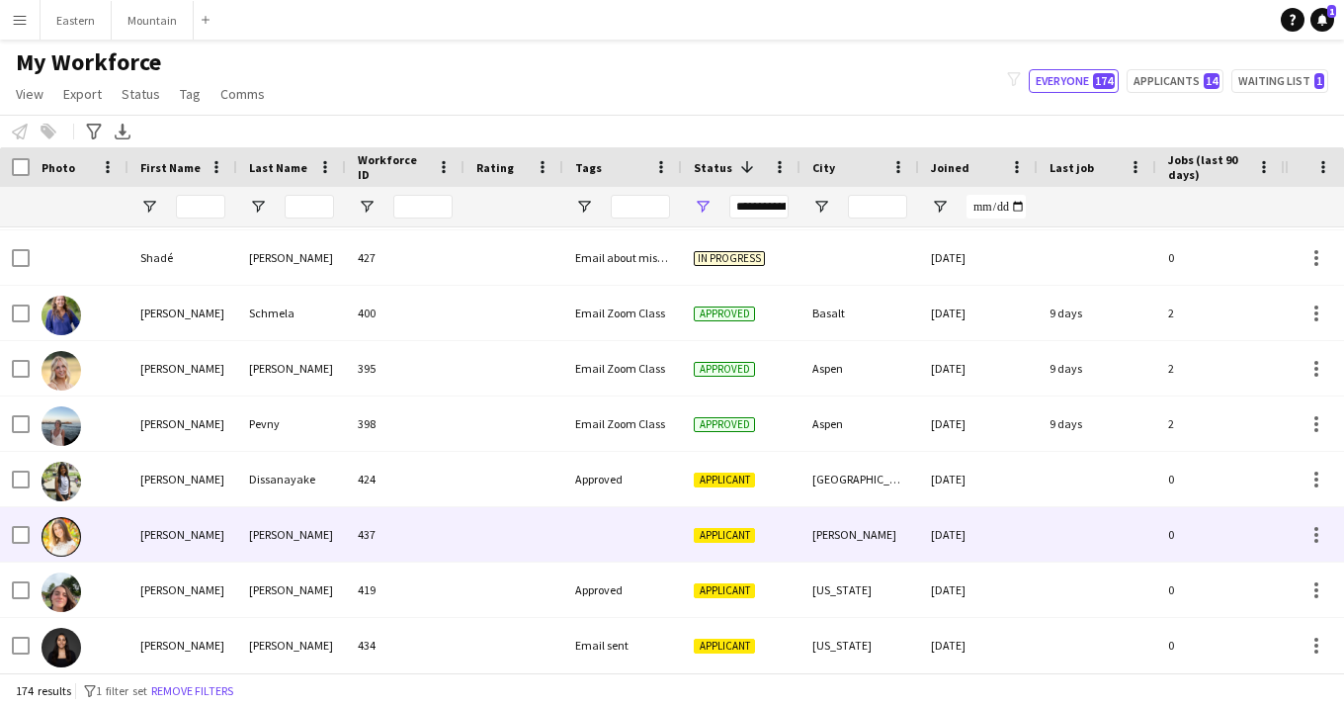
click at [614, 522] on div at bounding box center [622, 534] width 119 height 54
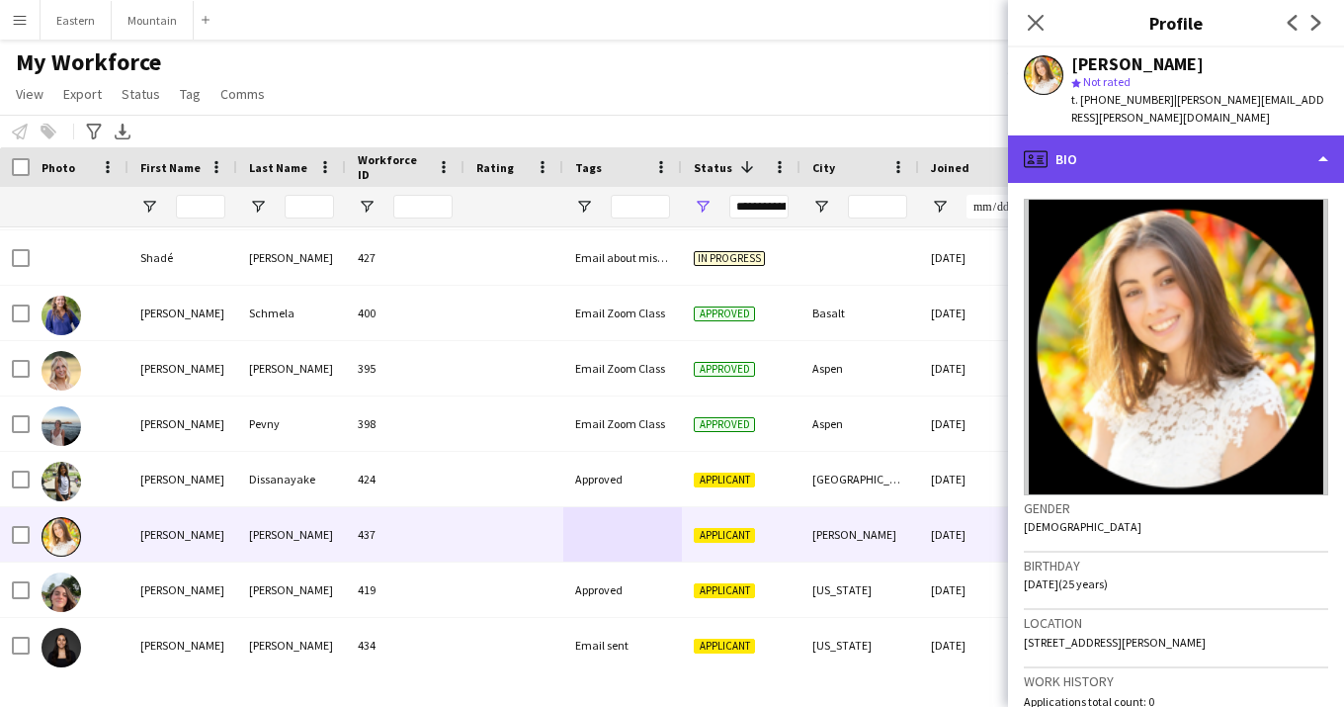
click at [1162, 143] on div "profile Bio" at bounding box center [1176, 158] width 336 height 47
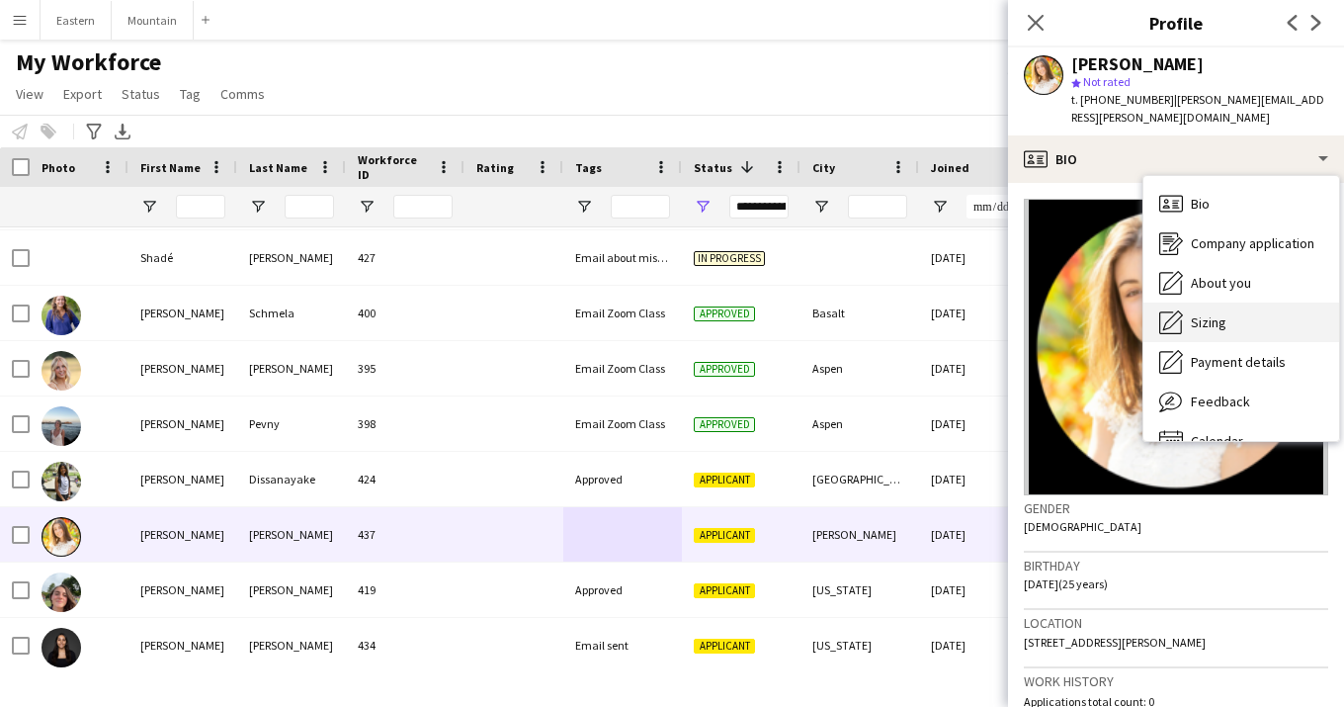
click at [1209, 302] on div "Sizing Sizing" at bounding box center [1242, 322] width 196 height 40
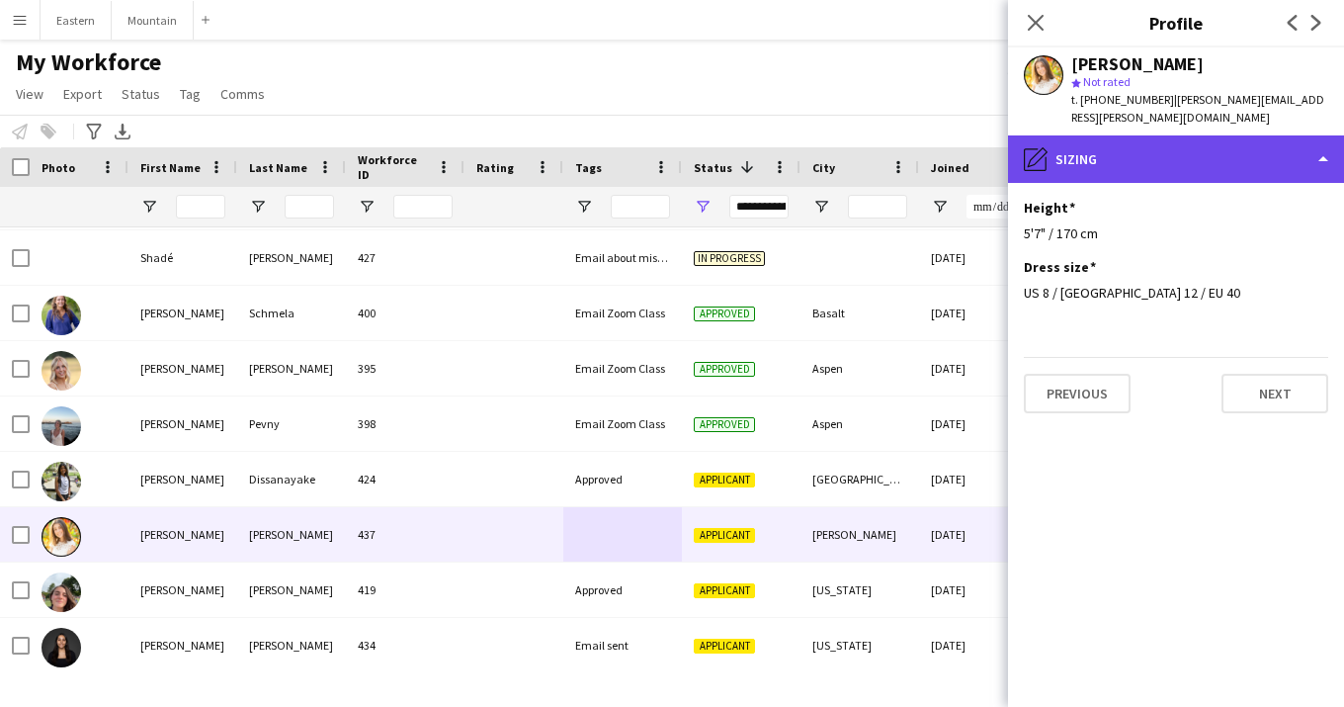
click at [1167, 139] on div "pencil4 [GEOGRAPHIC_DATA]" at bounding box center [1176, 158] width 336 height 47
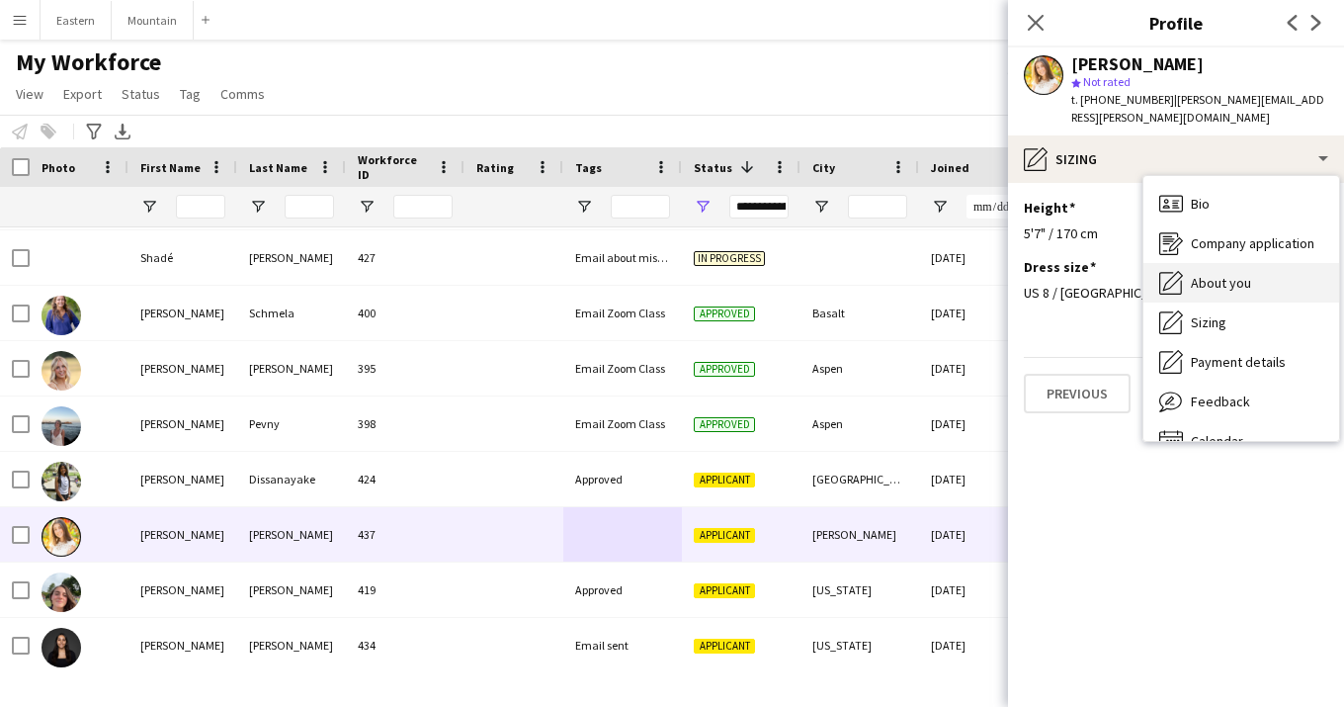
click at [1222, 274] on span "About you" at bounding box center [1221, 283] width 60 height 18
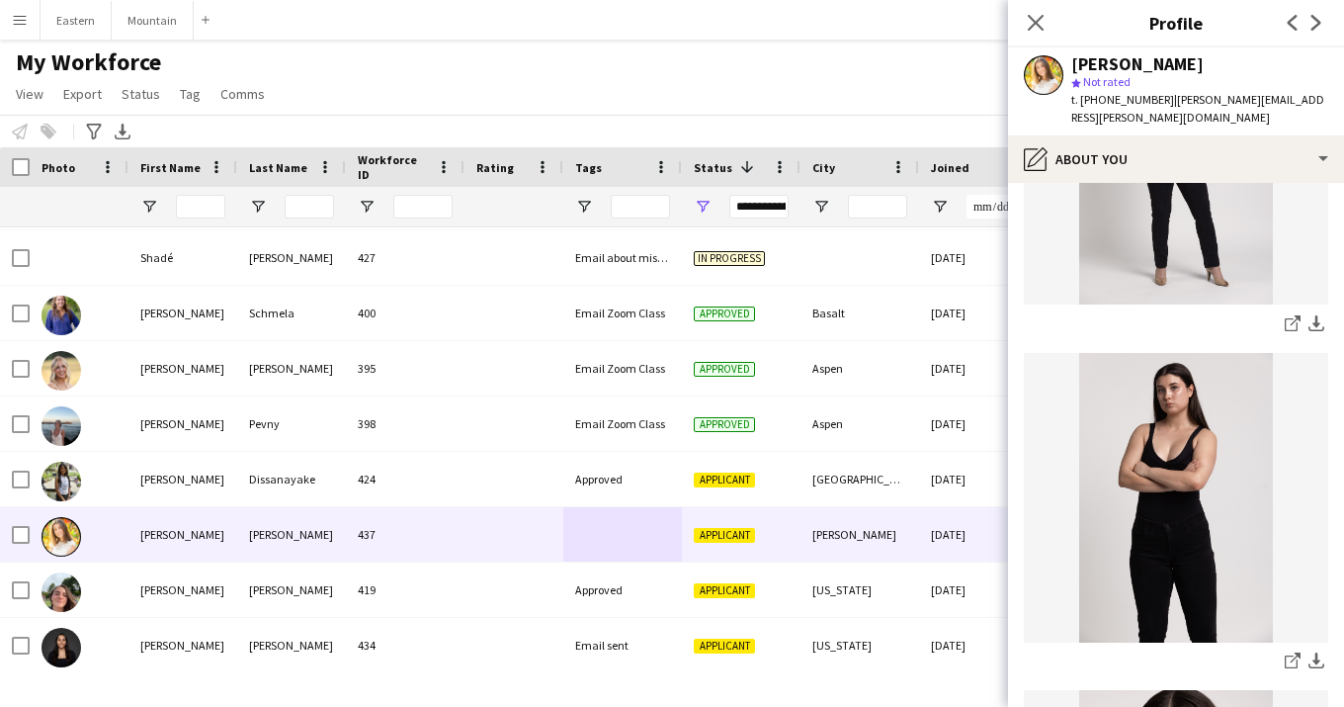
scroll to position [267, 0]
drag, startPoint x: 1160, startPoint y: 102, endPoint x: 1279, endPoint y: 105, distance: 118.6
click at [1279, 105] on span "| kraus.allison@gmail.com" at bounding box center [1197, 108] width 253 height 33
copy span "kraus.allison@gmail.co"
click at [1034, 31] on icon "Close pop-in" at bounding box center [1035, 22] width 19 height 19
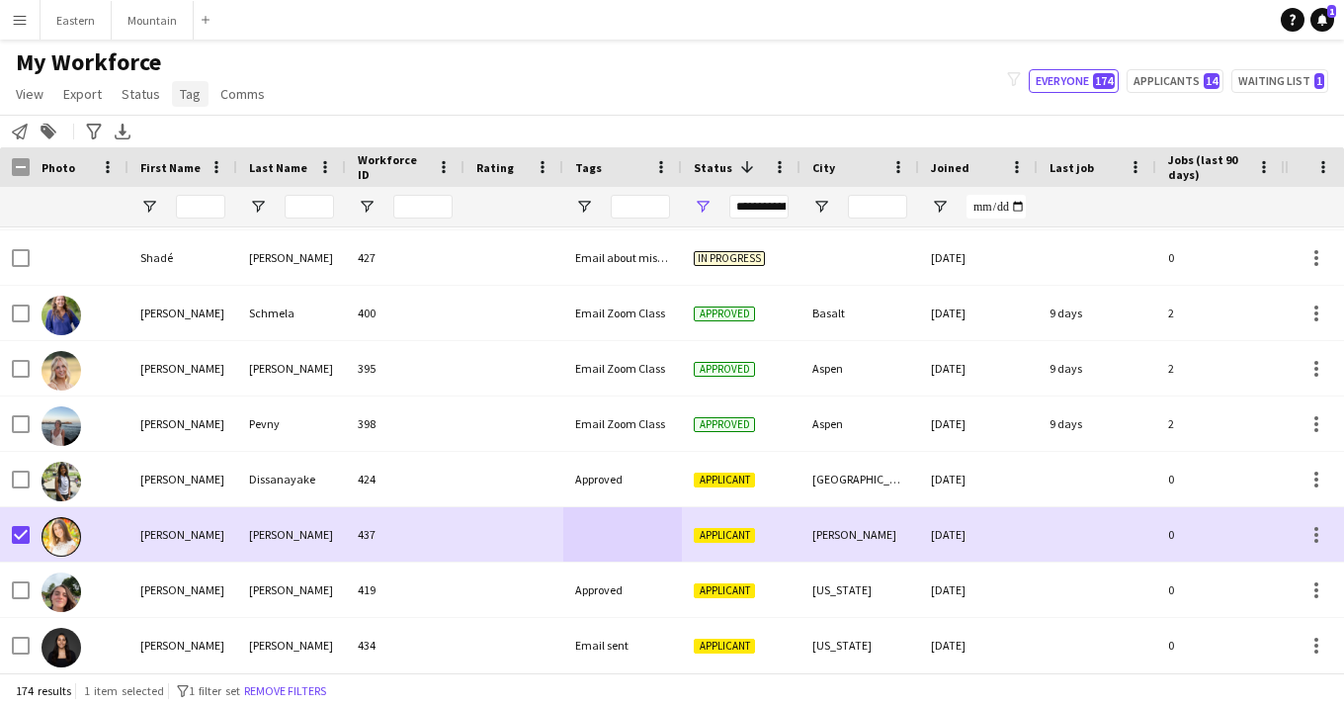
click at [190, 94] on span "Tag" at bounding box center [190, 94] width 21 height 18
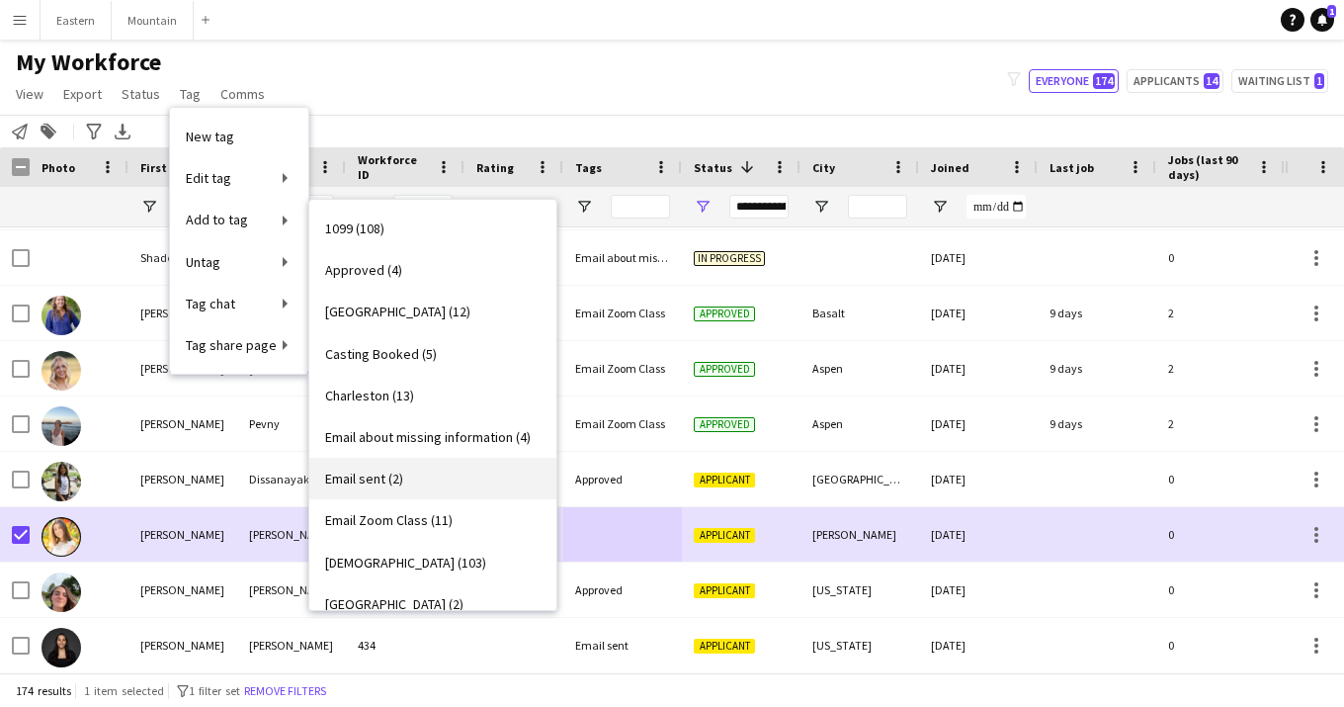
click at [381, 475] on span "Email sent (2)" at bounding box center [364, 478] width 78 height 18
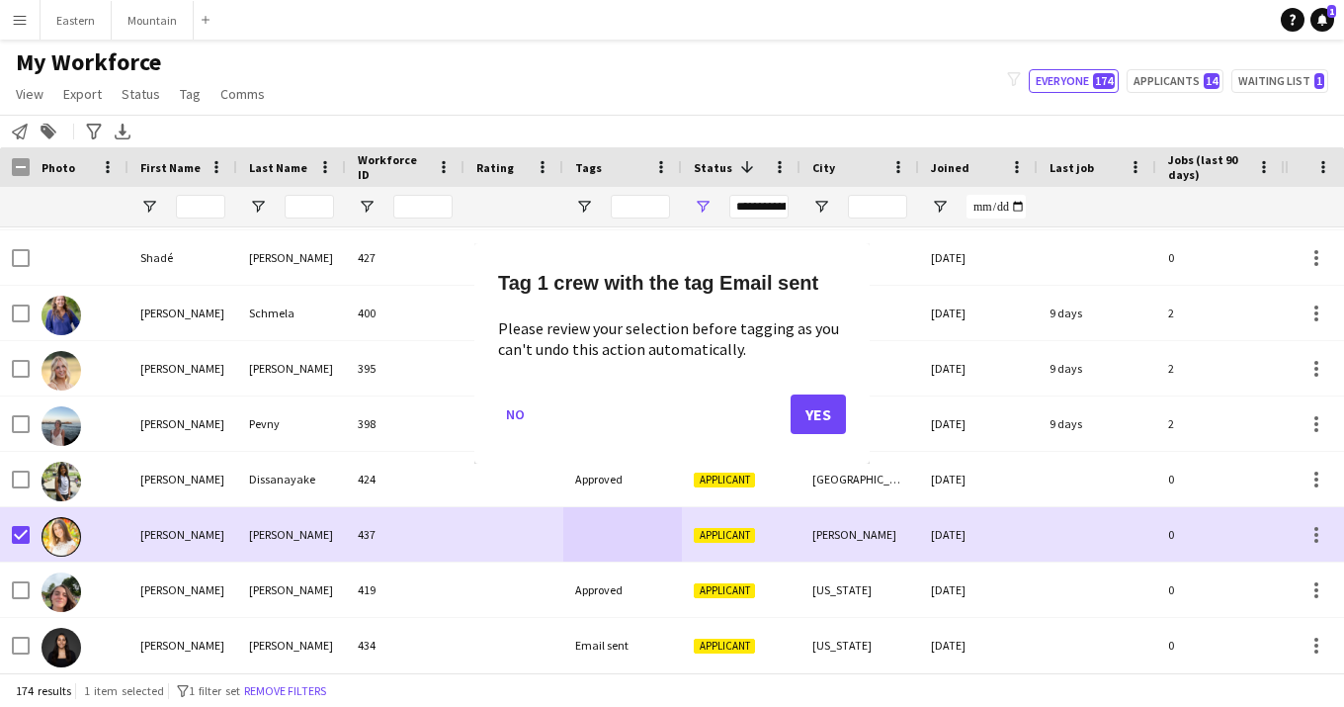
click at [799, 412] on button "Yes" at bounding box center [818, 414] width 55 height 40
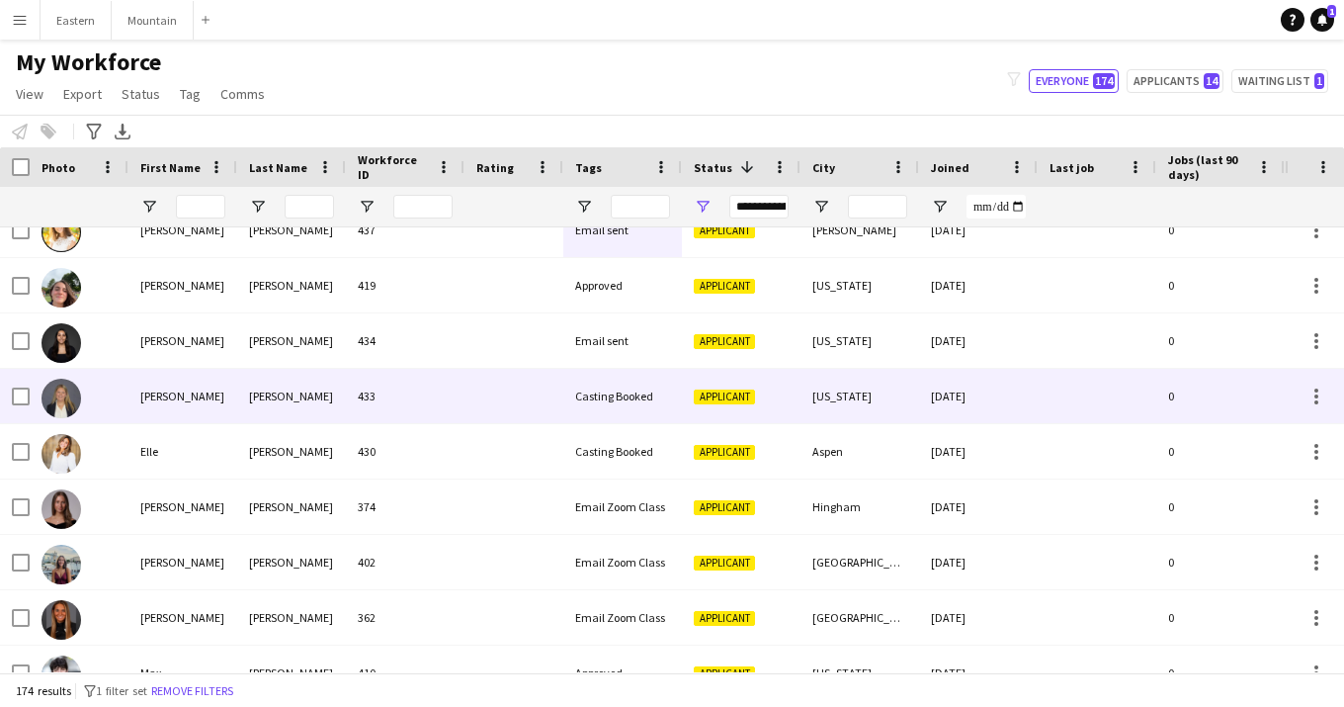
scroll to position [0, 0]
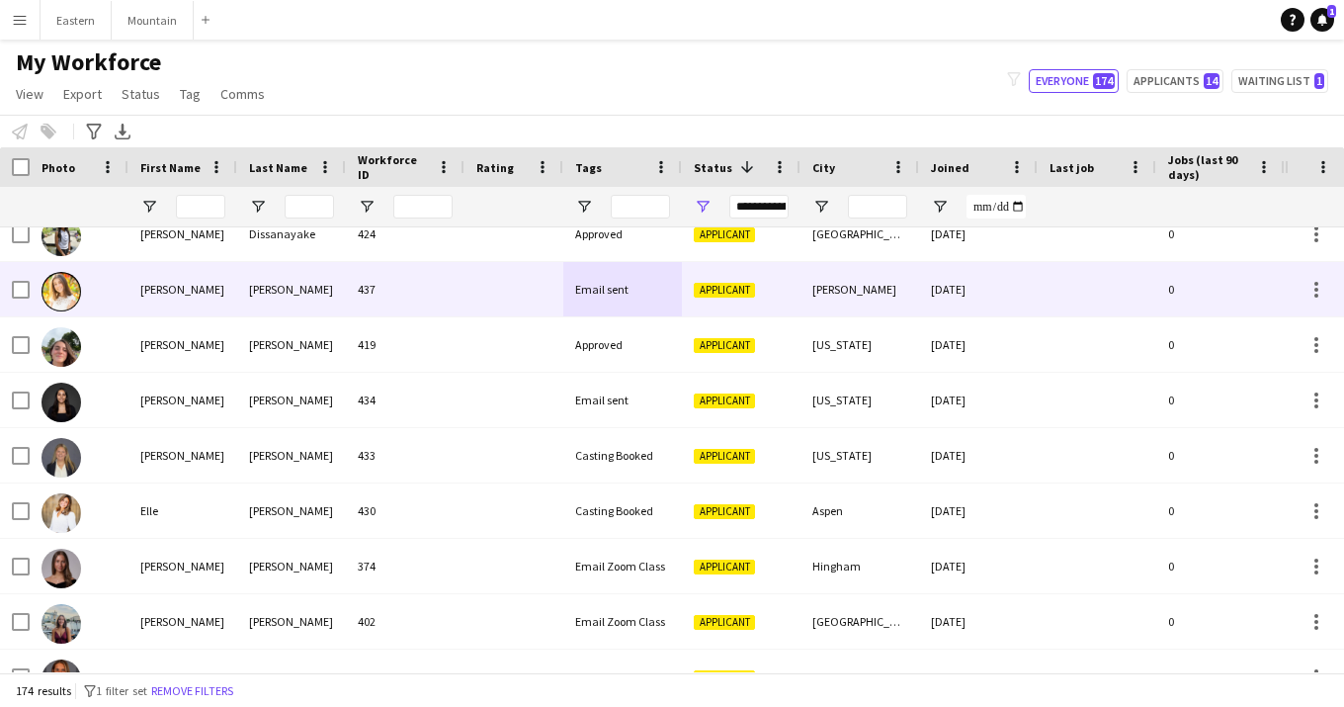
click at [455, 297] on div "437" at bounding box center [405, 289] width 119 height 54
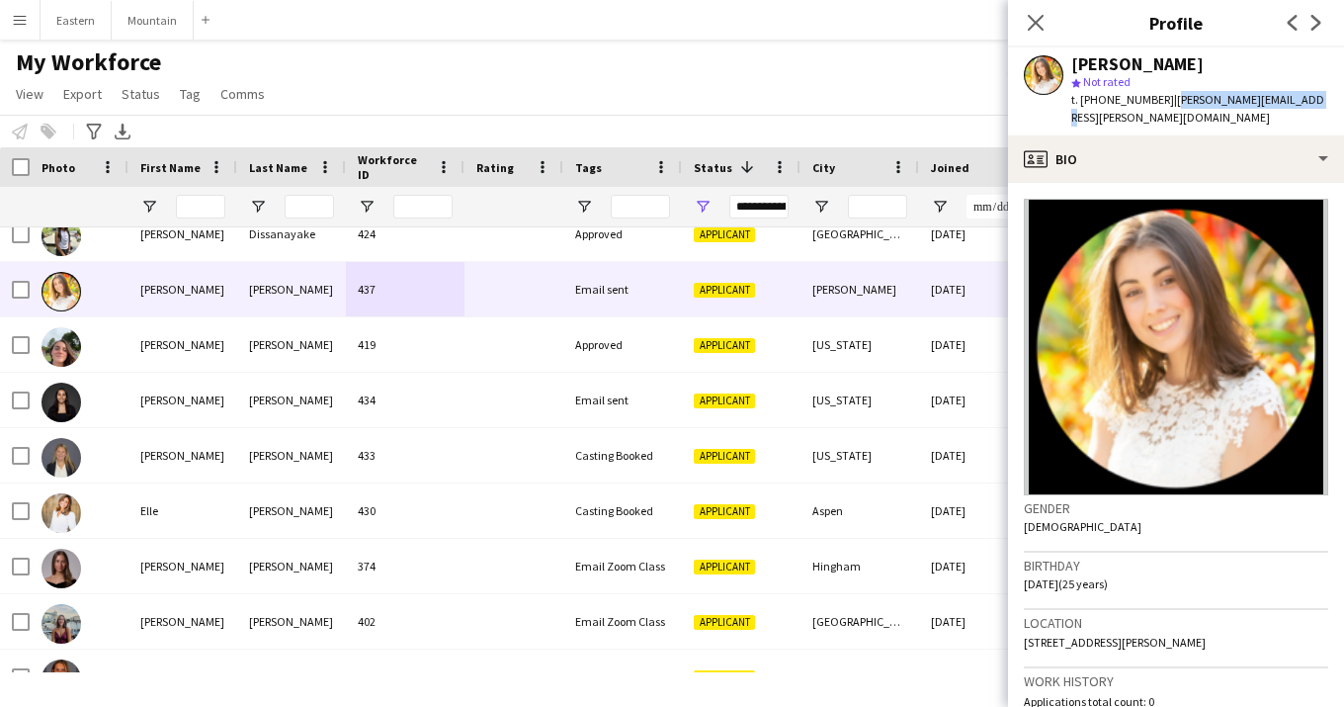
drag, startPoint x: 1294, startPoint y: 98, endPoint x: 1159, endPoint y: 101, distance: 134.4
click at [1159, 101] on div "Allison Kraus star Not rated t. +17034893841 | kraus.allison@gmail.com" at bounding box center [1176, 91] width 336 height 88
copy span "[PERSON_NAME][EMAIL_ADDRESS][PERSON_NAME][DOMAIN_NAME]"
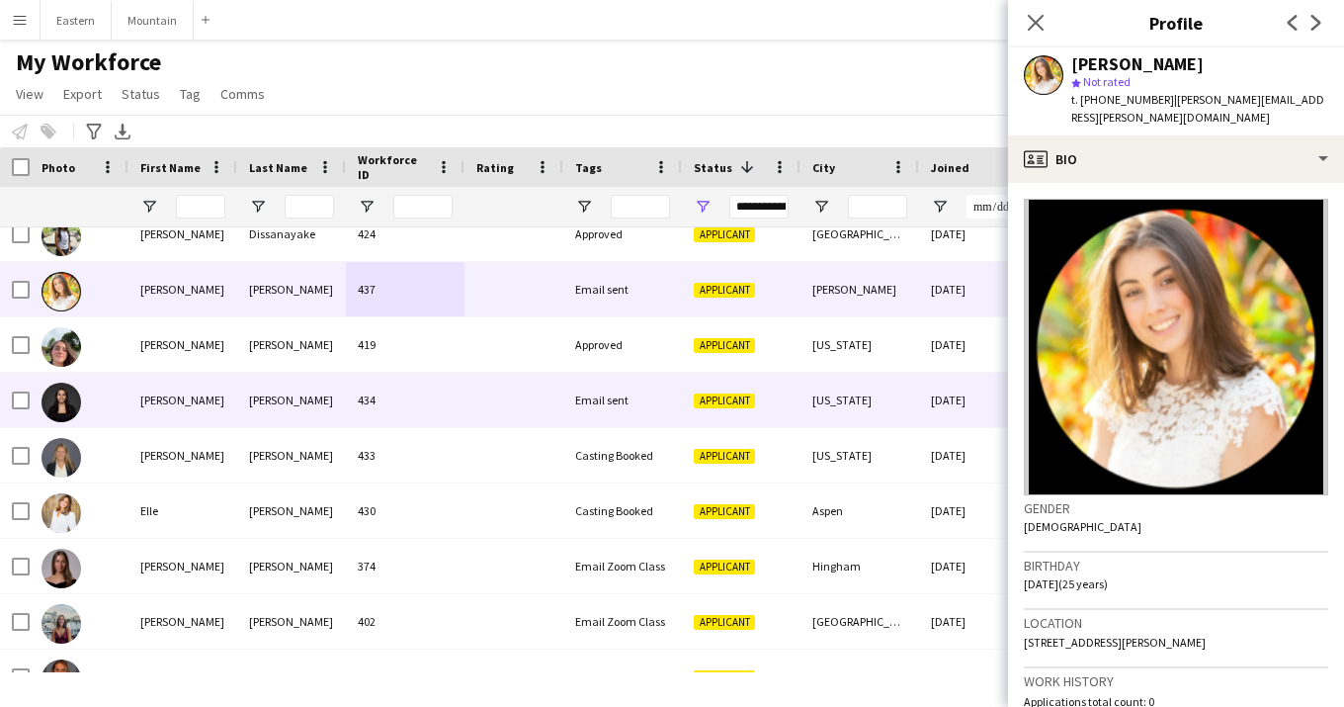
click at [412, 420] on div "434" at bounding box center [405, 400] width 119 height 54
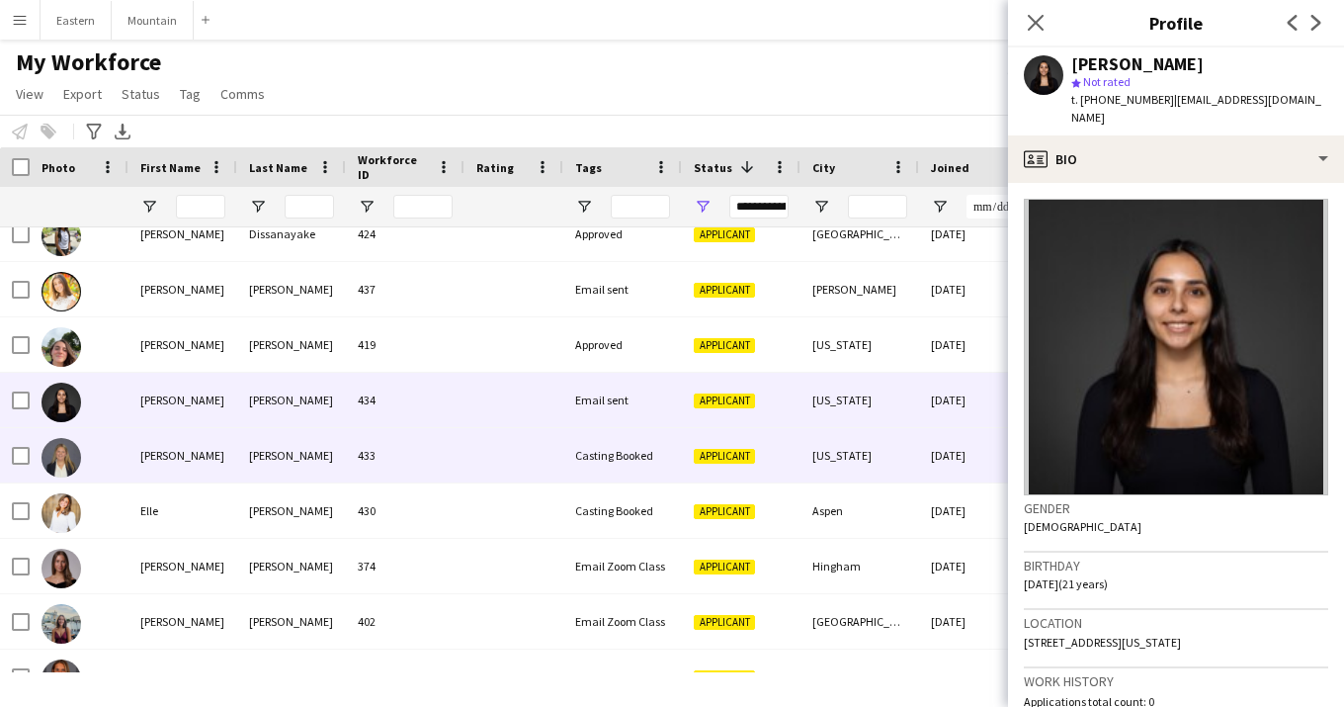
click at [398, 450] on div "433" at bounding box center [405, 455] width 119 height 54
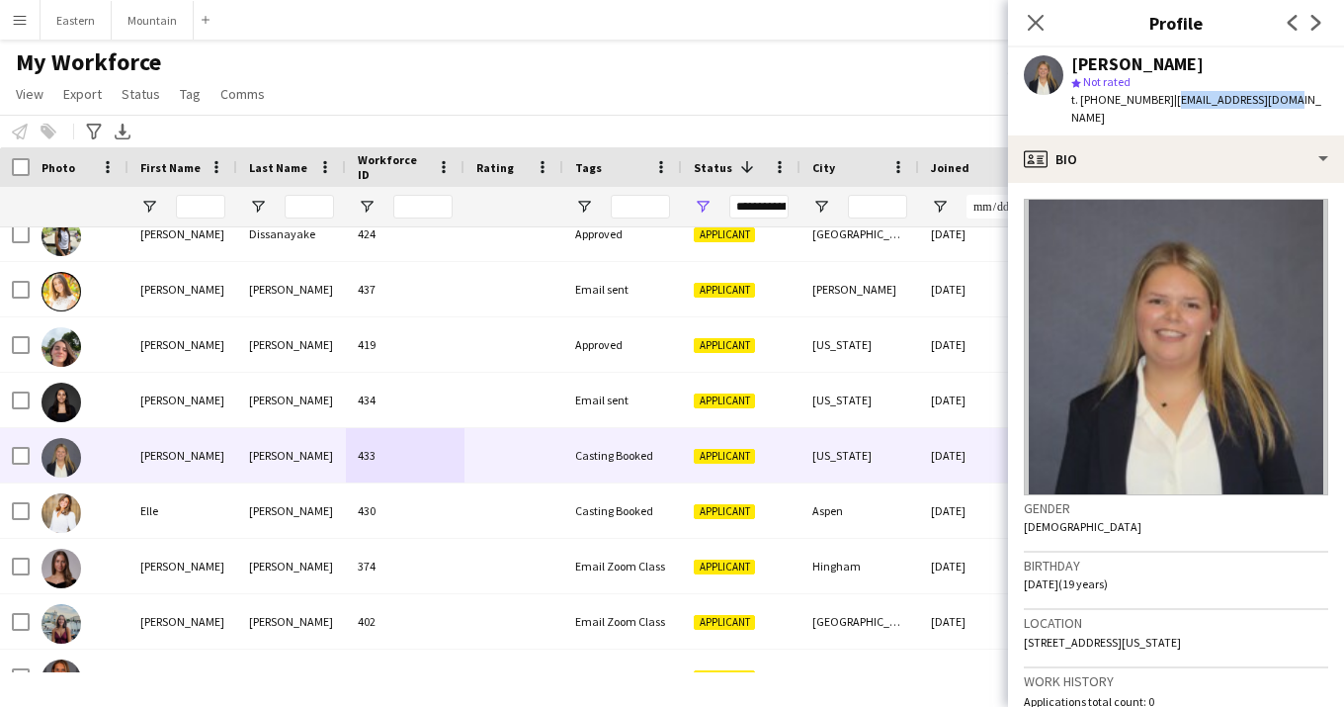
drag, startPoint x: 1159, startPoint y: 101, endPoint x: 1282, endPoint y: 103, distance: 122.6
click at [1282, 103] on div "Ella Rapp star Not rated t. +19086454730 | erapp2006@gmail.com" at bounding box center [1176, 91] width 336 height 88
copy span "[EMAIL_ADDRESS][DOMAIN_NAME]"
drag, startPoint x: 1090, startPoint y: 102, endPoint x: 1150, endPoint y: 99, distance: 60.4
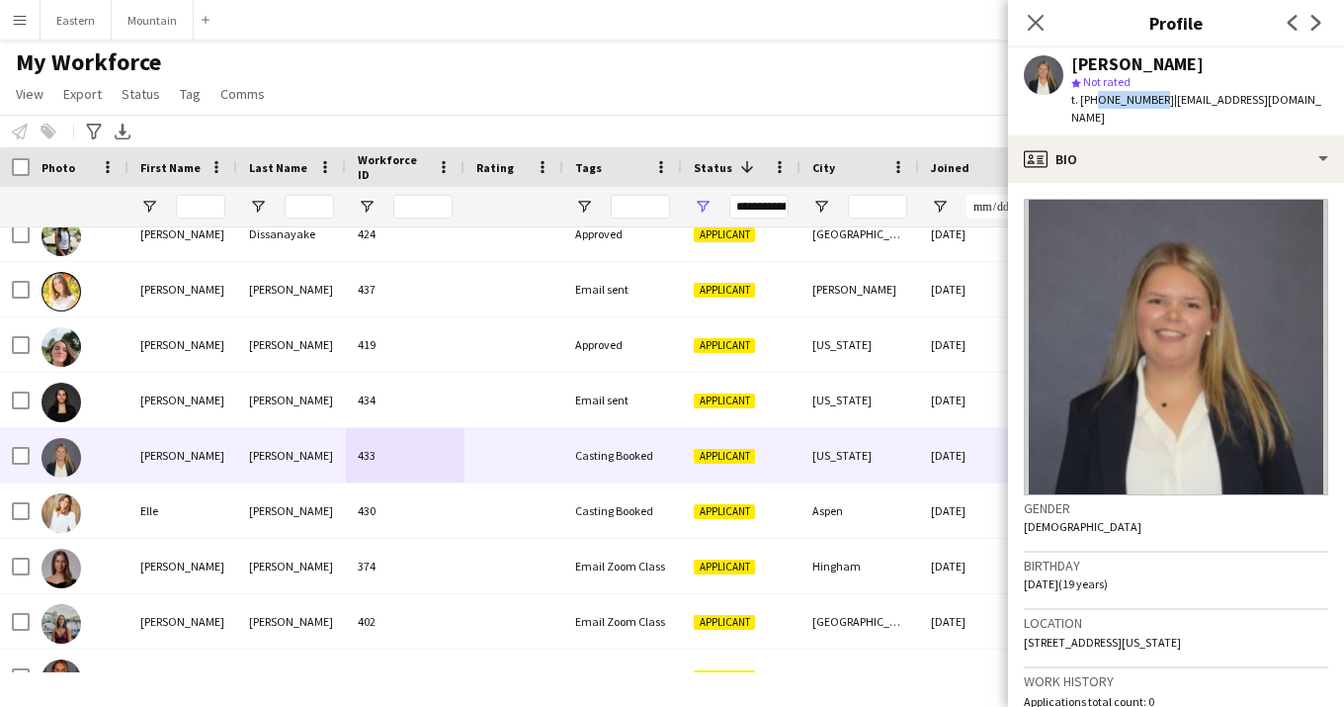
click at [1150, 99] on span "t. +19086454730" at bounding box center [1122, 99] width 103 height 15
copy span "9086454730"
click at [1044, 16] on icon at bounding box center [1035, 22] width 19 height 19
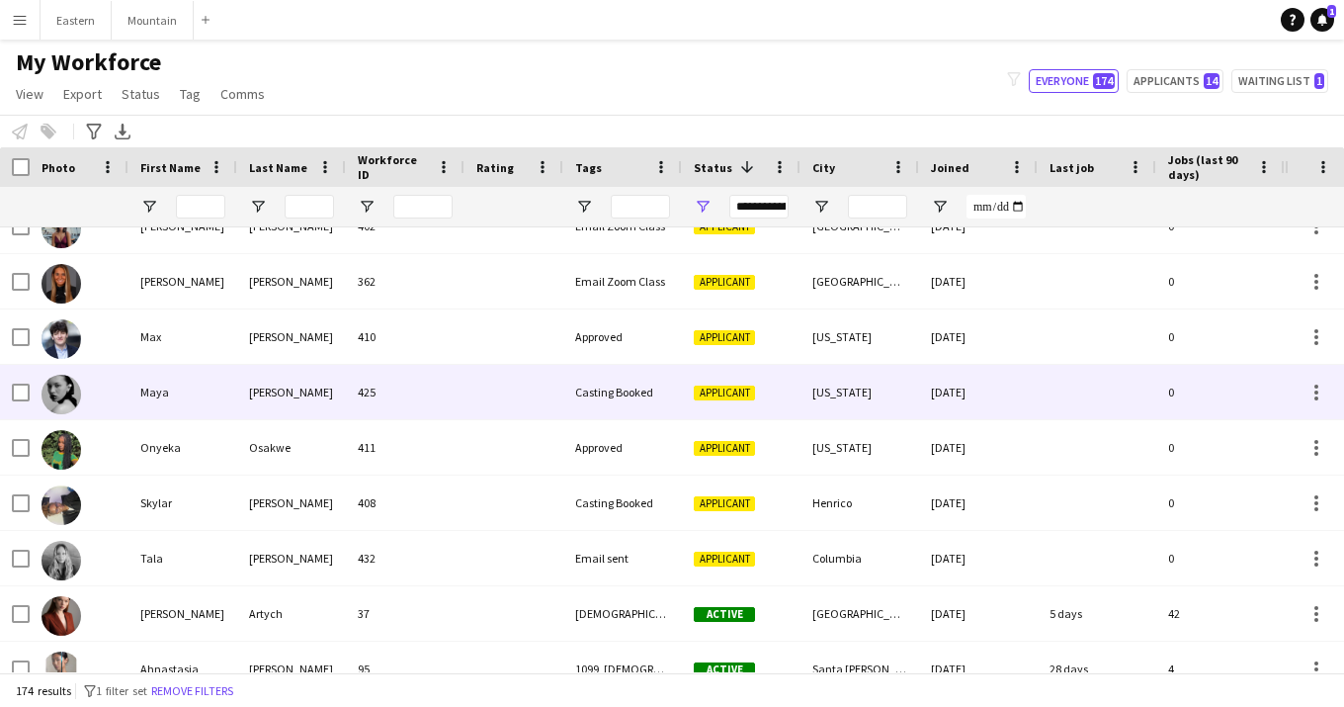
scroll to position [2741, 0]
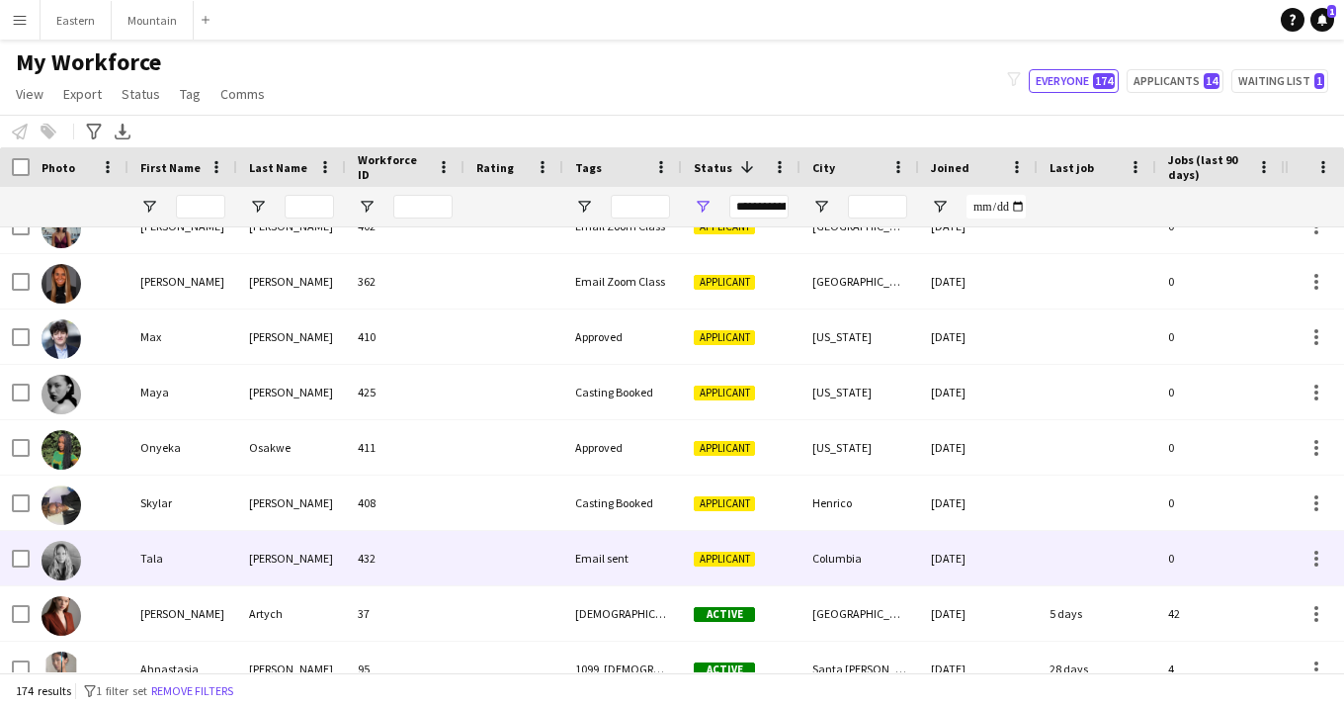
click at [465, 559] on div at bounding box center [514, 558] width 99 height 54
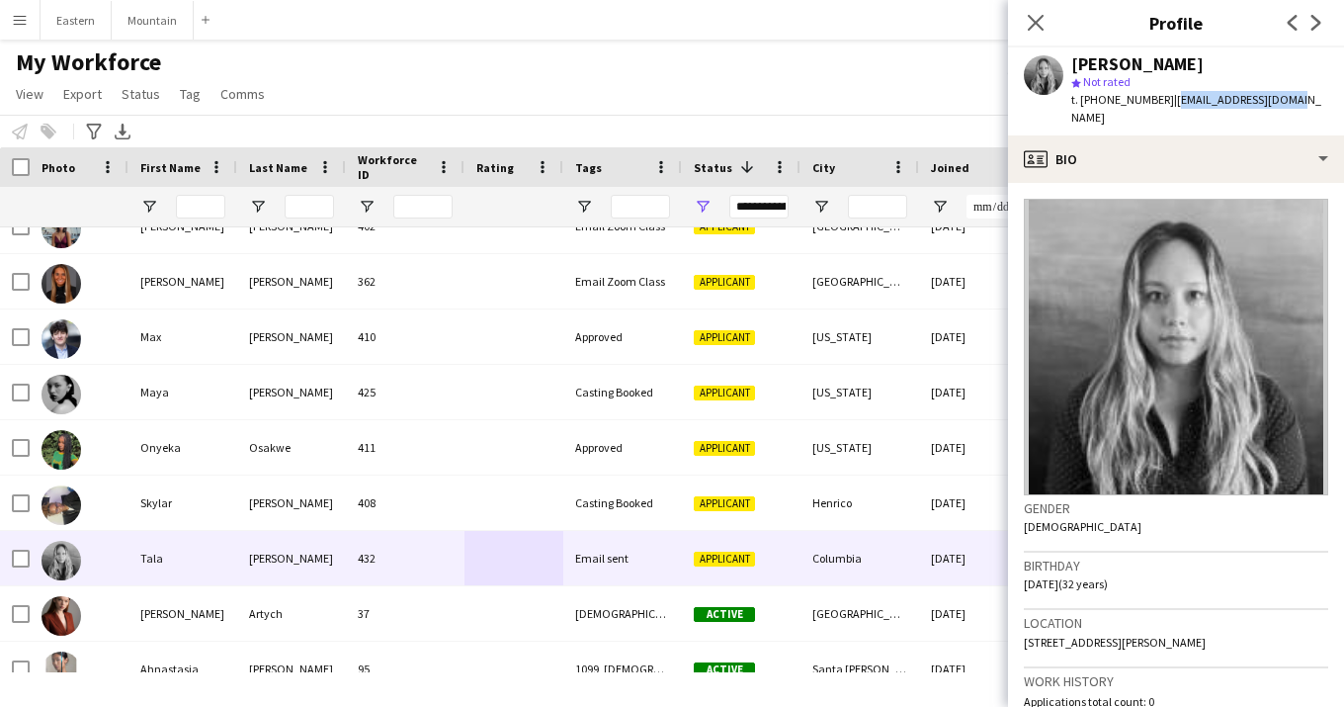
drag, startPoint x: 1160, startPoint y: 101, endPoint x: 1285, endPoint y: 100, distance: 124.5
click at [1285, 100] on div "Tala Caskey star Not rated t. +14128744070 | talacaskey@gmail.com" at bounding box center [1176, 91] width 336 height 88
copy span "[EMAIL_ADDRESS][DOMAIN_NAME]"
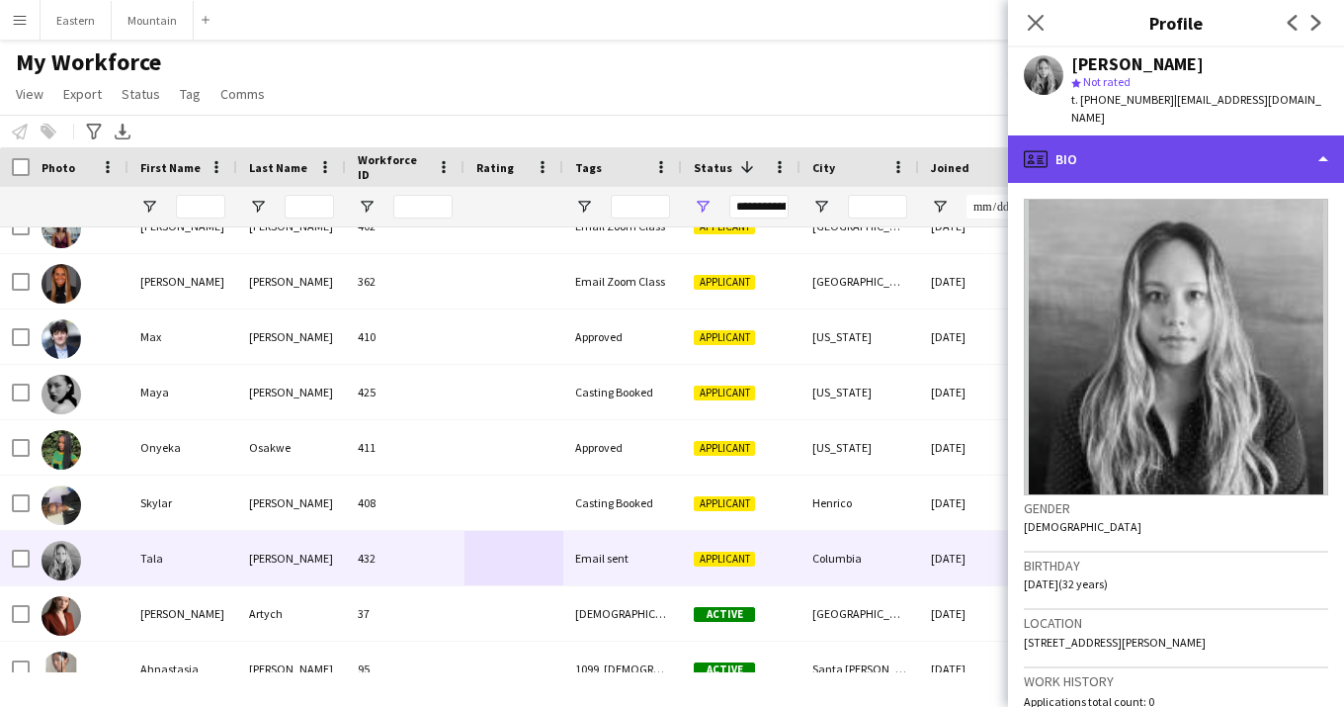
click at [1191, 160] on div "profile Bio" at bounding box center [1176, 158] width 336 height 47
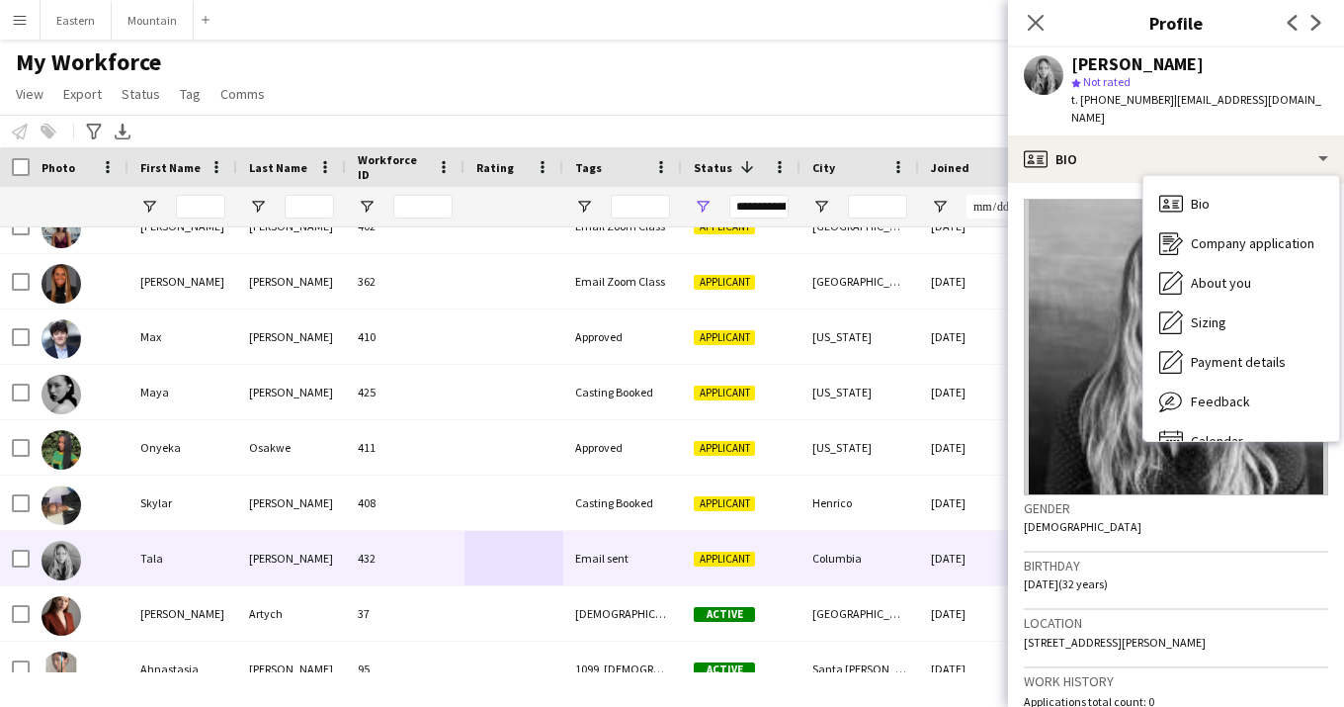
click at [1200, 84] on div "star Not rated" at bounding box center [1199, 82] width 257 height 18
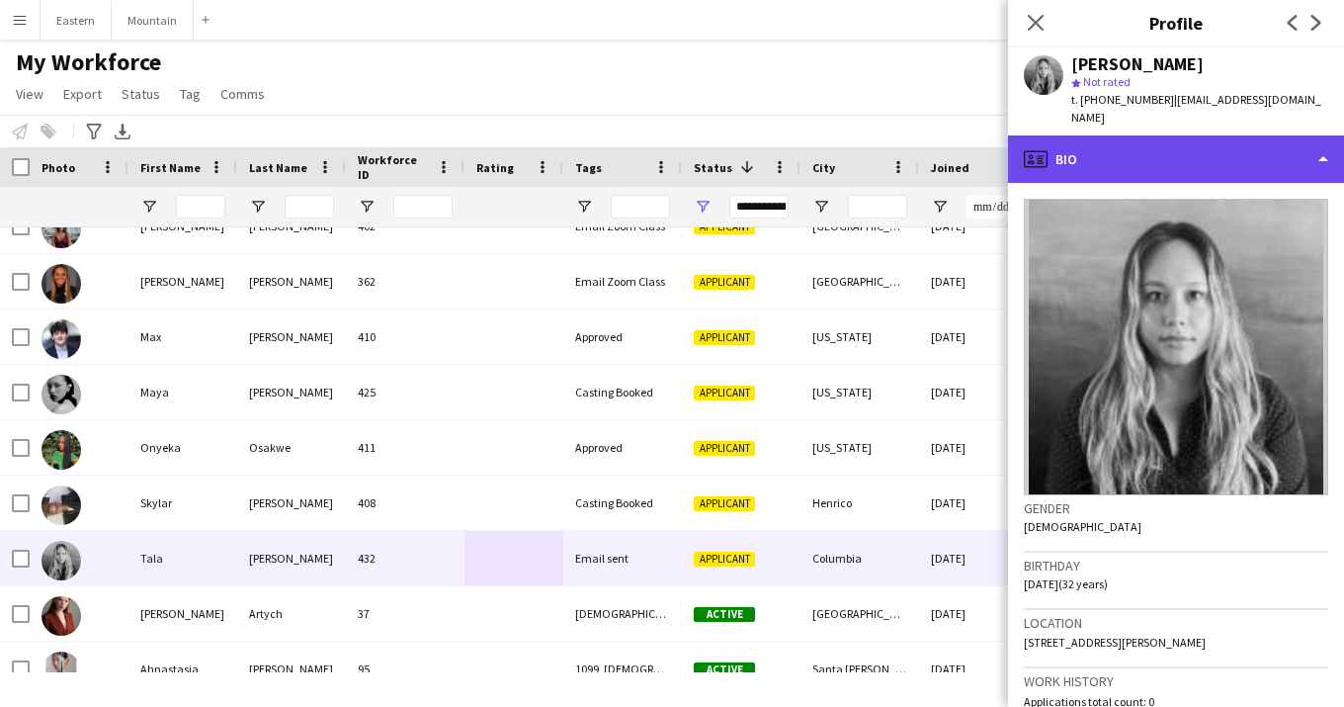
click at [1209, 135] on div "profile Bio" at bounding box center [1176, 158] width 336 height 47
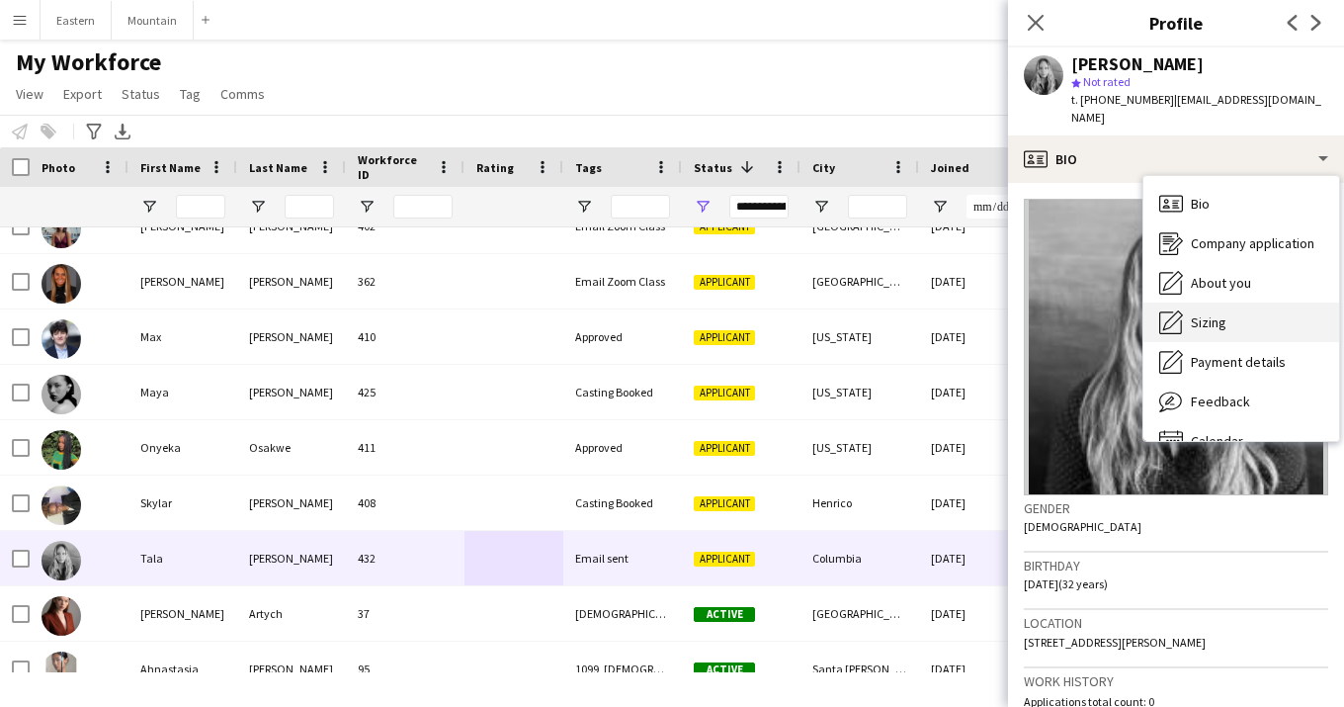
click at [1204, 313] on span "Sizing" at bounding box center [1209, 322] width 36 height 18
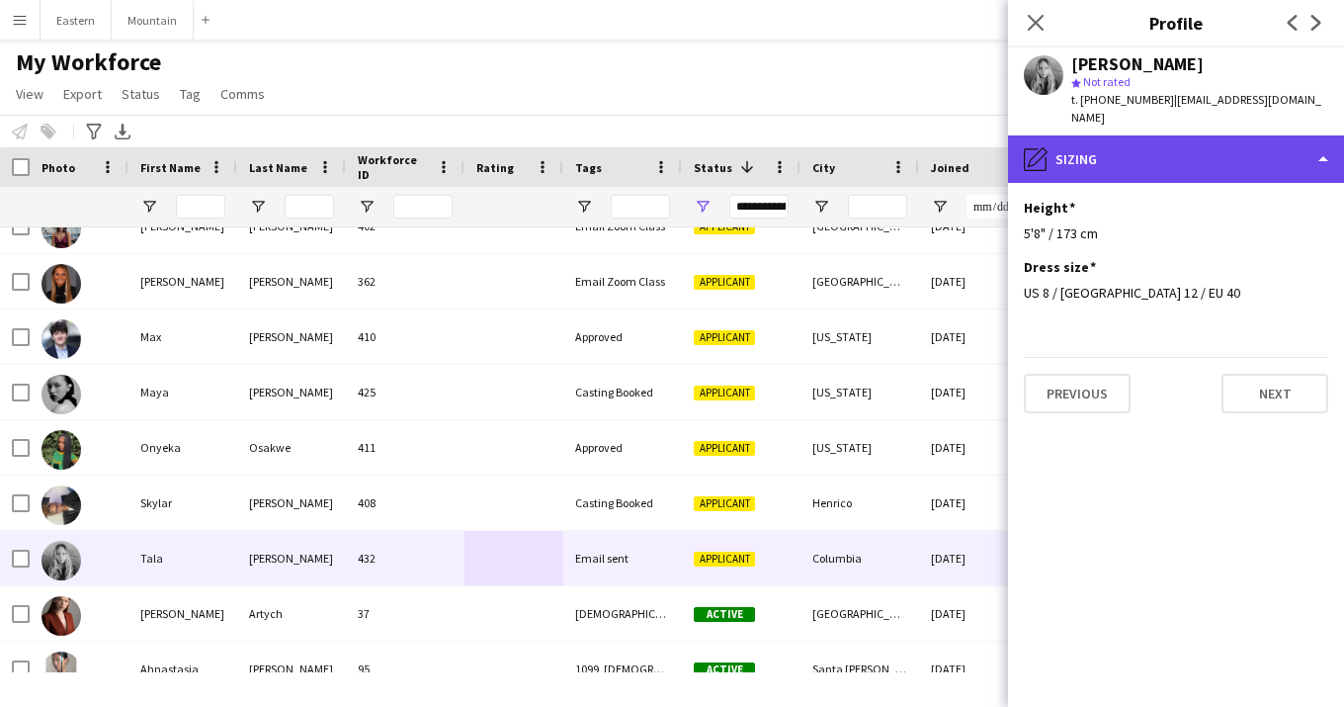
click at [1187, 149] on div "pencil4 Sizing" at bounding box center [1176, 158] width 336 height 47
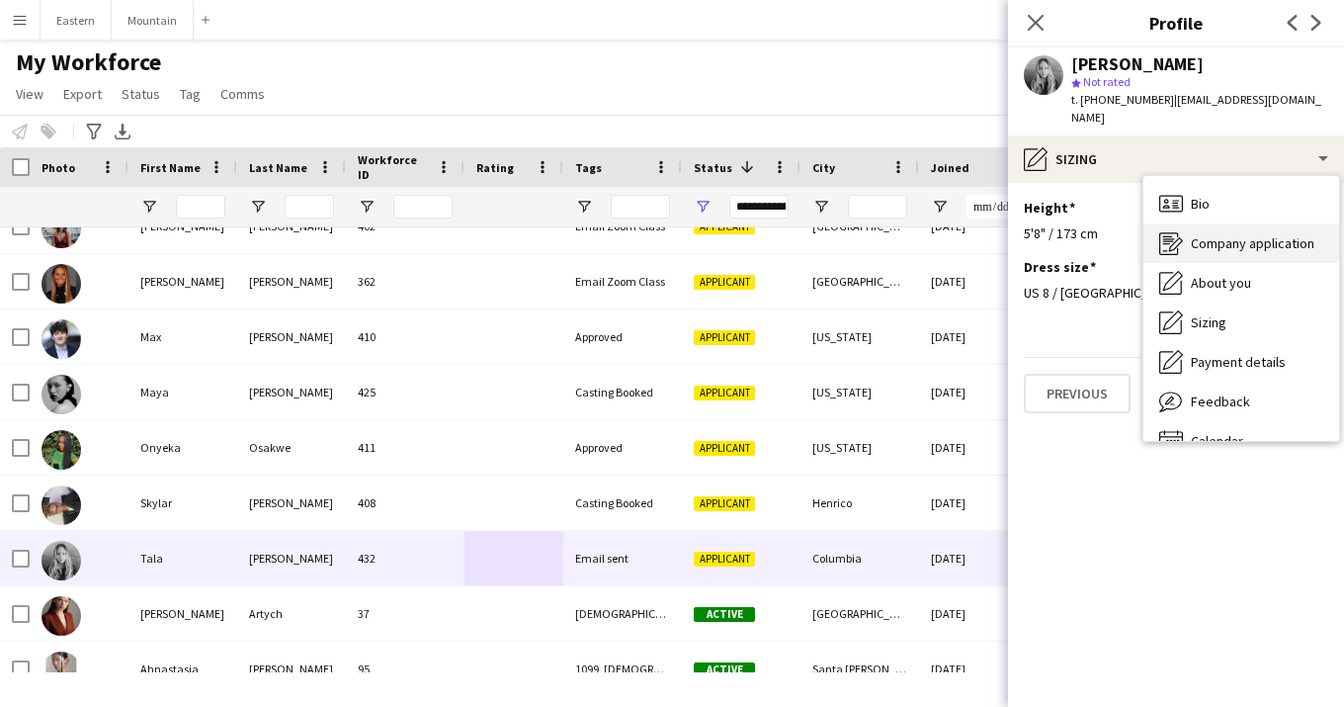
click at [1218, 239] on div "Company application Company application" at bounding box center [1242, 243] width 196 height 40
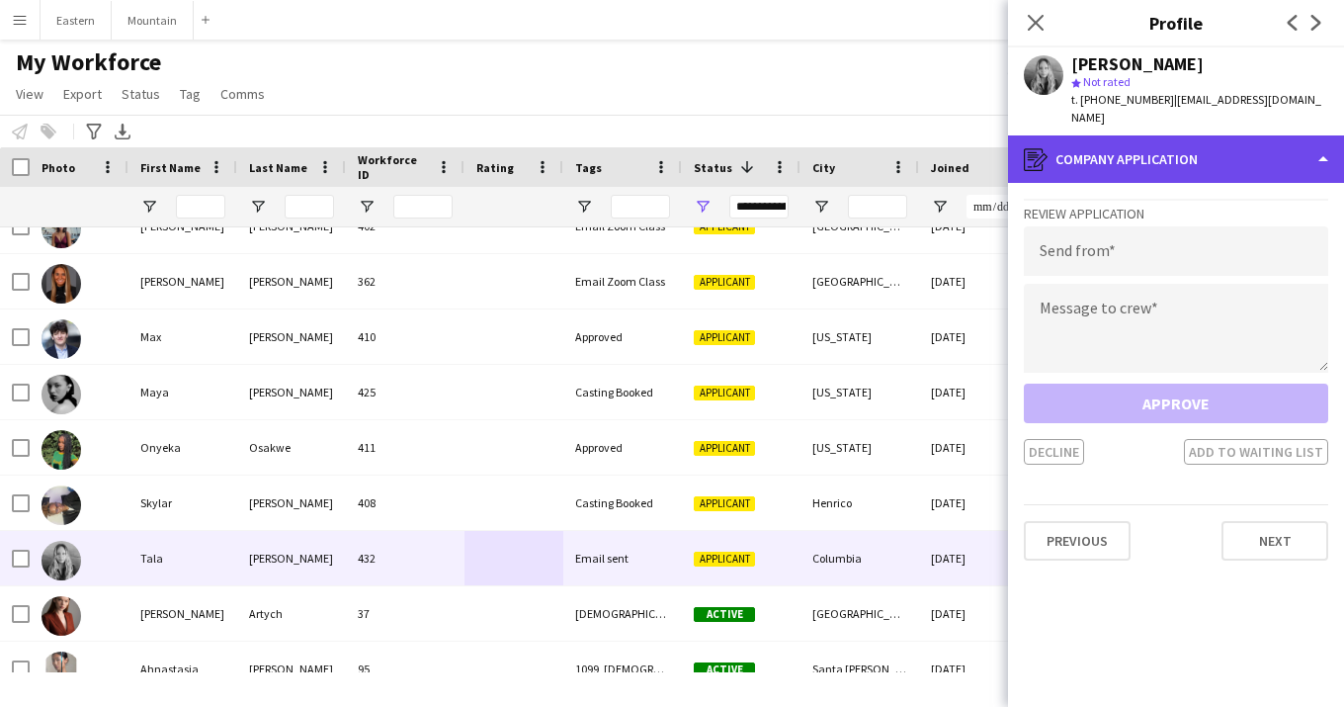
click at [1191, 137] on div "register Company application" at bounding box center [1176, 158] width 336 height 47
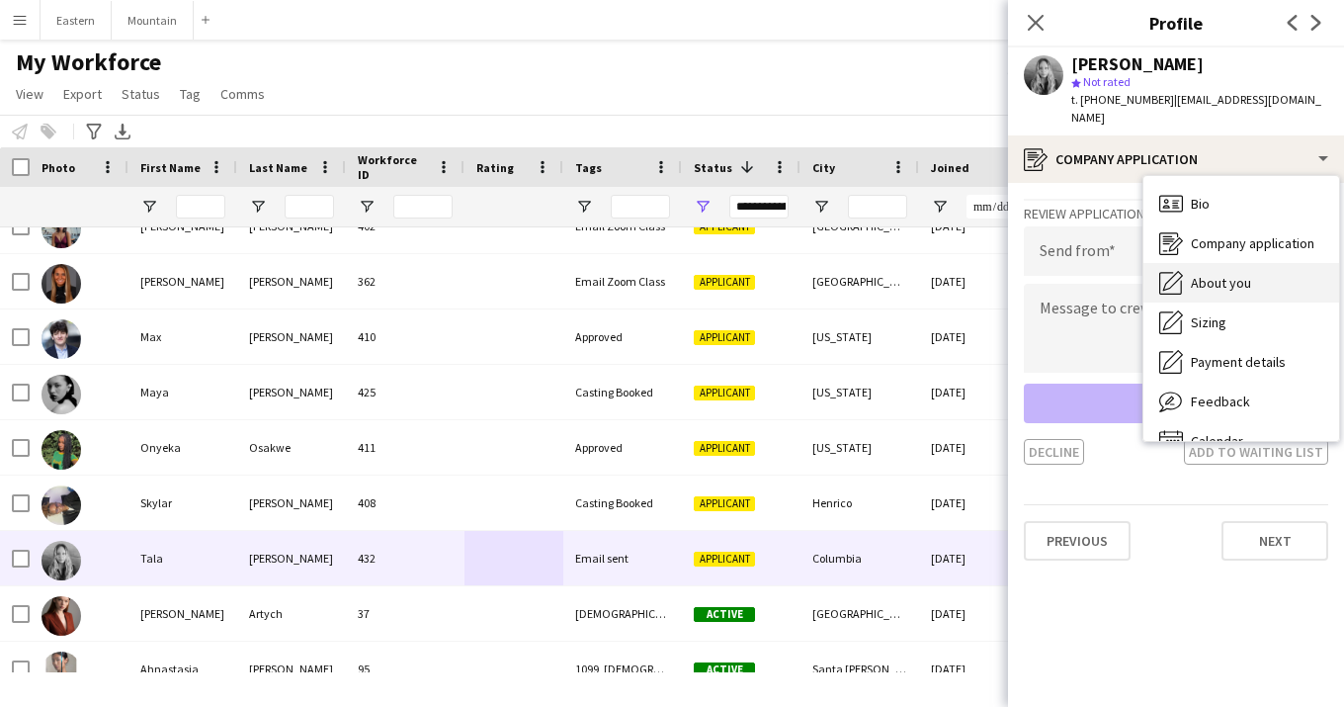
click at [1209, 274] on span "About you" at bounding box center [1221, 283] width 60 height 18
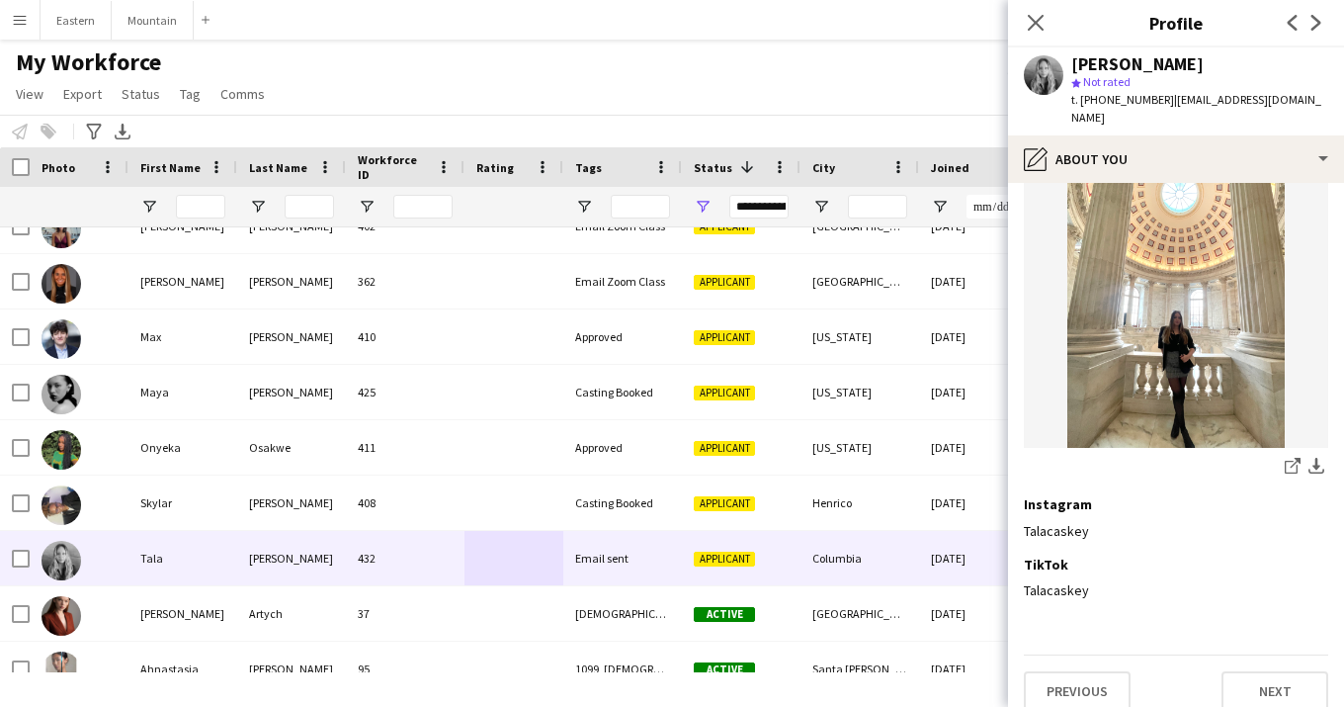
scroll to position [463, 0]
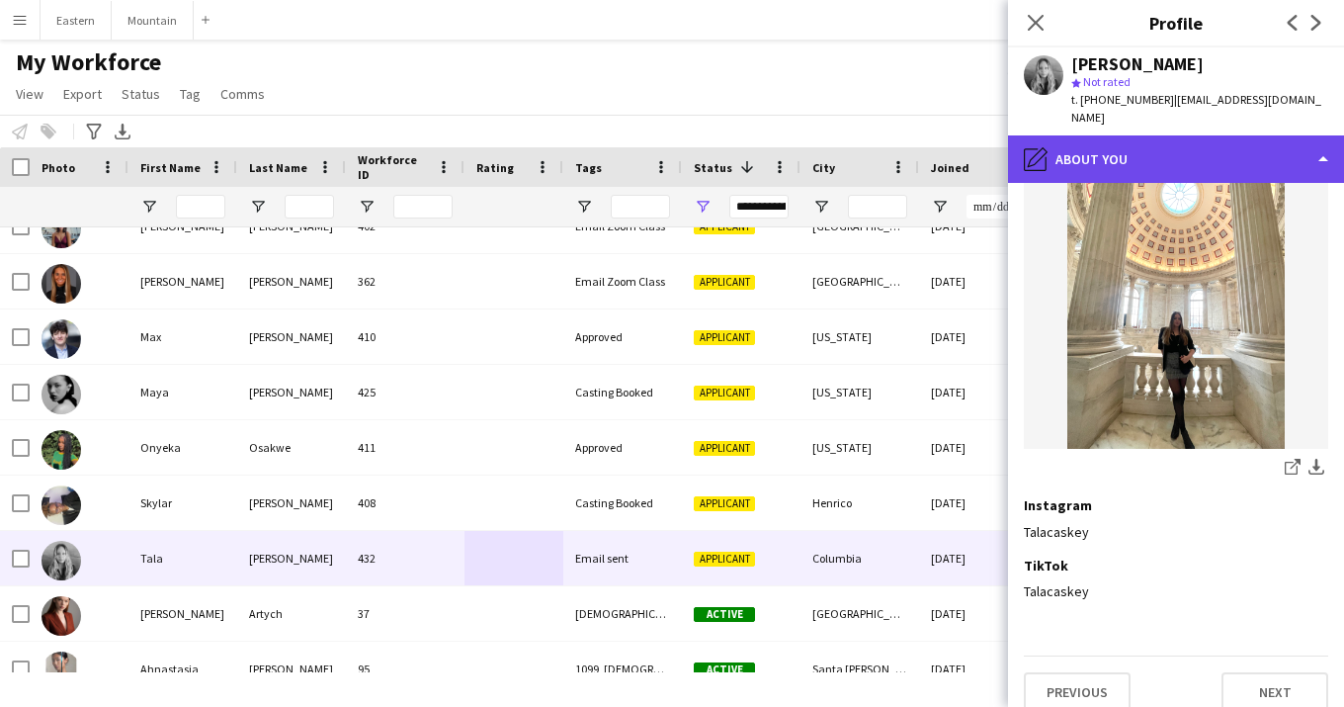
click at [1201, 135] on div "pencil4 About you" at bounding box center [1176, 158] width 336 height 47
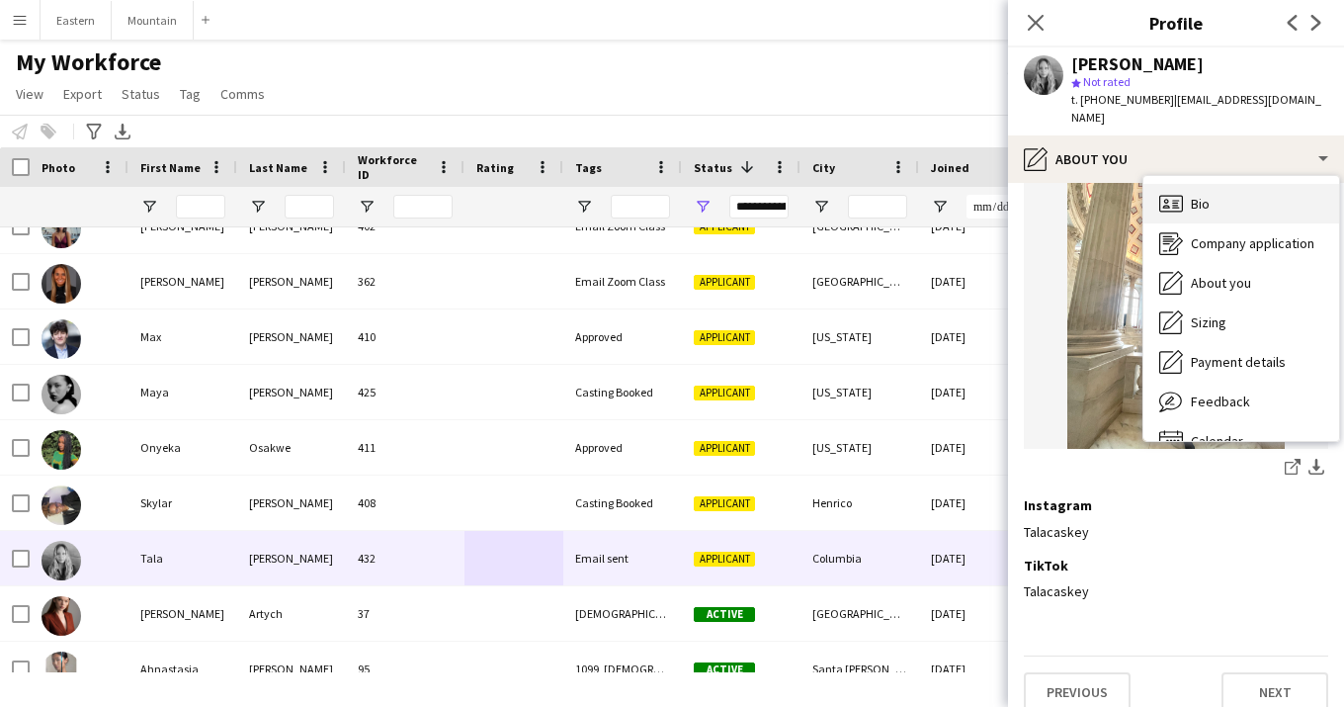
click at [1209, 195] on span "Bio" at bounding box center [1200, 204] width 19 height 18
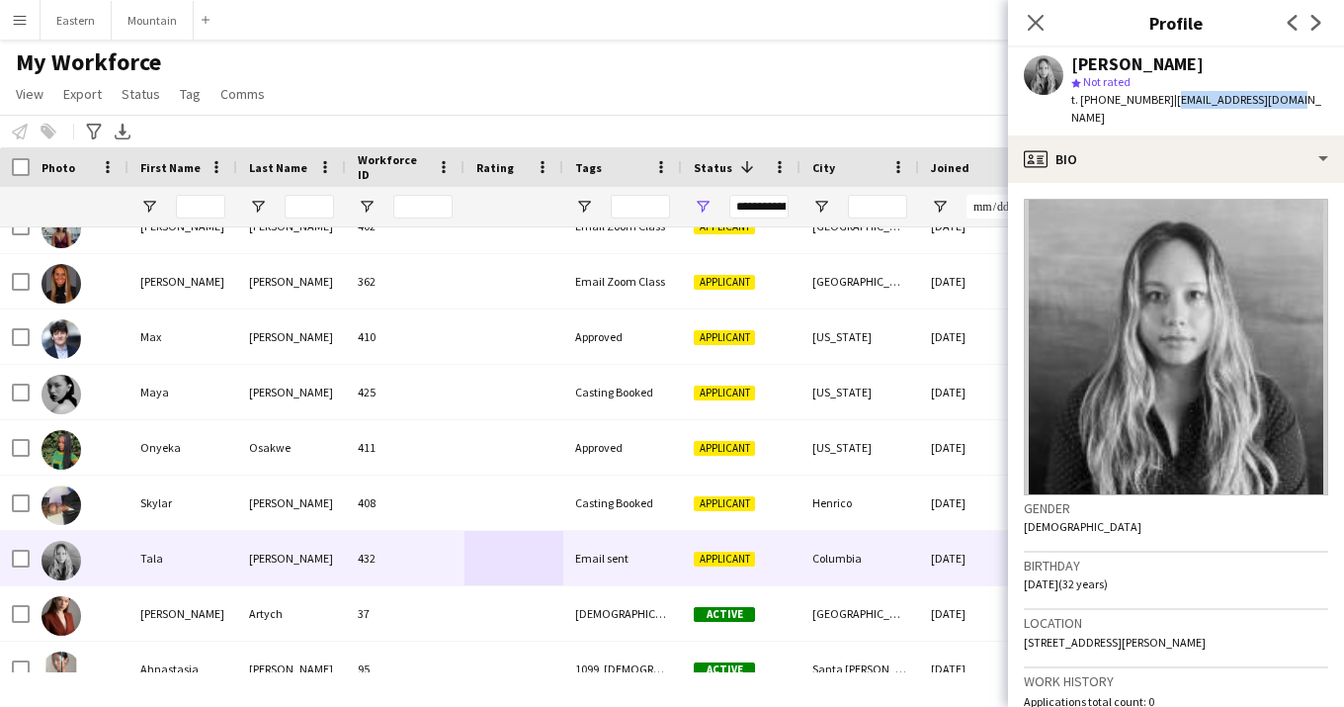
drag, startPoint x: 1160, startPoint y: 100, endPoint x: 1274, endPoint y: 107, distance: 113.9
click at [1274, 107] on div "Tala Caskey star Not rated t. +14128744070 | talacaskey@gmail.com" at bounding box center [1176, 91] width 336 height 88
copy span "[EMAIL_ADDRESS][DOMAIN_NAME]"
drag, startPoint x: 1092, startPoint y: 103, endPoint x: 1150, endPoint y: 102, distance: 58.3
click at [1150, 102] on span "t. +14128744070" at bounding box center [1122, 99] width 103 height 15
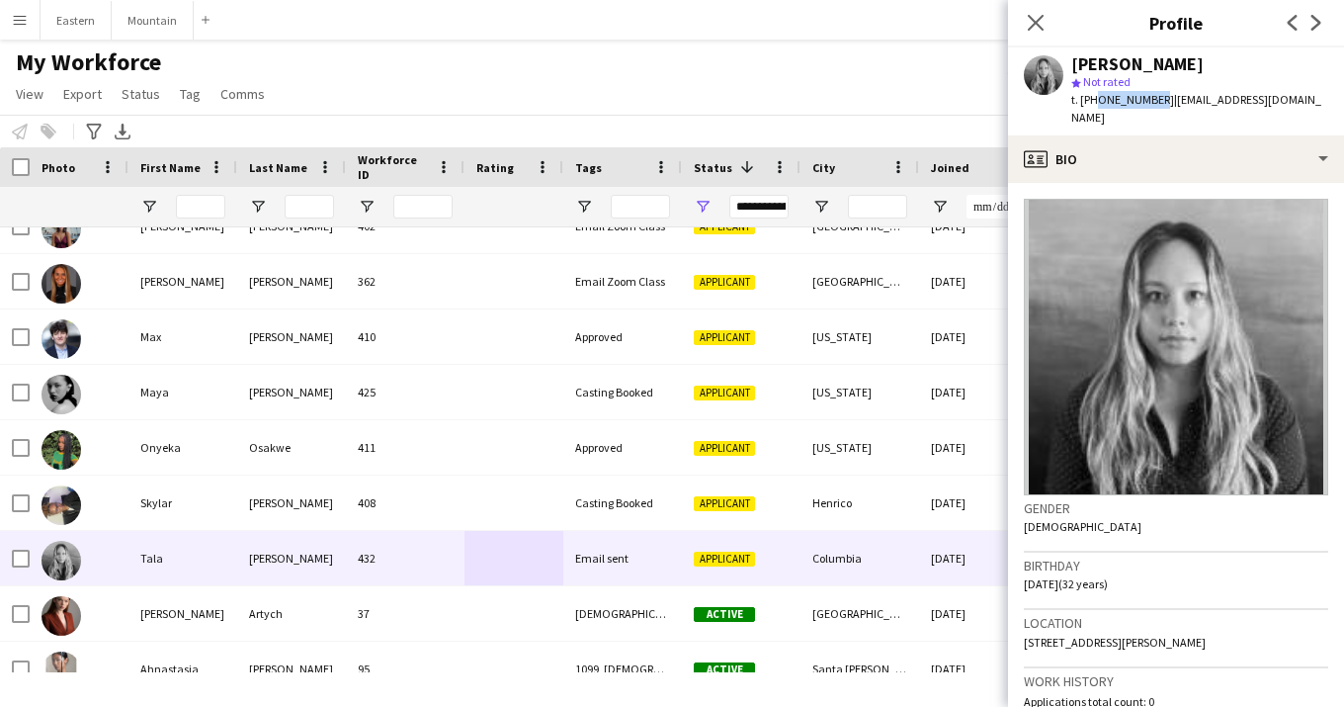
copy span "4128744070"
click at [1034, 19] on icon "Close pop-in" at bounding box center [1035, 22] width 19 height 19
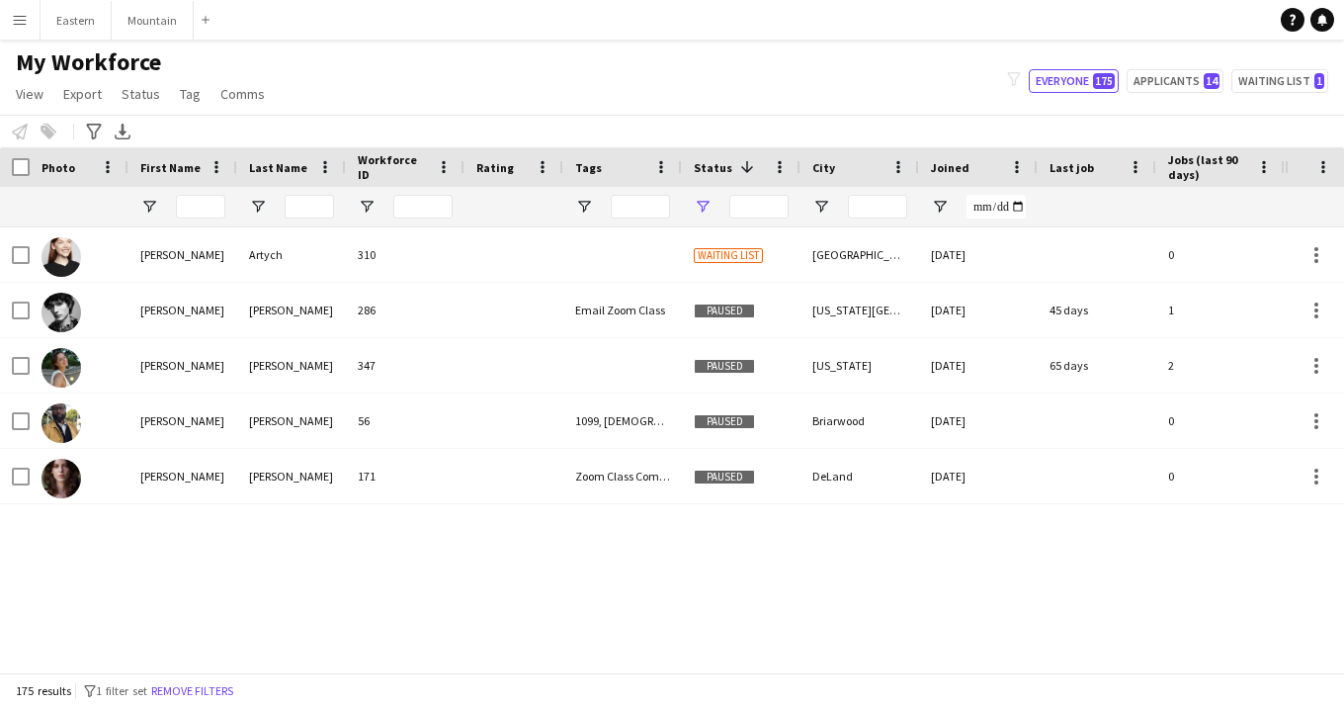
type input "**********"
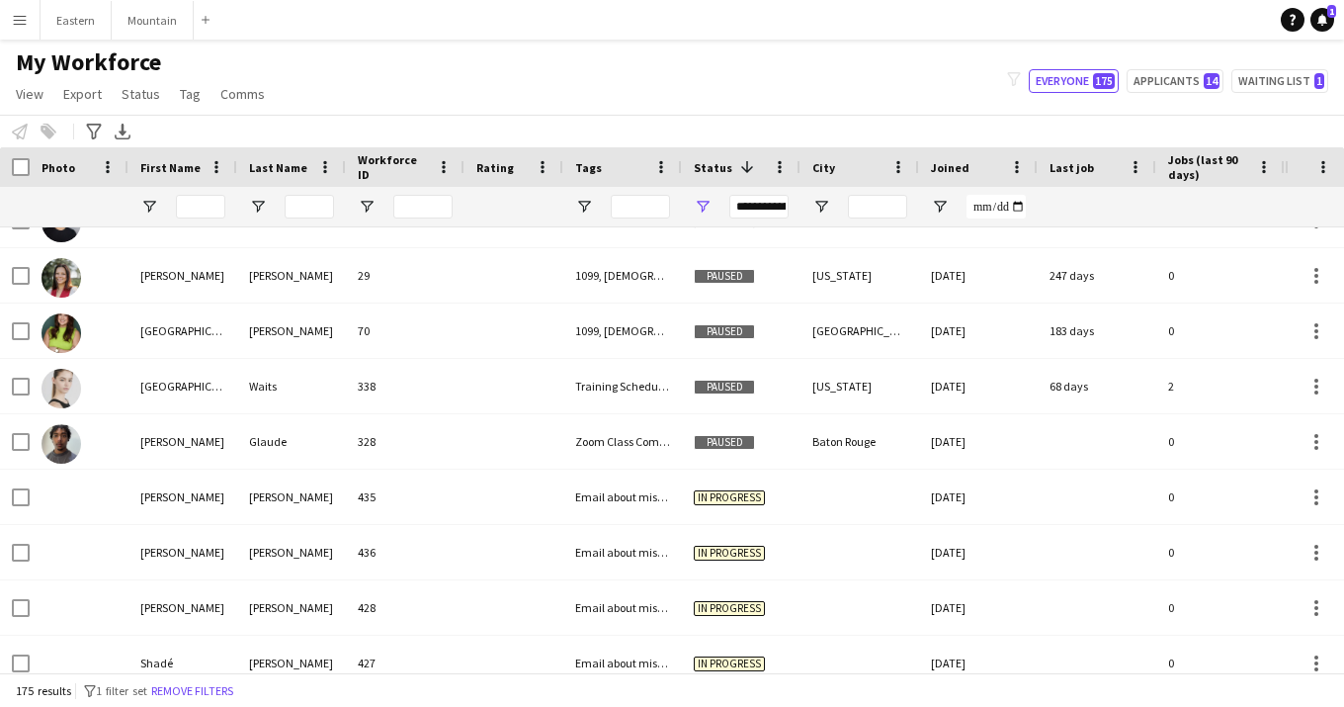
scroll to position [2006, 0]
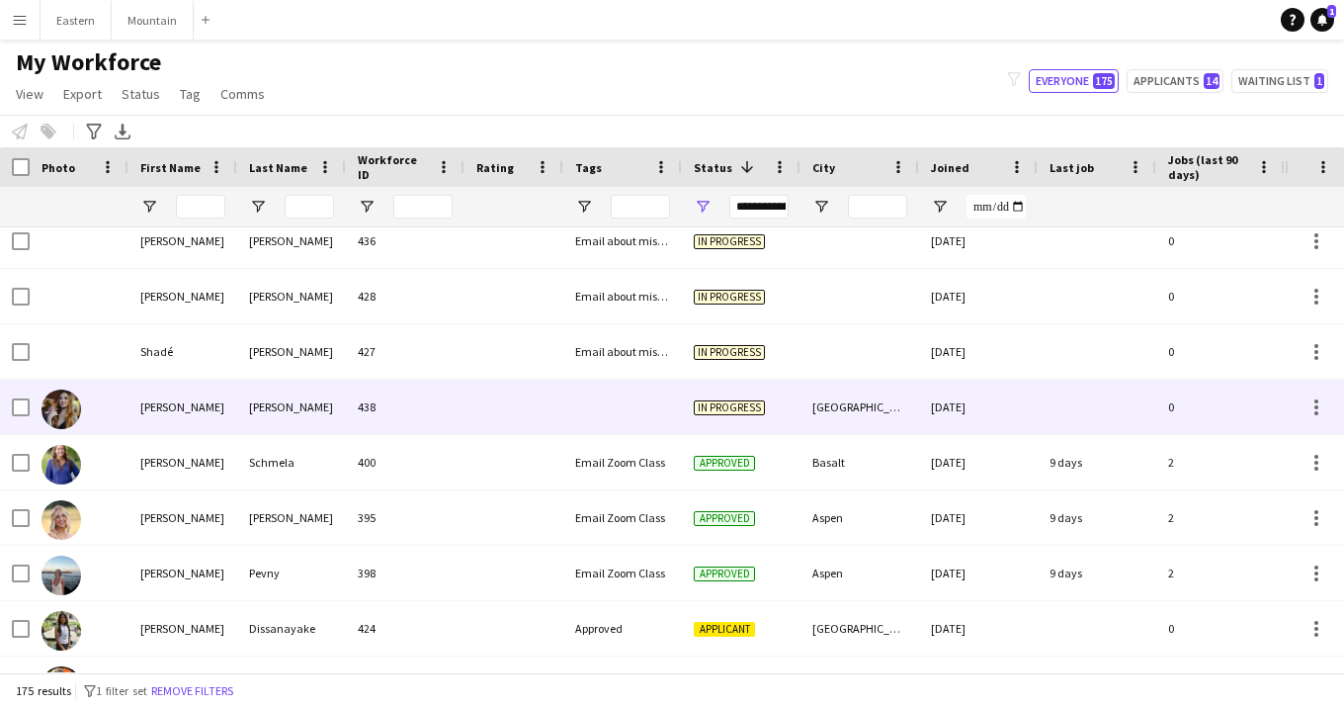
click at [624, 409] on div at bounding box center [622, 407] width 119 height 54
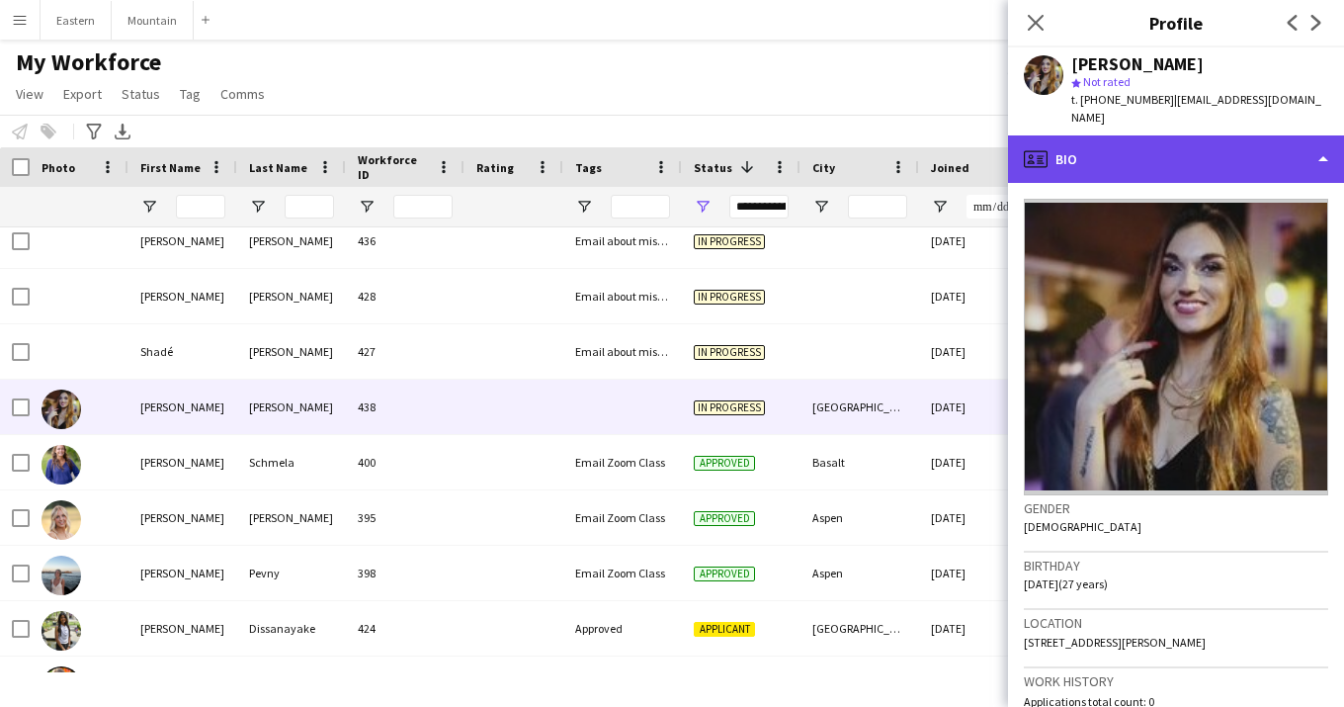
click at [1200, 141] on div "profile Bio" at bounding box center [1176, 158] width 336 height 47
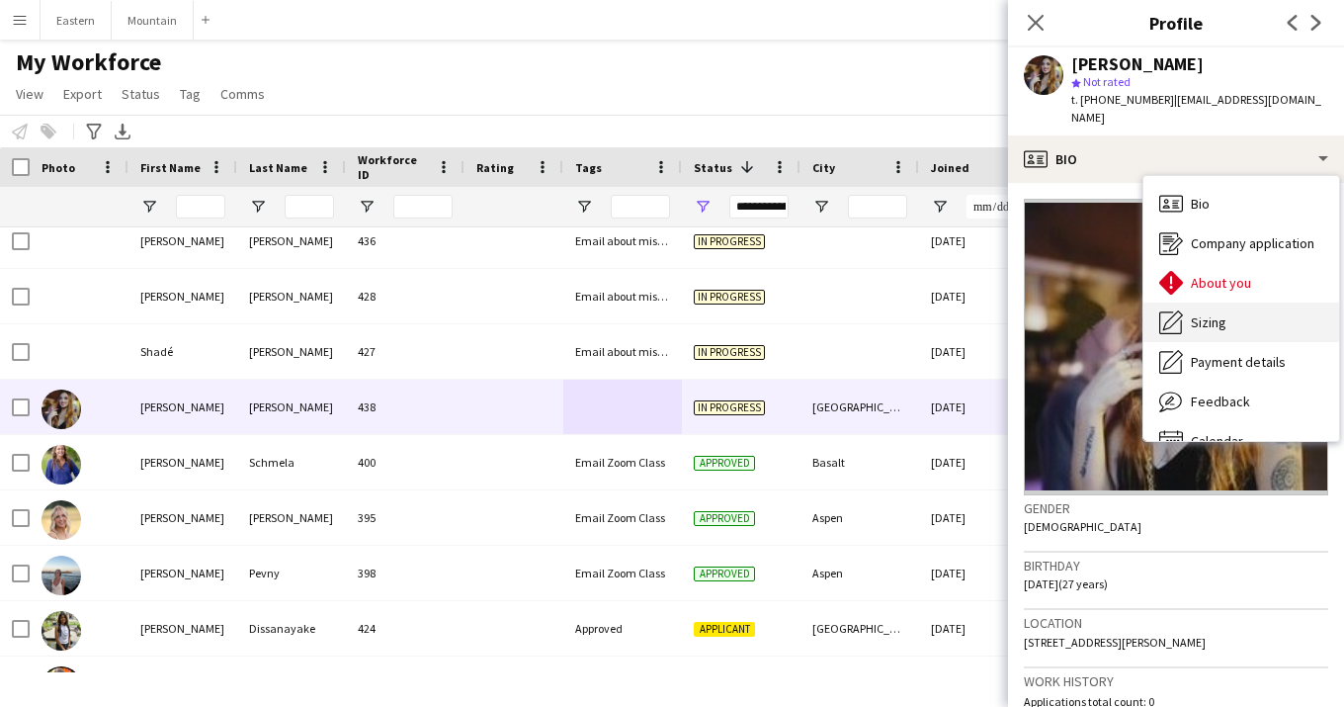
click at [1204, 313] on span "Sizing" at bounding box center [1209, 322] width 36 height 18
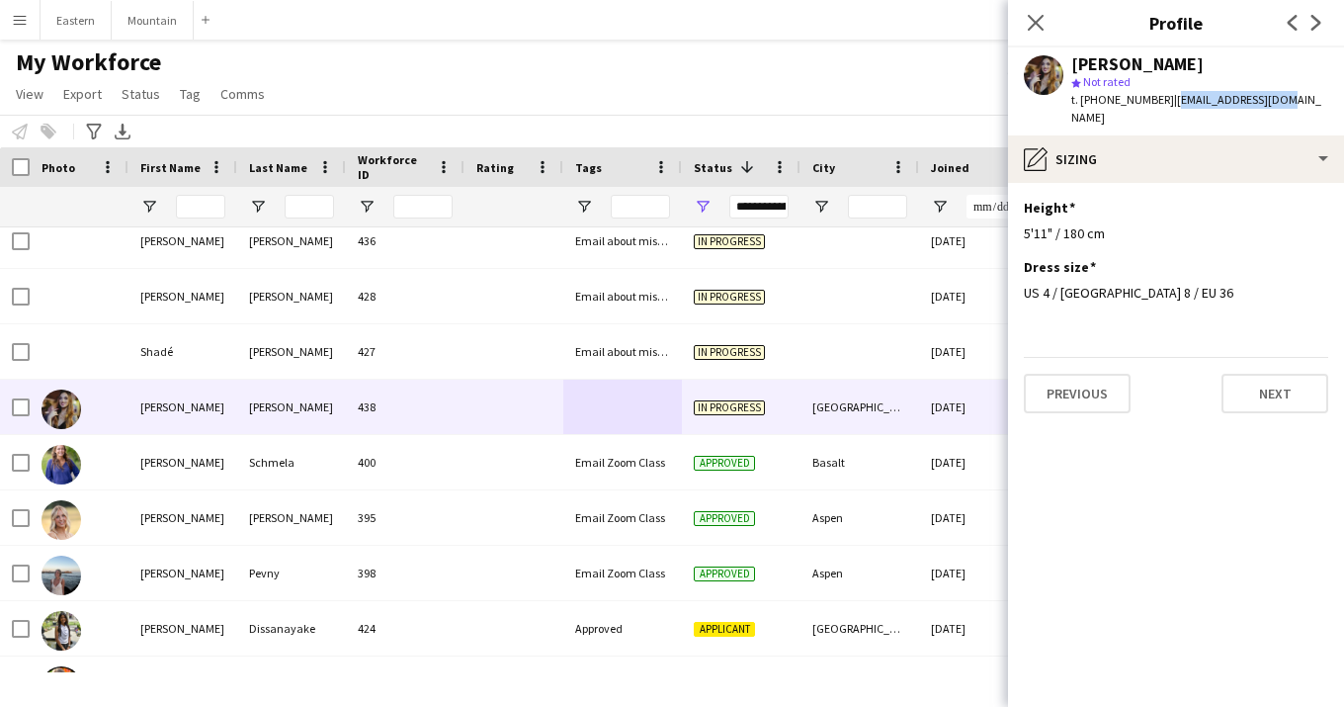
drag, startPoint x: 1158, startPoint y: 100, endPoint x: 1268, endPoint y: 100, distance: 109.7
click at [1268, 100] on div "[PERSON_NAME] star Not rated t. [PHONE_NUMBER] | [EMAIL_ADDRESS][DOMAIN_NAME]" at bounding box center [1176, 91] width 336 height 88
copy span "[EMAIL_ADDRESS][DOMAIN_NAME]"
click at [1035, 25] on icon at bounding box center [1035, 22] width 19 height 19
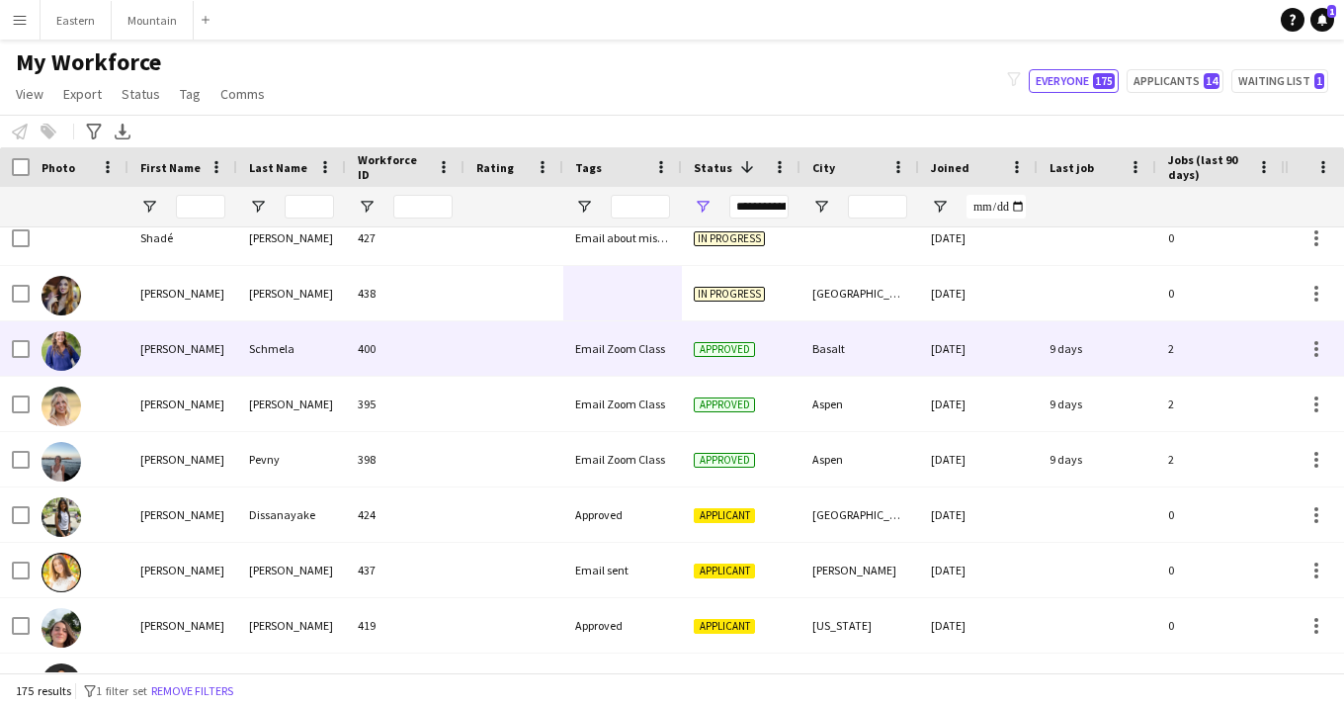
scroll to position [2122, 0]
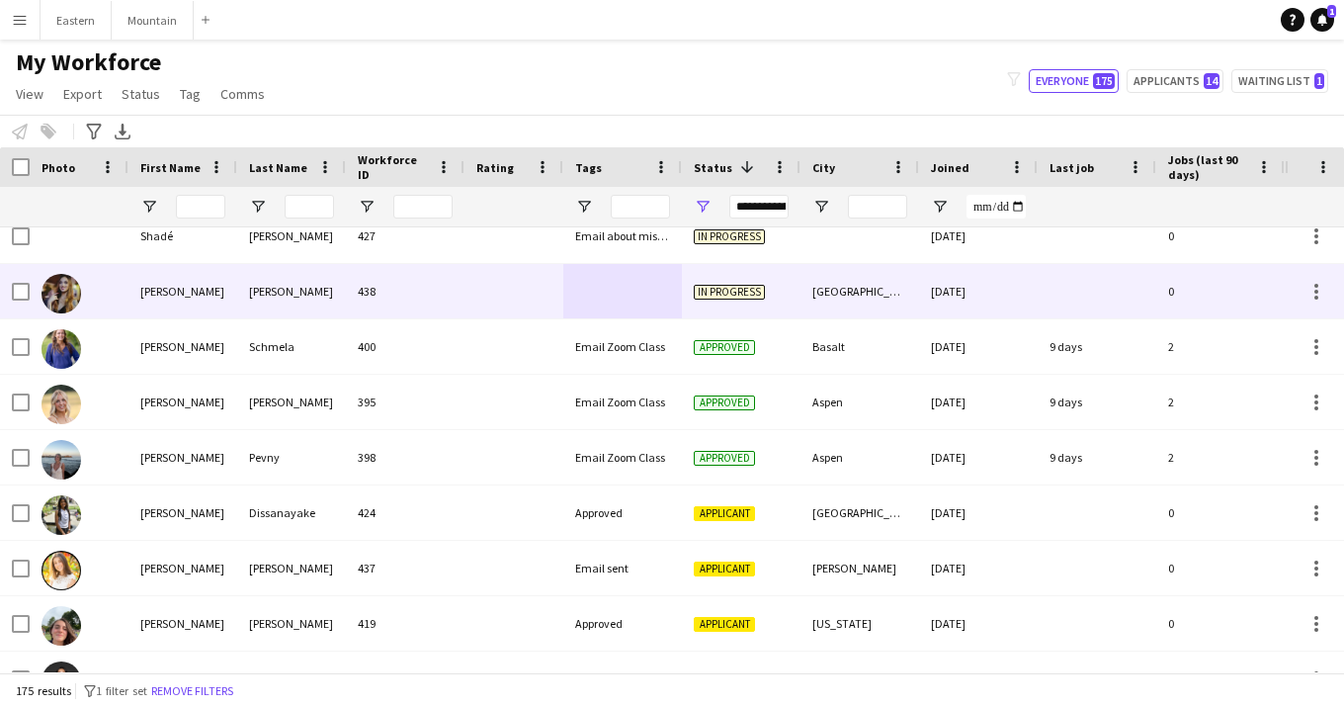
click at [522, 299] on div at bounding box center [514, 291] width 99 height 54
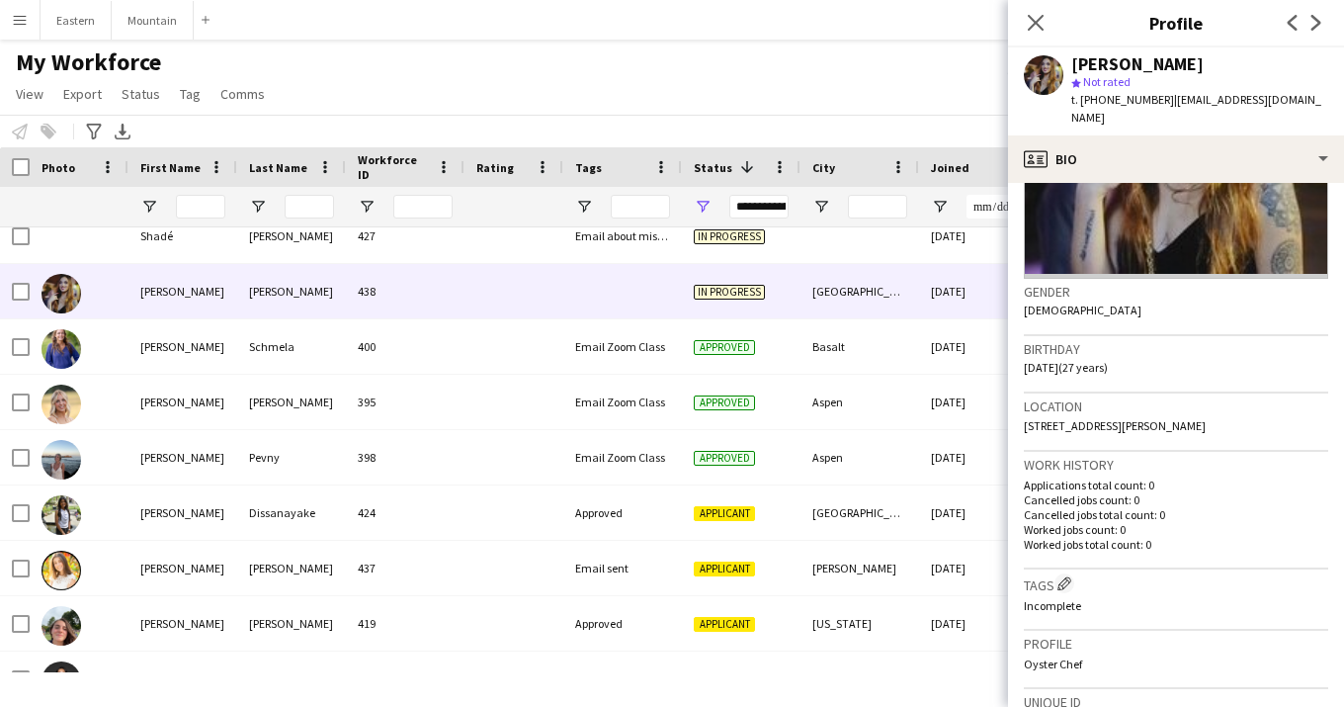
scroll to position [238, 0]
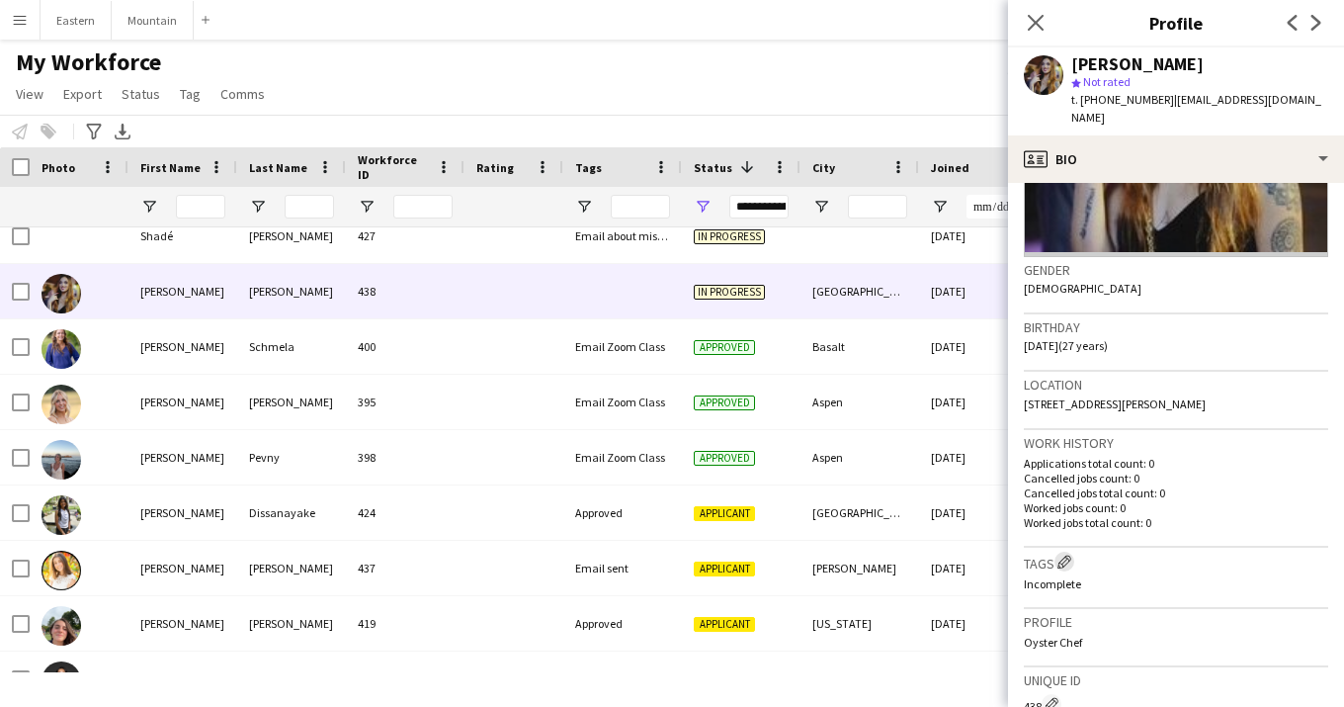
click at [1070, 554] on app-icon "Edit crew company tags" at bounding box center [1065, 561] width 14 height 14
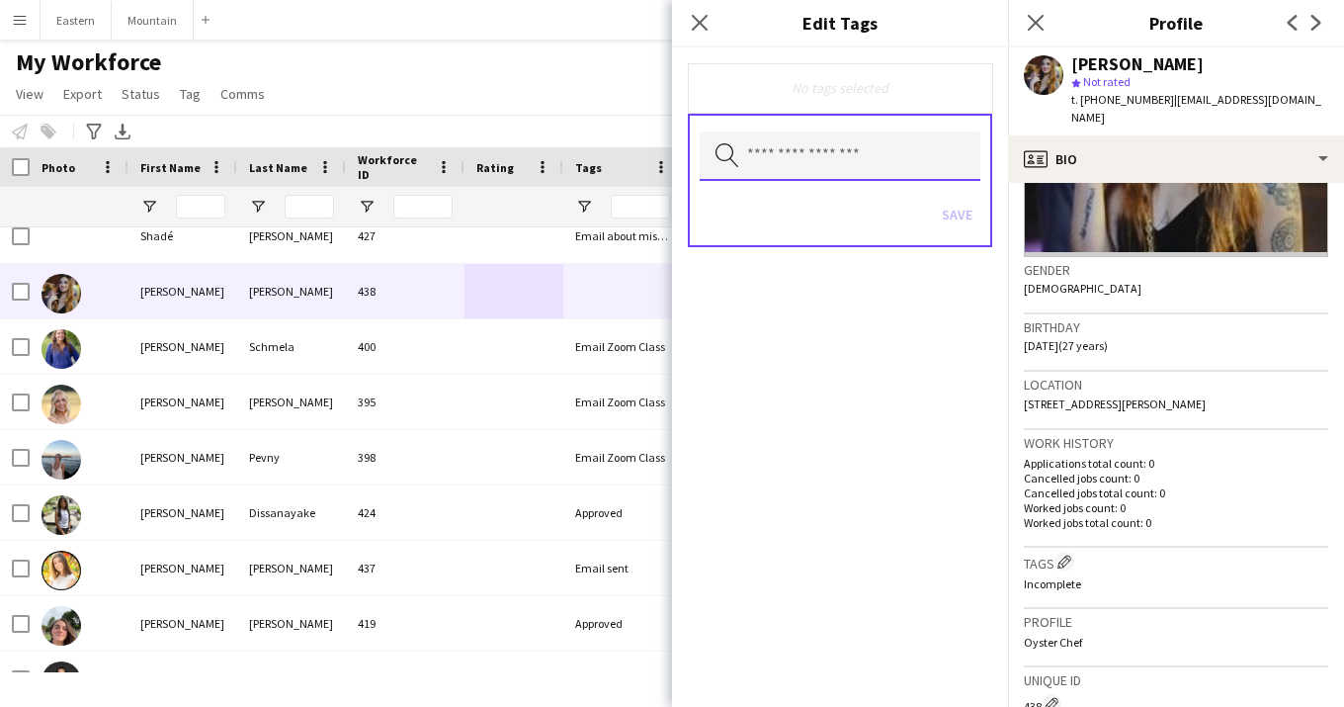
click at [778, 166] on input "text" at bounding box center [840, 155] width 281 height 49
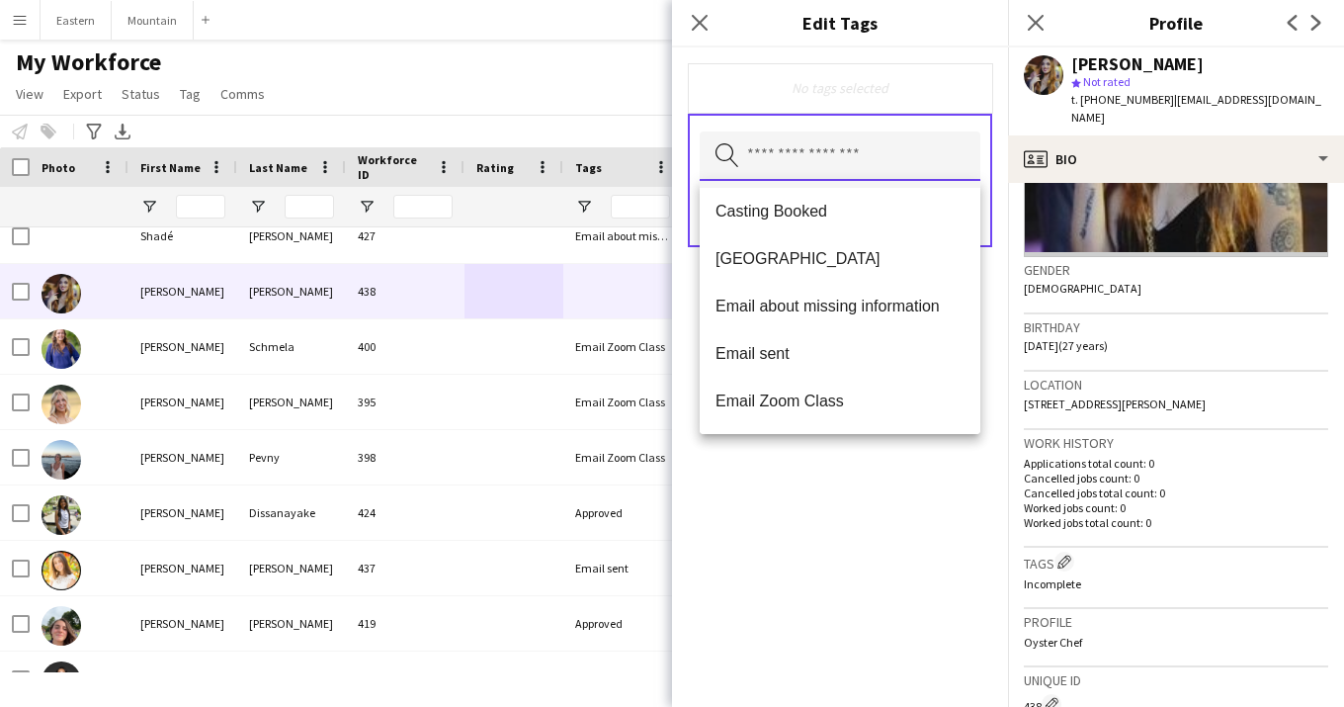
scroll to position [144, 0]
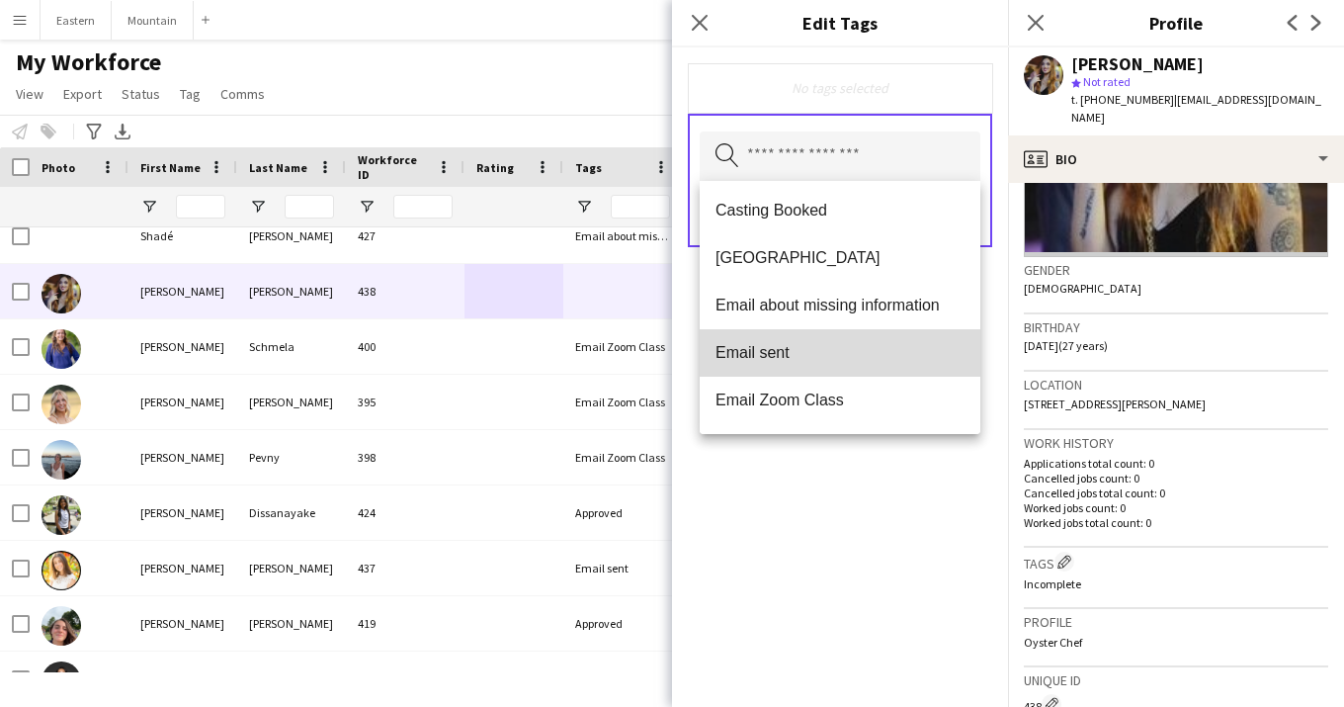
click at [769, 355] on span "Email sent" at bounding box center [840, 352] width 249 height 19
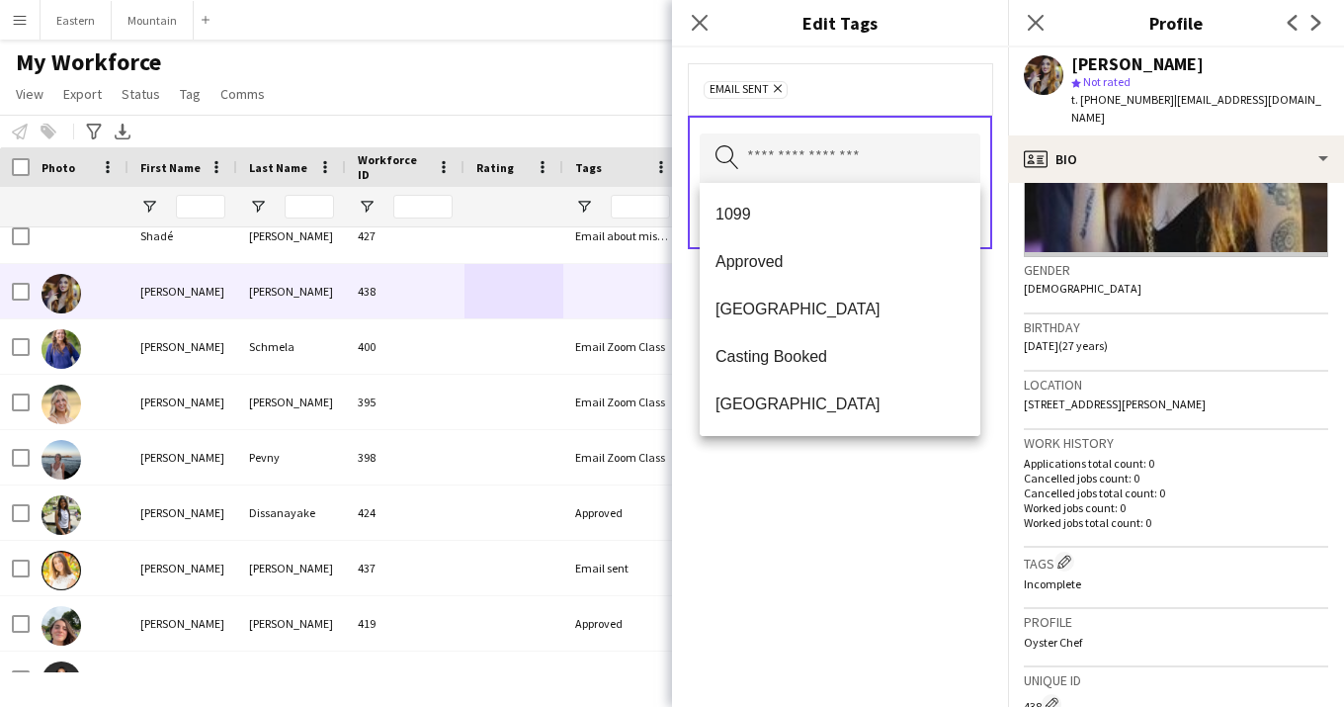
click at [775, 91] on icon at bounding box center [778, 89] width 8 height 8
click at [776, 157] on input "text" at bounding box center [840, 155] width 281 height 49
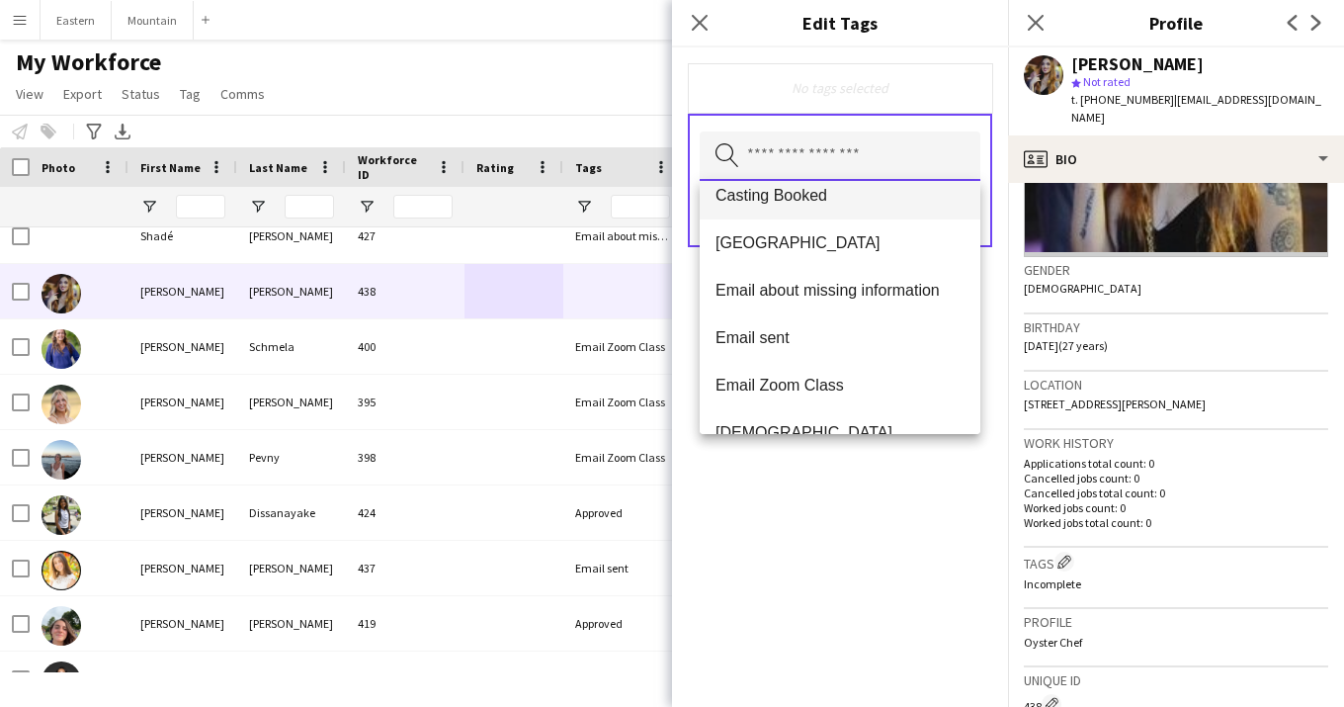
scroll to position [170, 0]
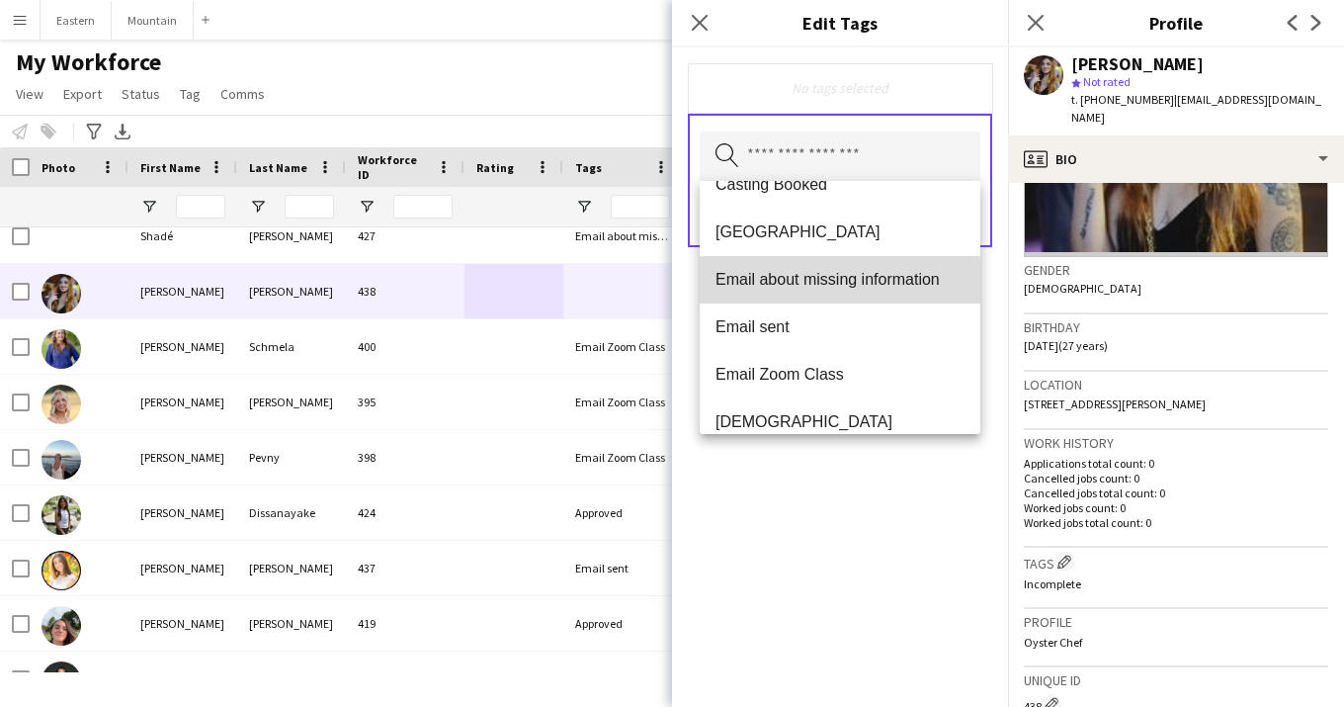
click at [801, 286] on span "Email about missing information" at bounding box center [840, 279] width 249 height 19
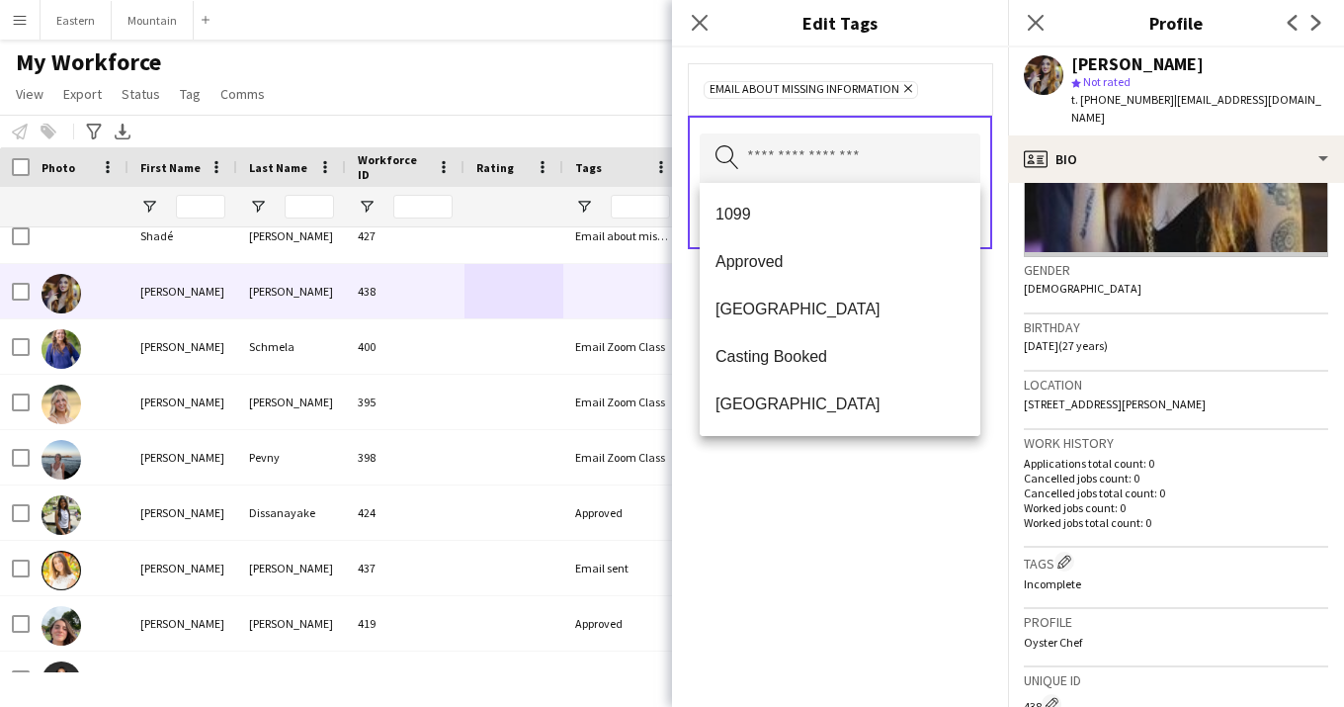
click at [852, 571] on div "Email about missing information Remove Search by tag name Save" at bounding box center [840, 376] width 336 height 659
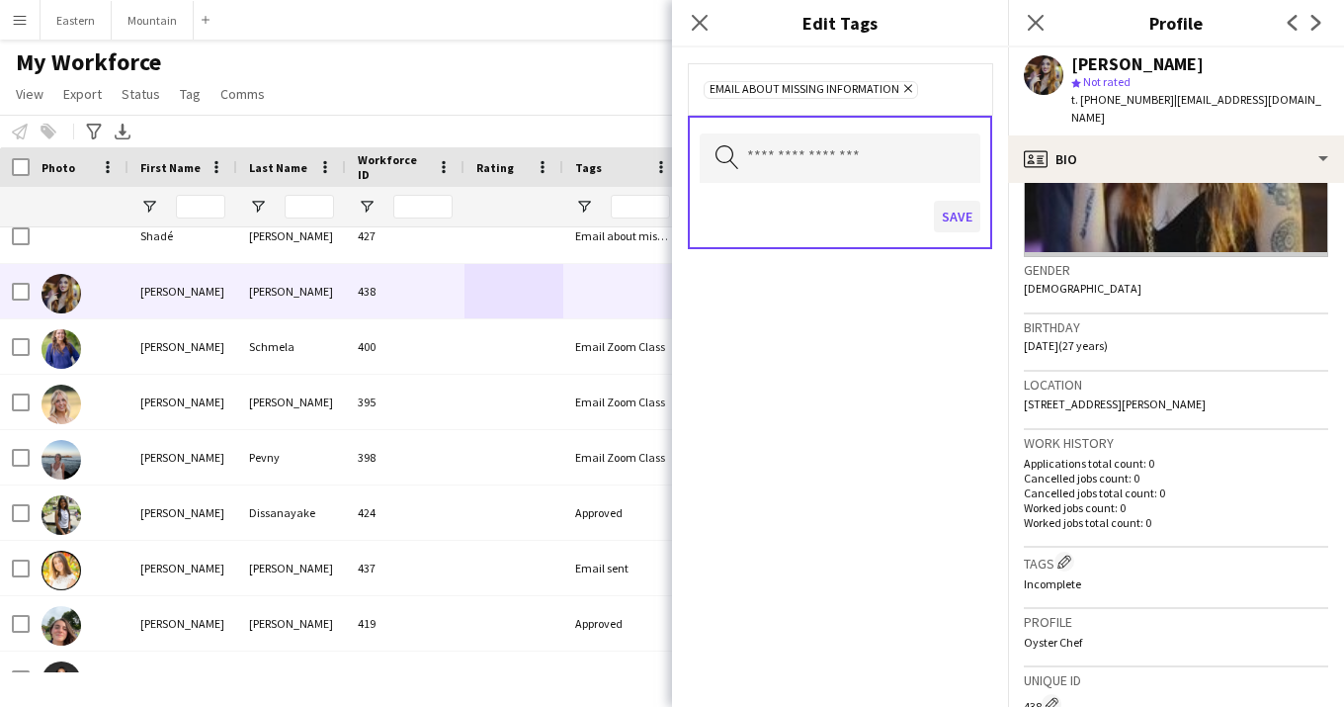
click at [957, 207] on button "Save" at bounding box center [957, 217] width 46 height 32
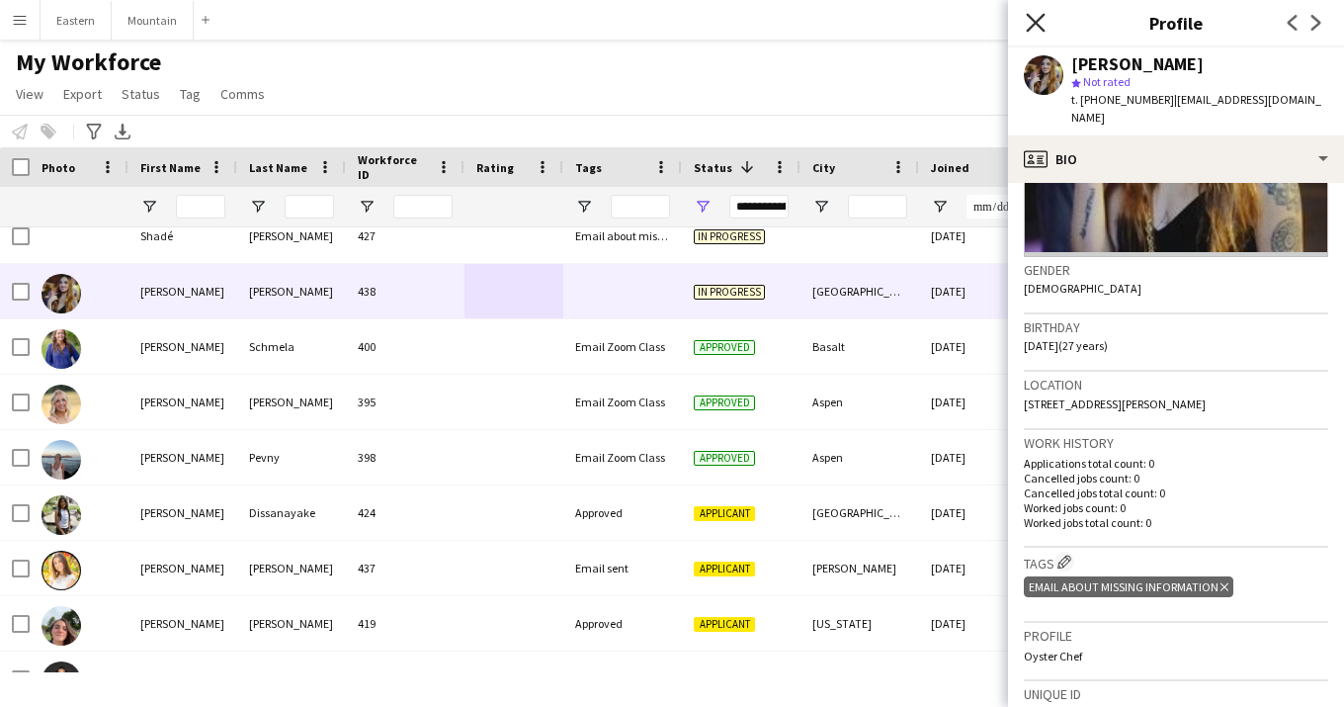
click at [1032, 18] on icon at bounding box center [1035, 22] width 19 height 19
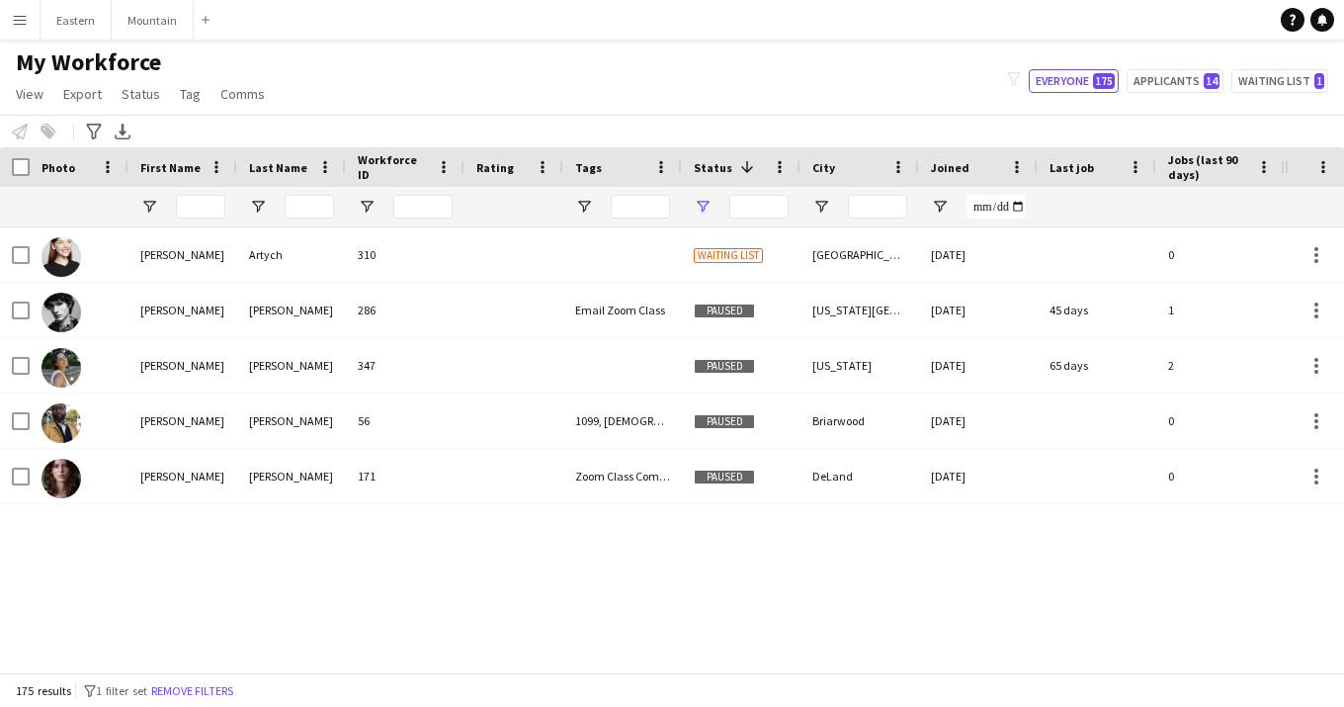
type input "**********"
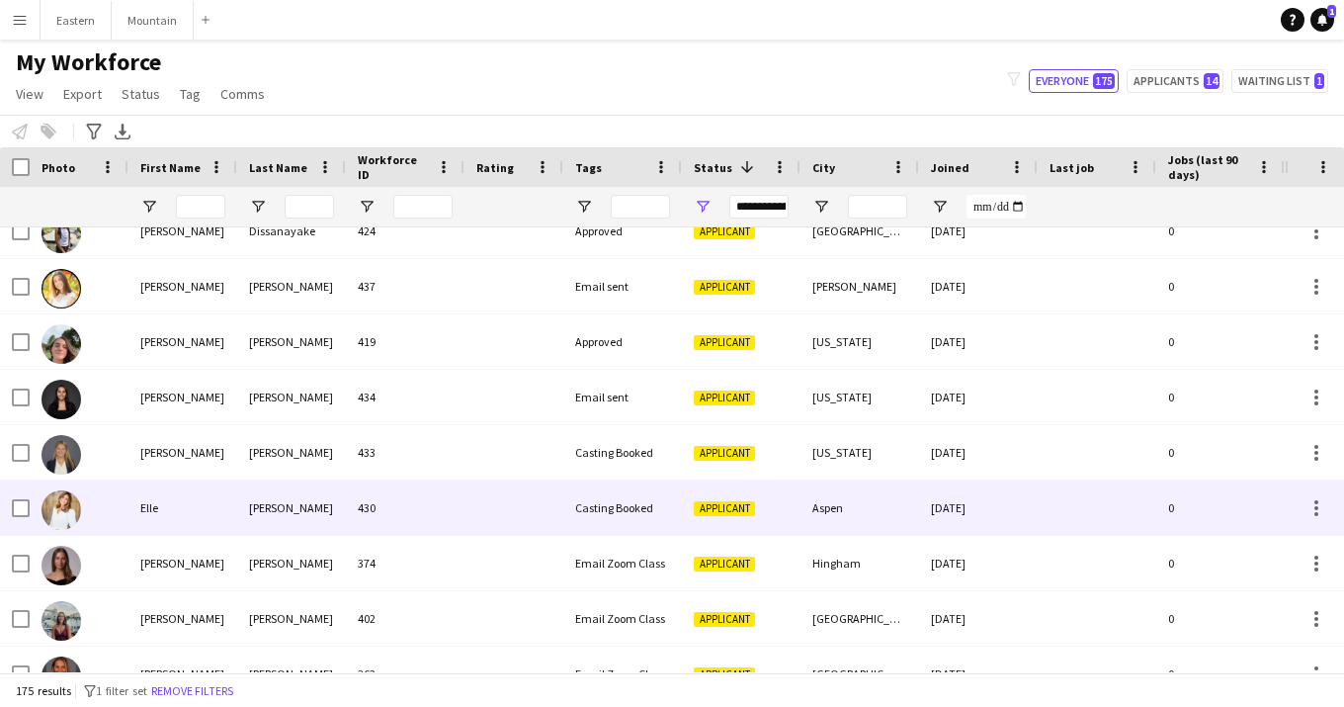
click at [338, 496] on div "[PERSON_NAME]" at bounding box center [291, 507] width 109 height 54
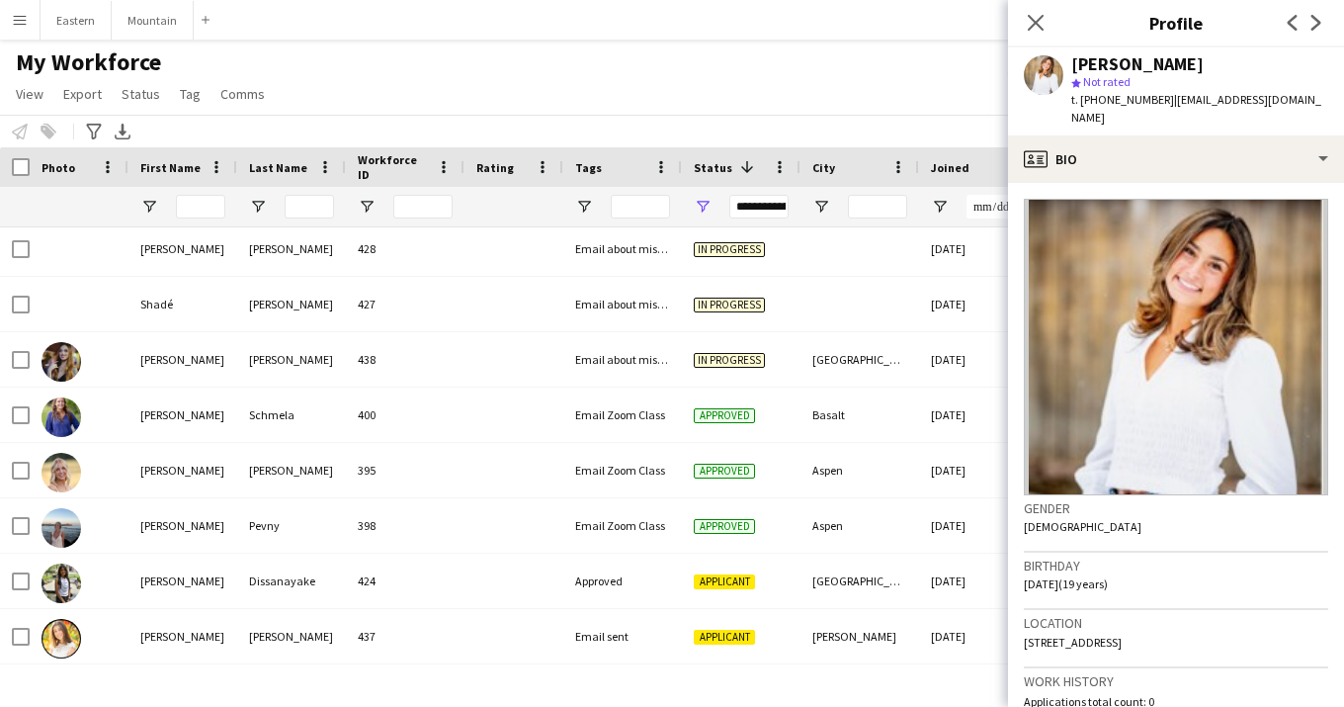
scroll to position [2056, 0]
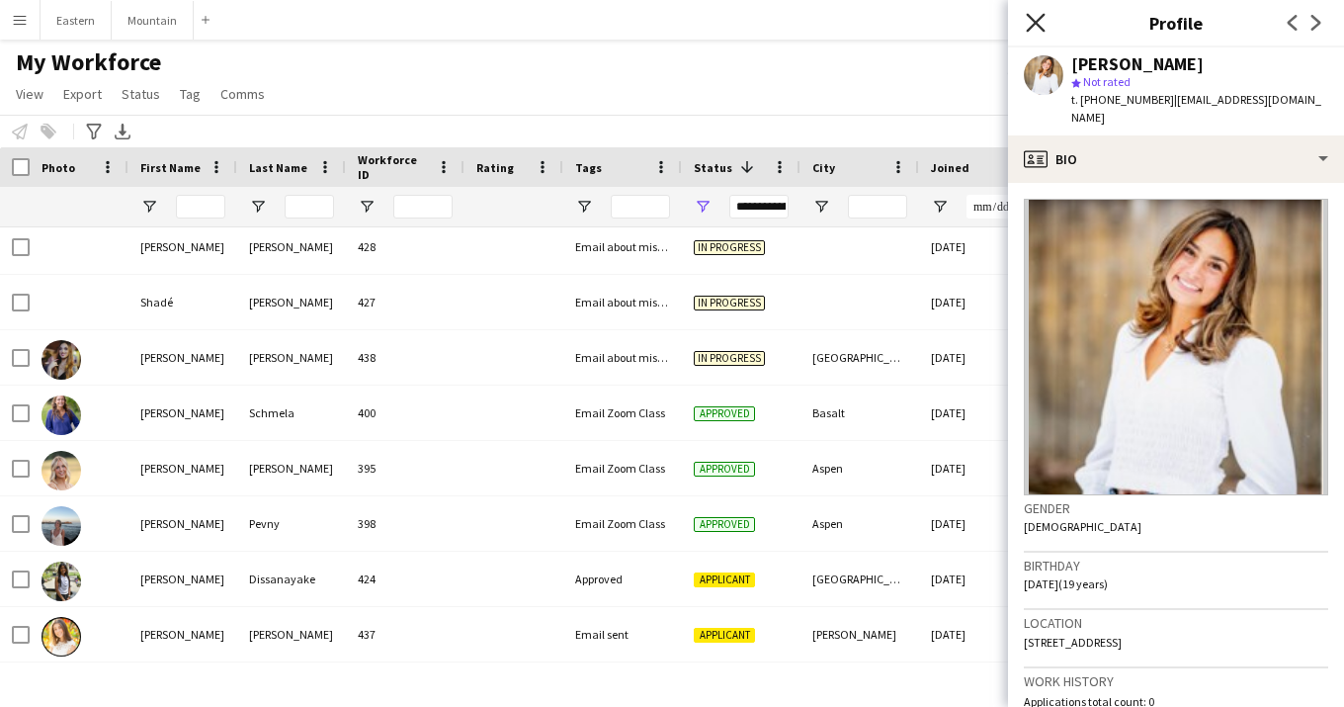
click at [1029, 21] on icon "Close pop-in" at bounding box center [1035, 22] width 19 height 19
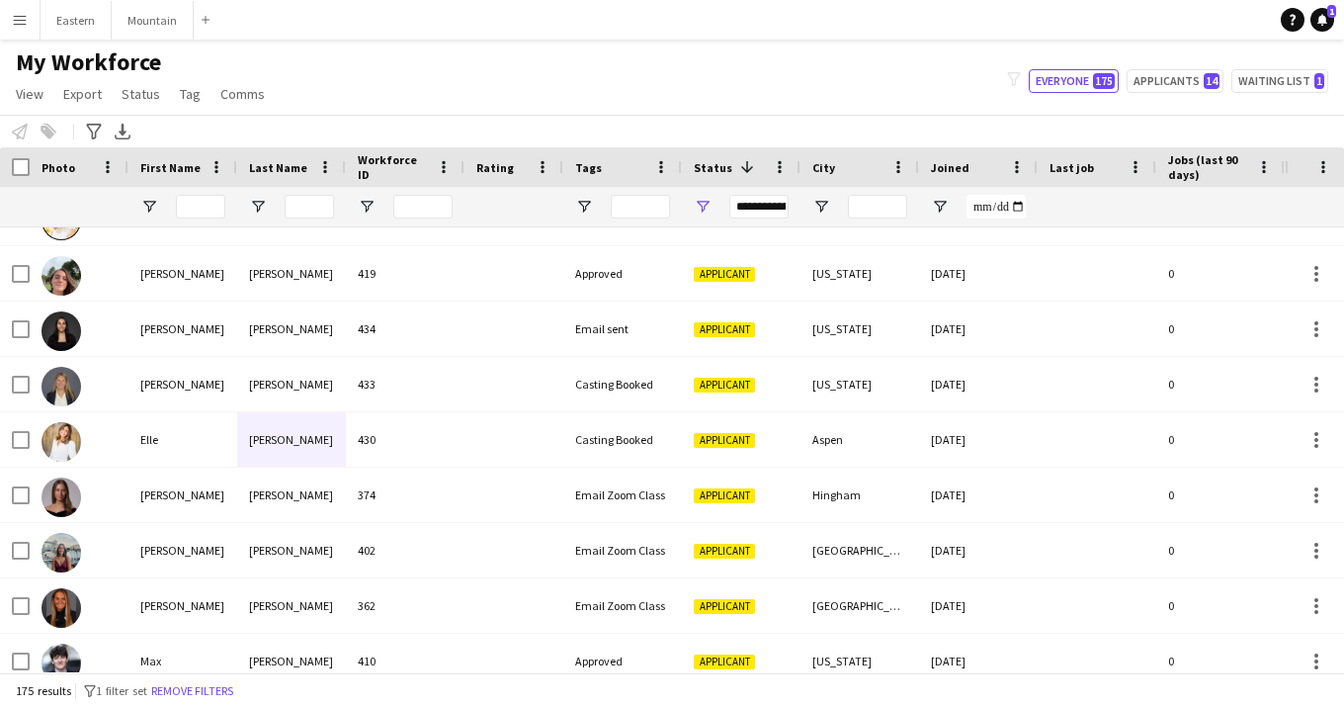
scroll to position [2474, 0]
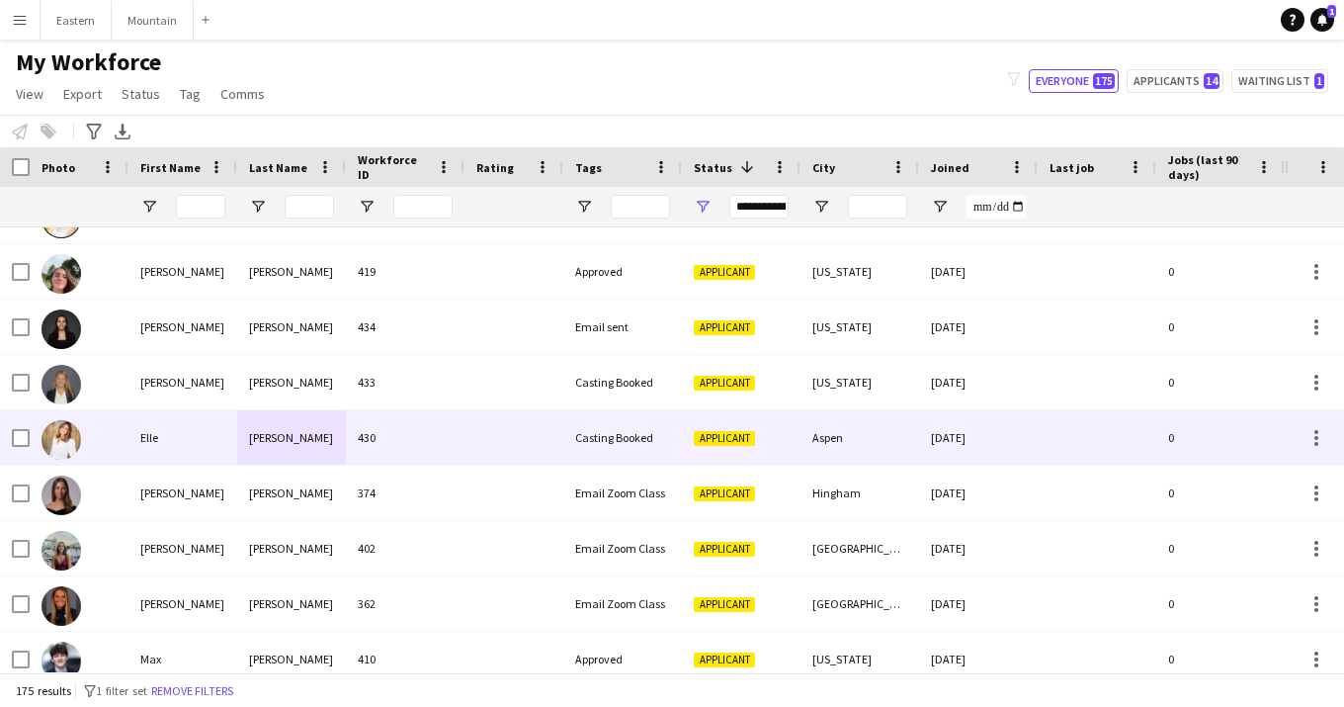
click at [470, 456] on div at bounding box center [514, 437] width 99 height 54
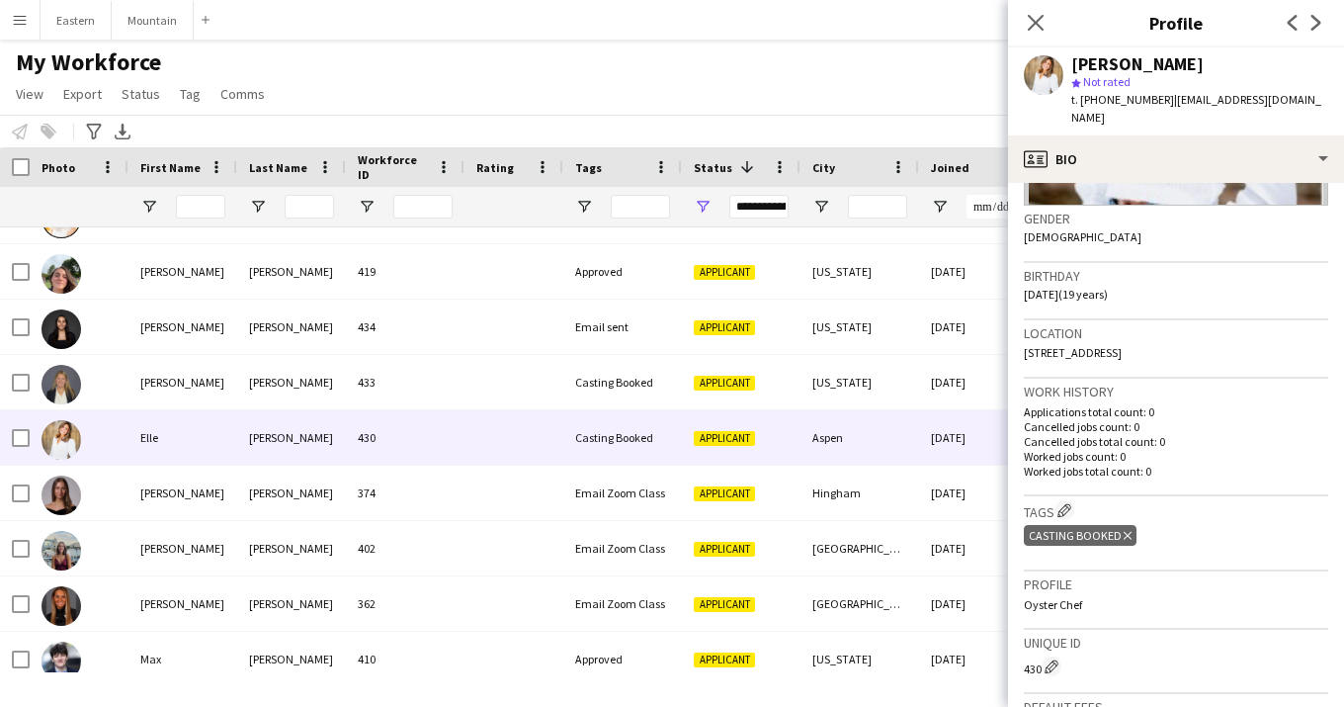
scroll to position [291, 0]
click at [1124, 529] on icon "Delete tag" at bounding box center [1128, 535] width 8 height 12
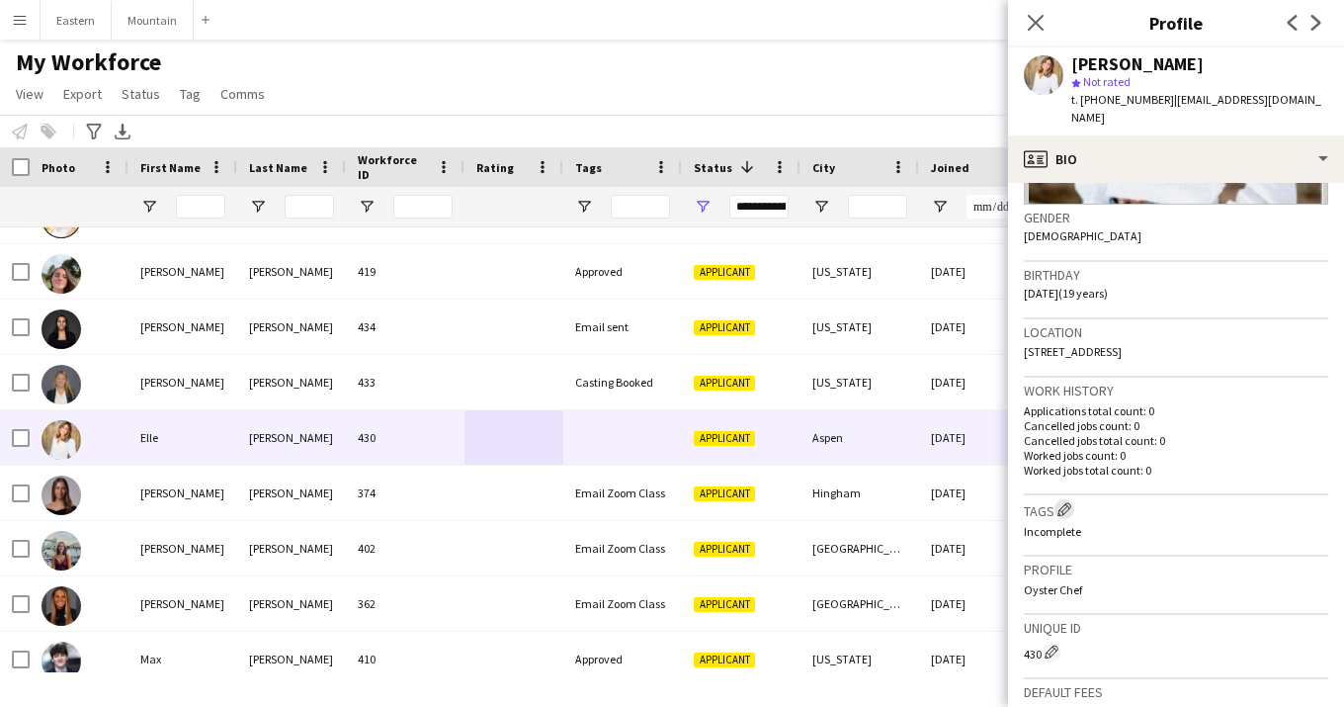
click at [1068, 502] on app-icon "Edit crew company tags" at bounding box center [1065, 509] width 14 height 14
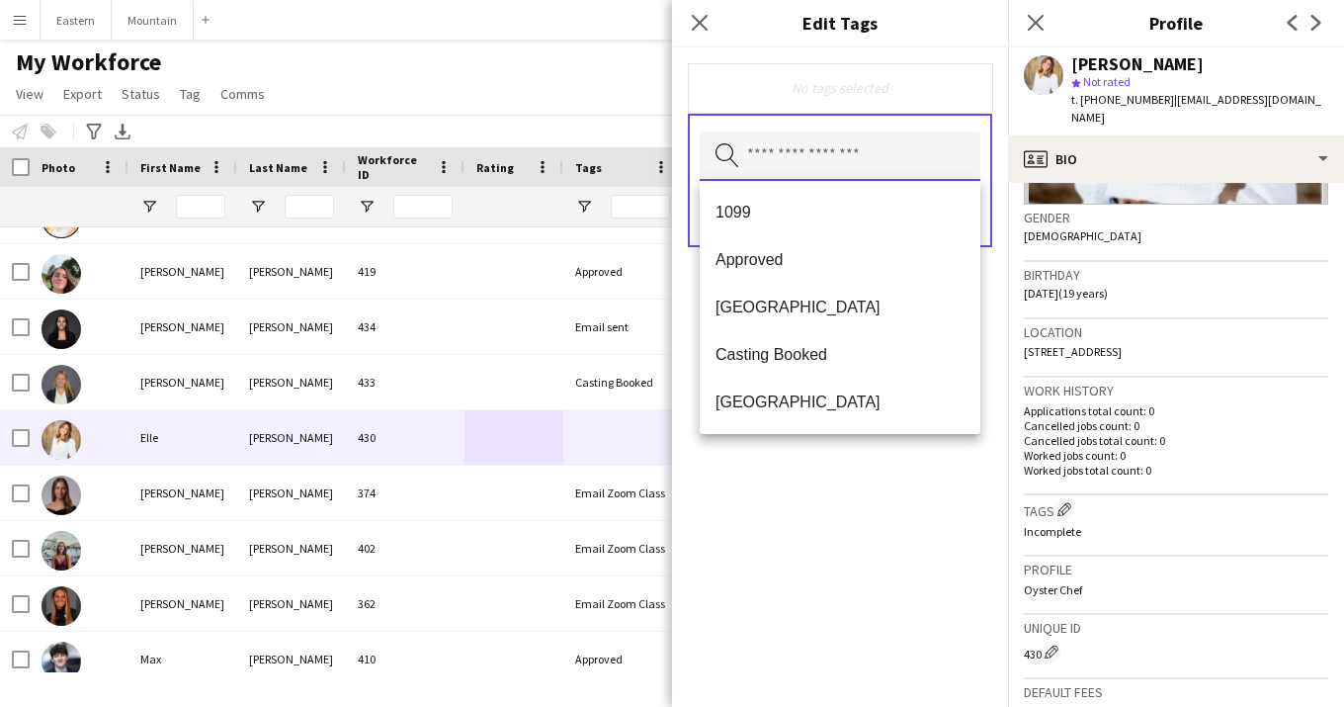
click at [786, 162] on input "text" at bounding box center [840, 155] width 281 height 49
click at [770, 252] on span "Approved" at bounding box center [840, 259] width 249 height 19
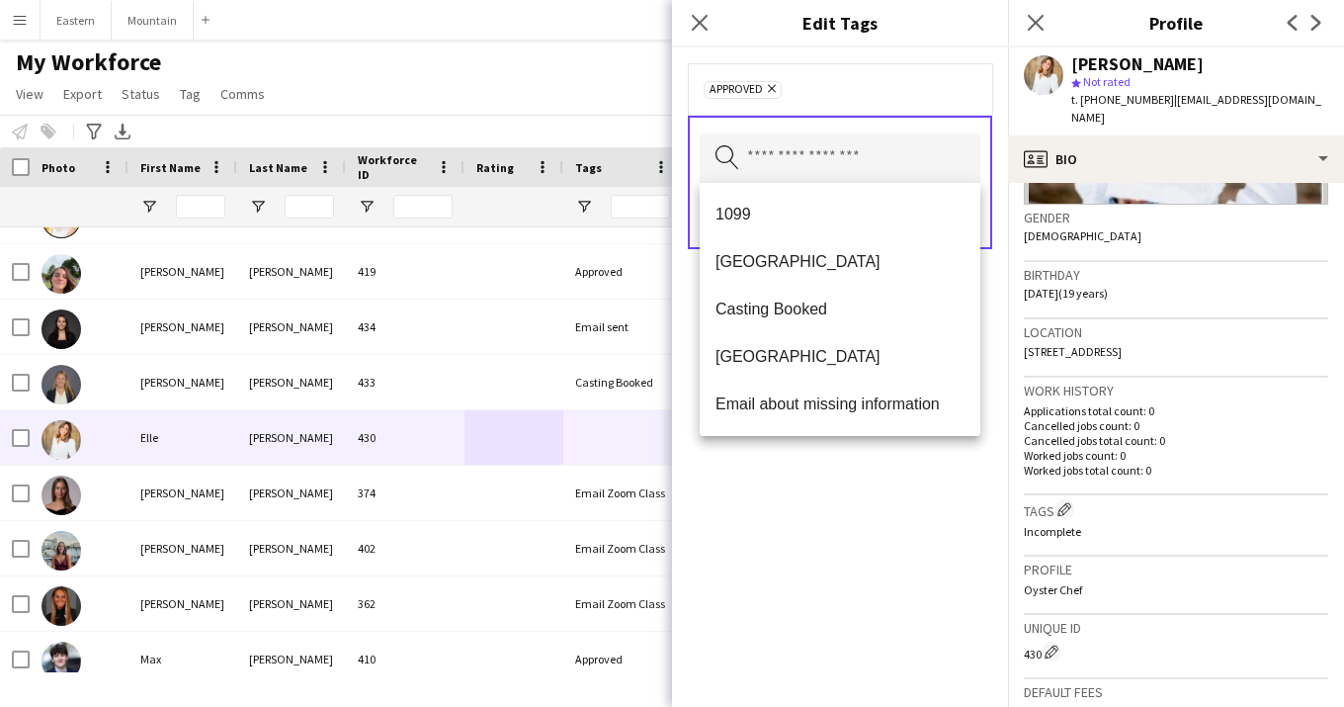
click at [922, 520] on div "Approved Remove Search by tag name Save" at bounding box center [840, 376] width 336 height 659
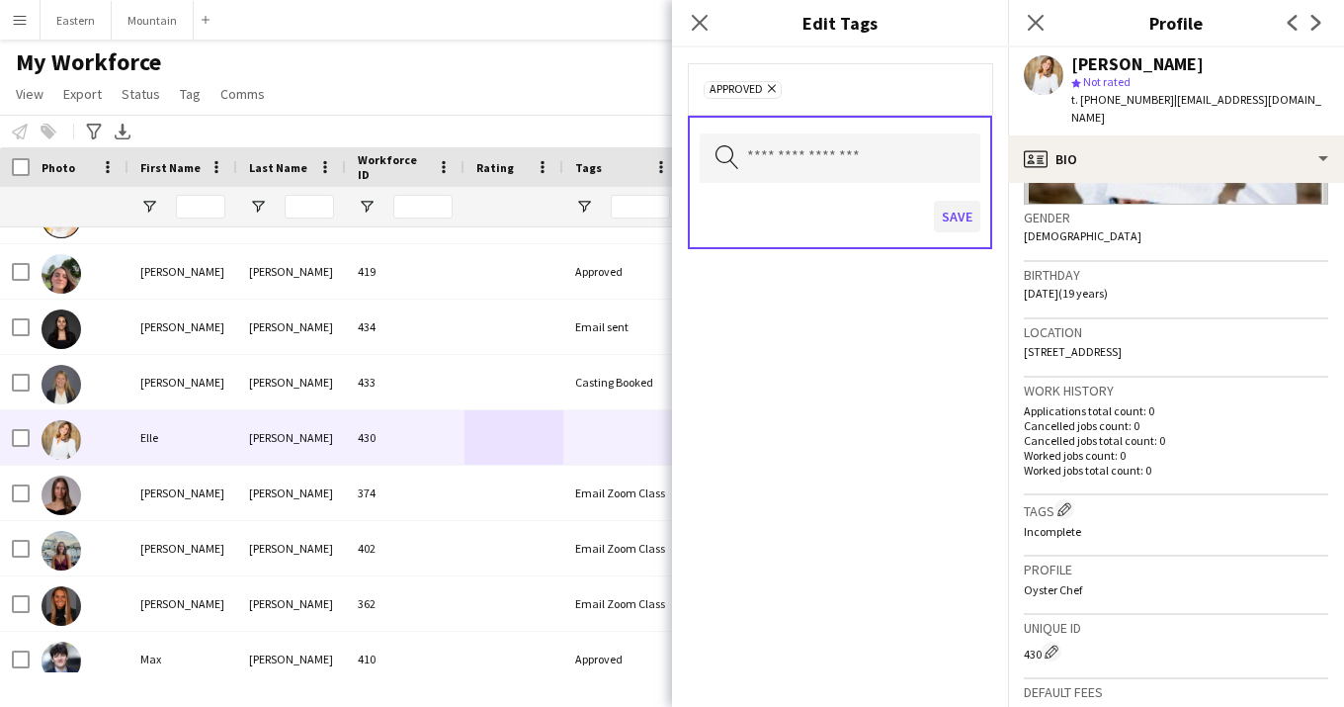
click at [961, 219] on button "Save" at bounding box center [957, 217] width 46 height 32
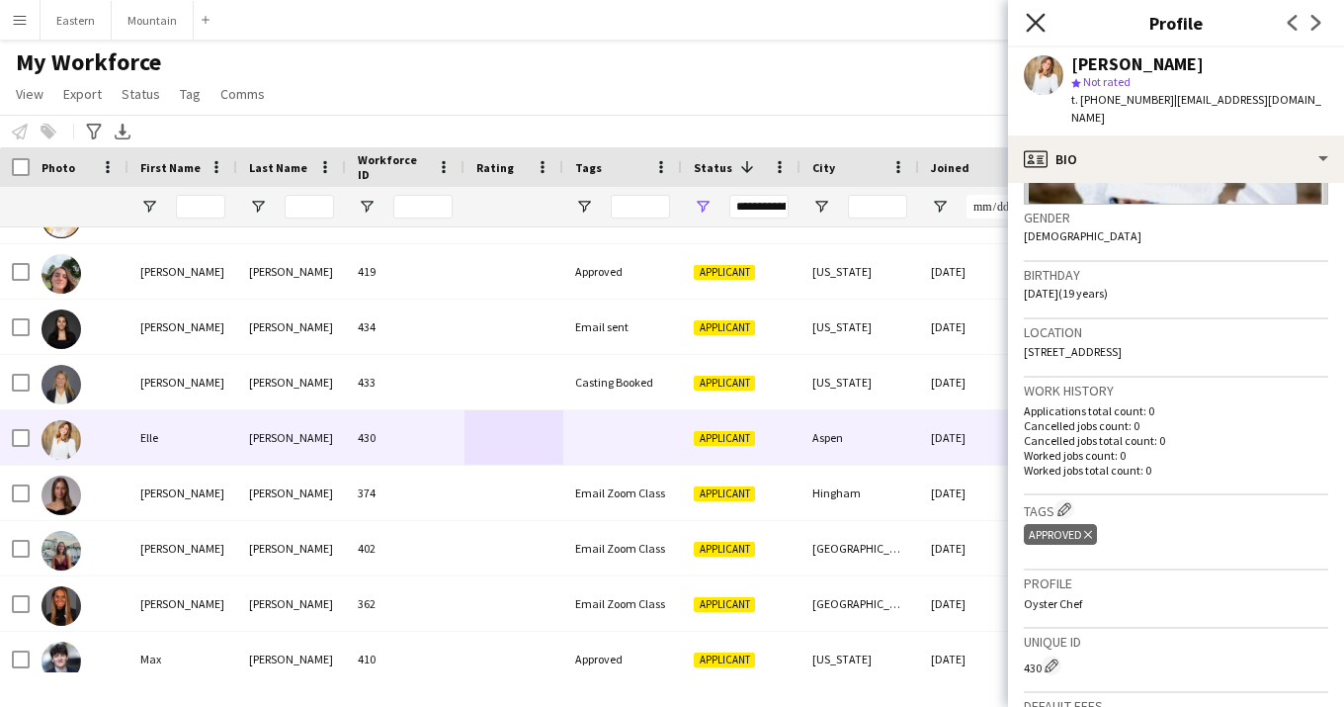
click at [1042, 24] on icon "Close pop-in" at bounding box center [1035, 22] width 19 height 19
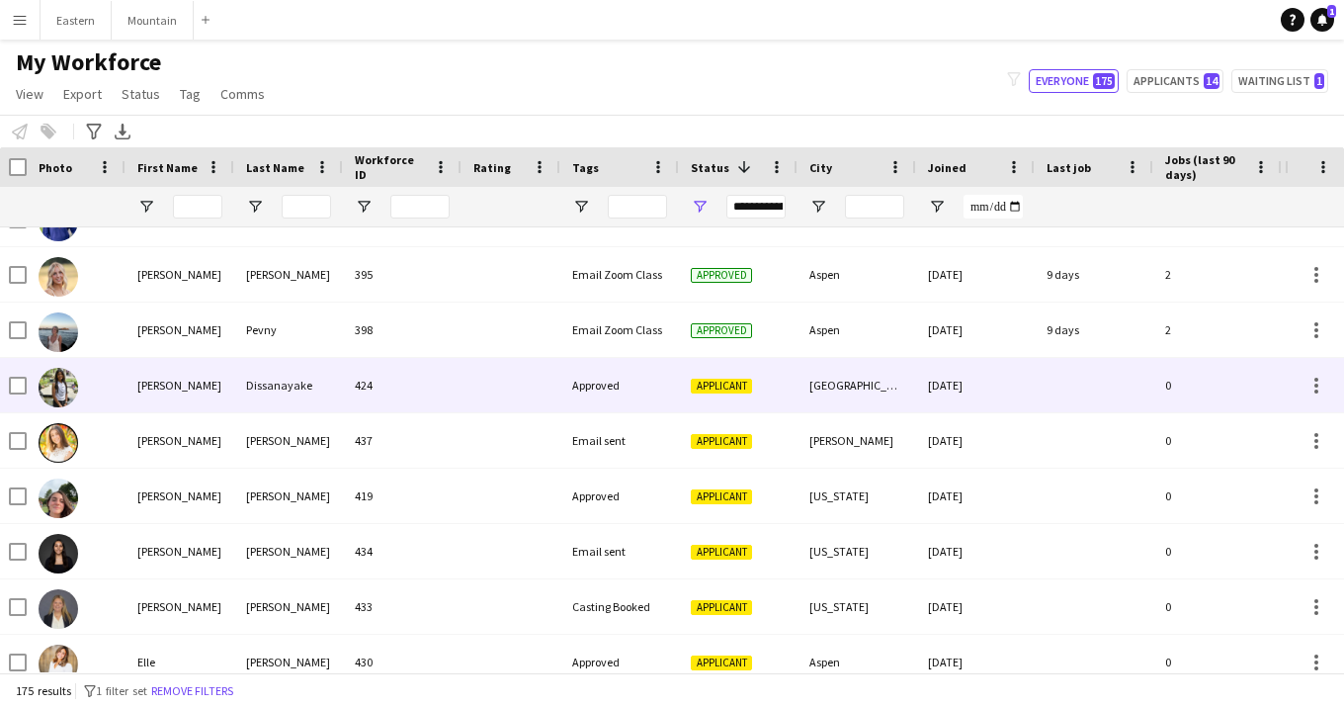
click at [641, 380] on div "Approved" at bounding box center [619, 385] width 119 height 54
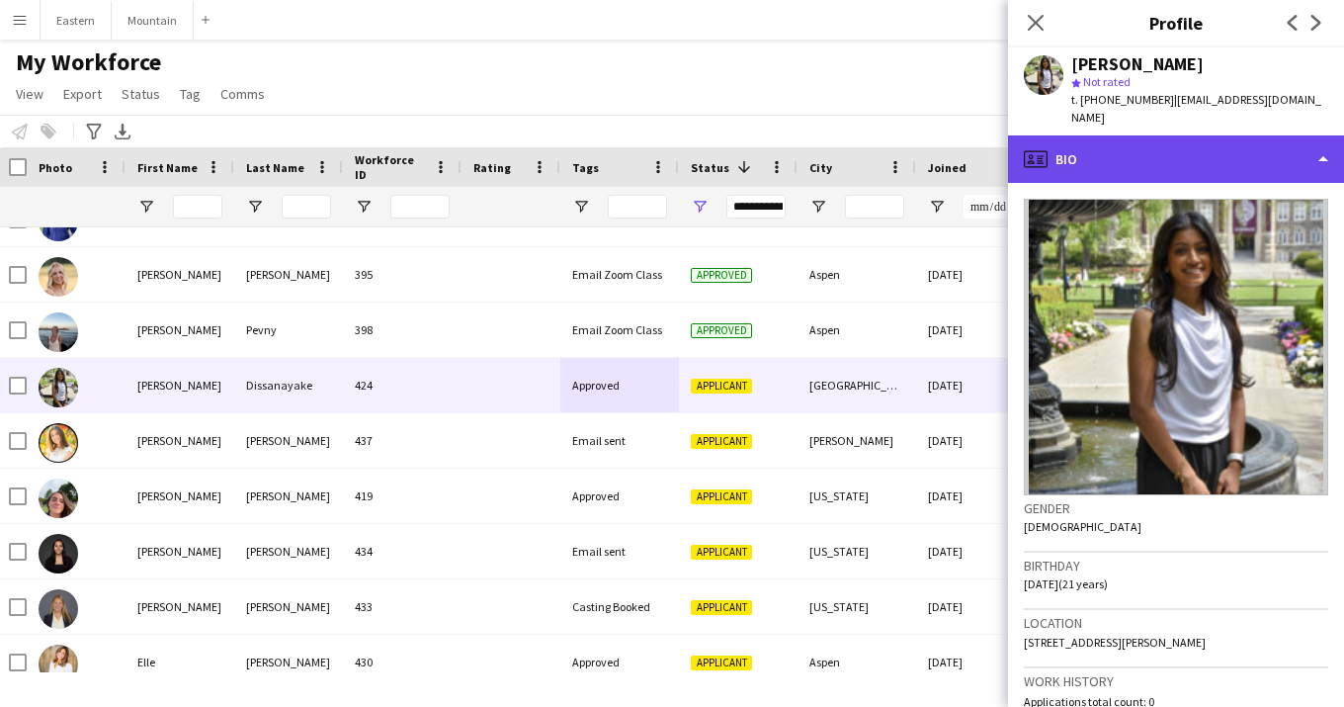
click at [1151, 135] on div "profile Bio" at bounding box center [1176, 158] width 336 height 47
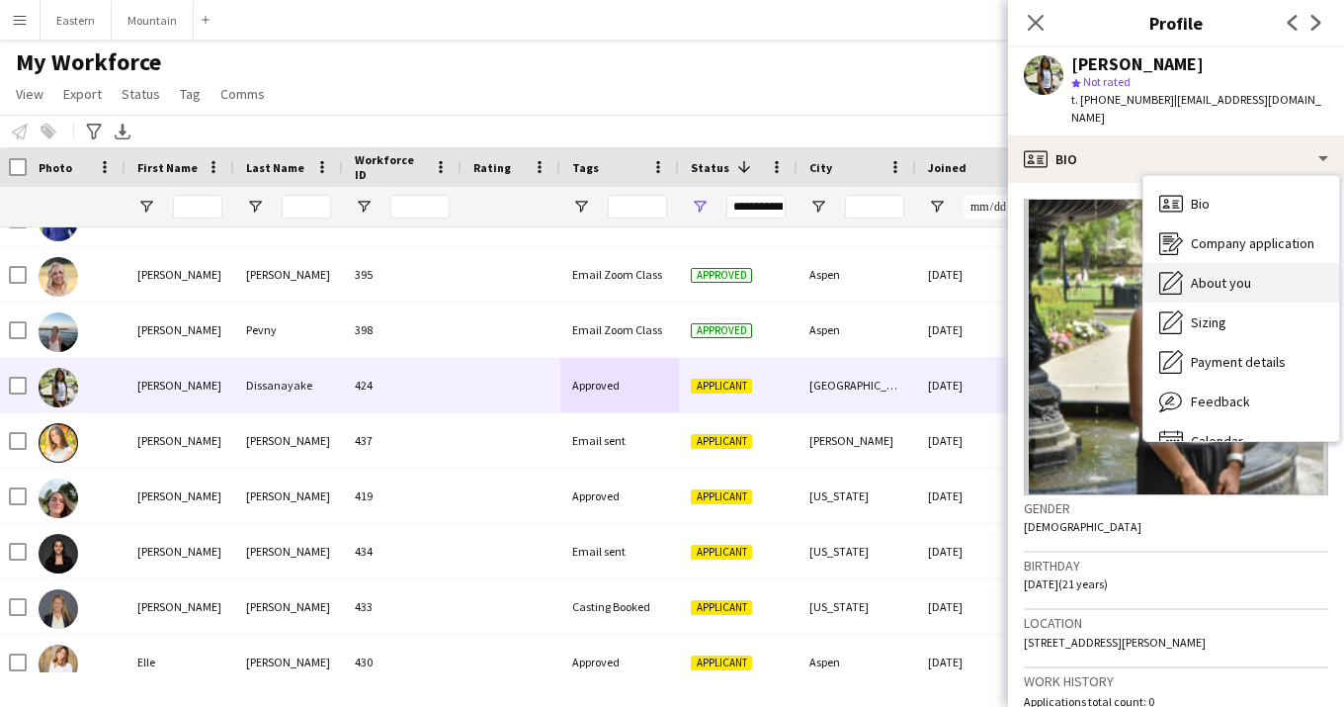
click at [1205, 274] on span "About you" at bounding box center [1221, 283] width 60 height 18
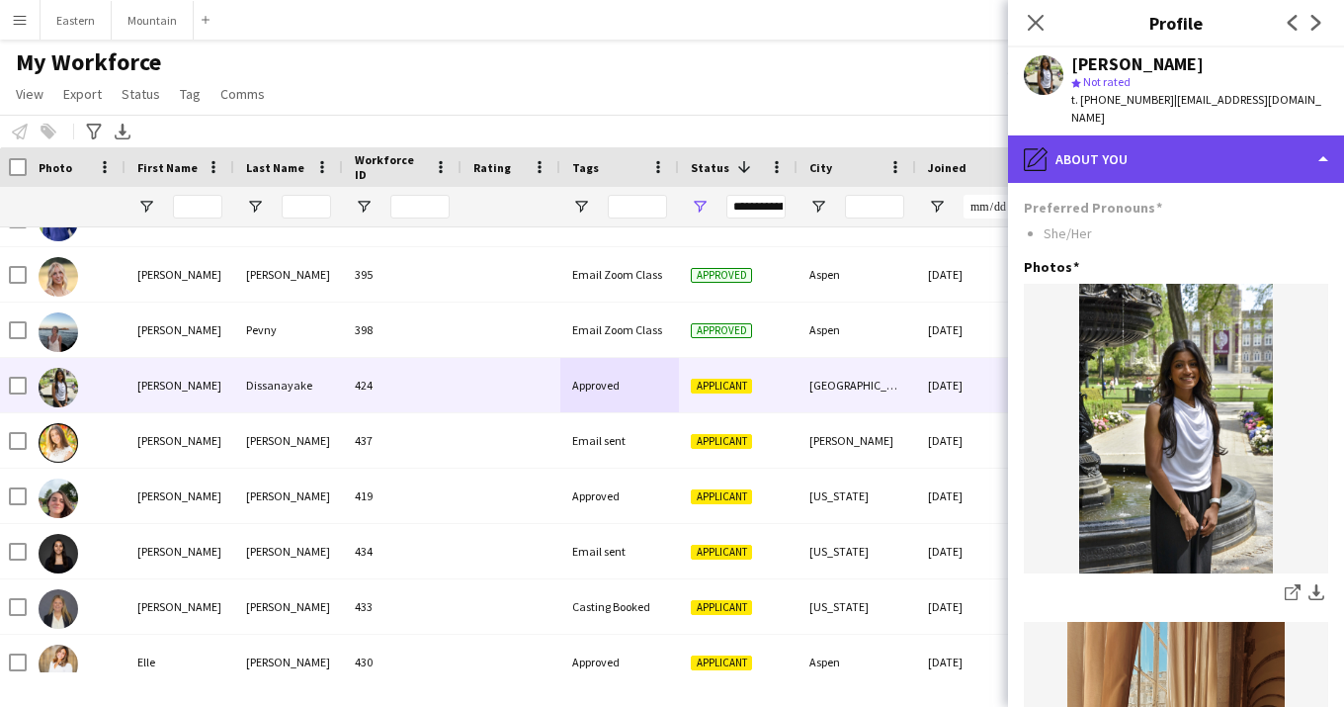
click at [1172, 135] on div "pencil4 About you" at bounding box center [1176, 158] width 336 height 47
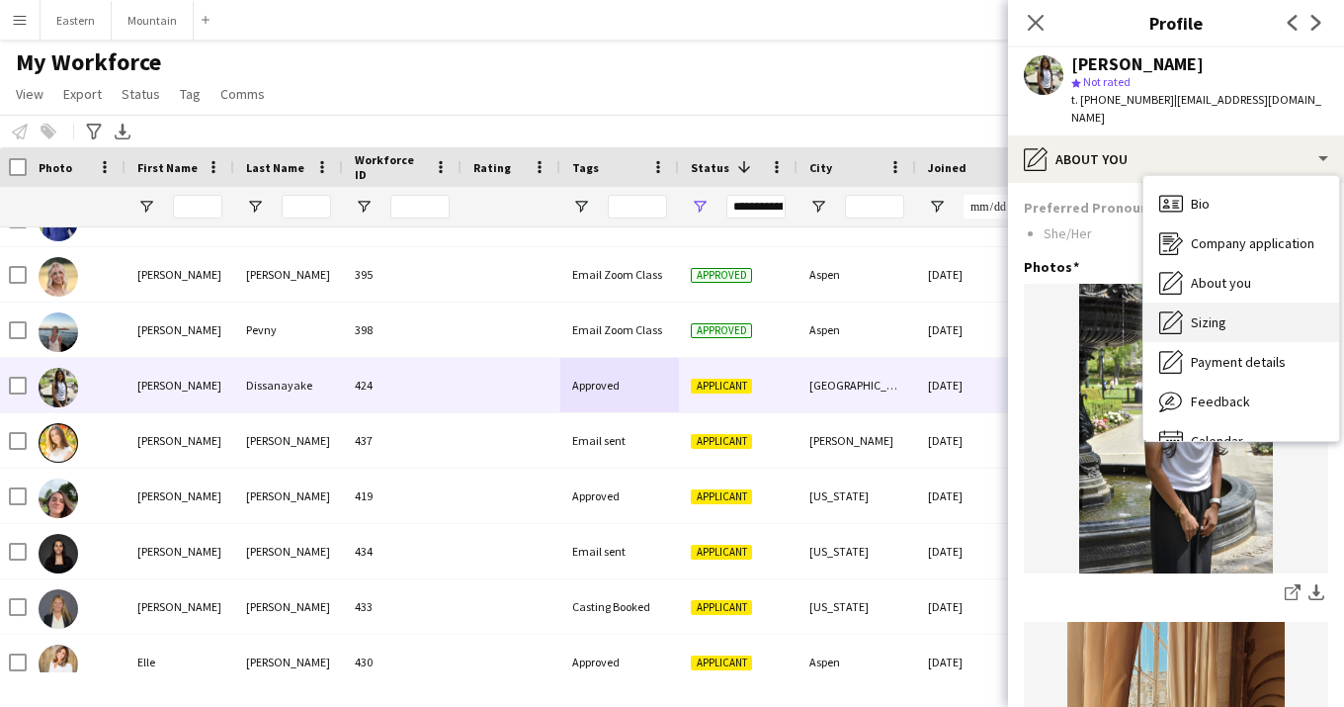
click at [1217, 313] on span "Sizing" at bounding box center [1209, 322] width 36 height 18
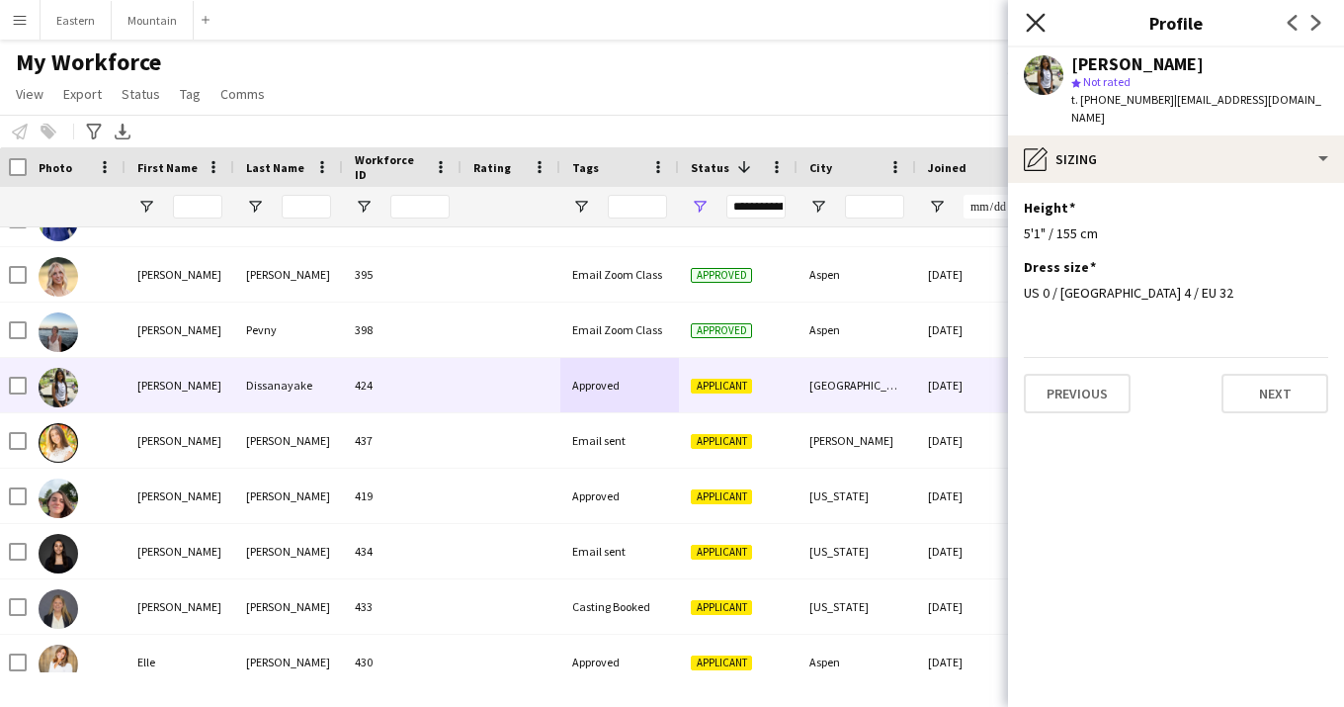
click at [1041, 22] on icon "Close pop-in" at bounding box center [1035, 22] width 19 height 19
